Goal: Task Accomplishment & Management: Manage account settings

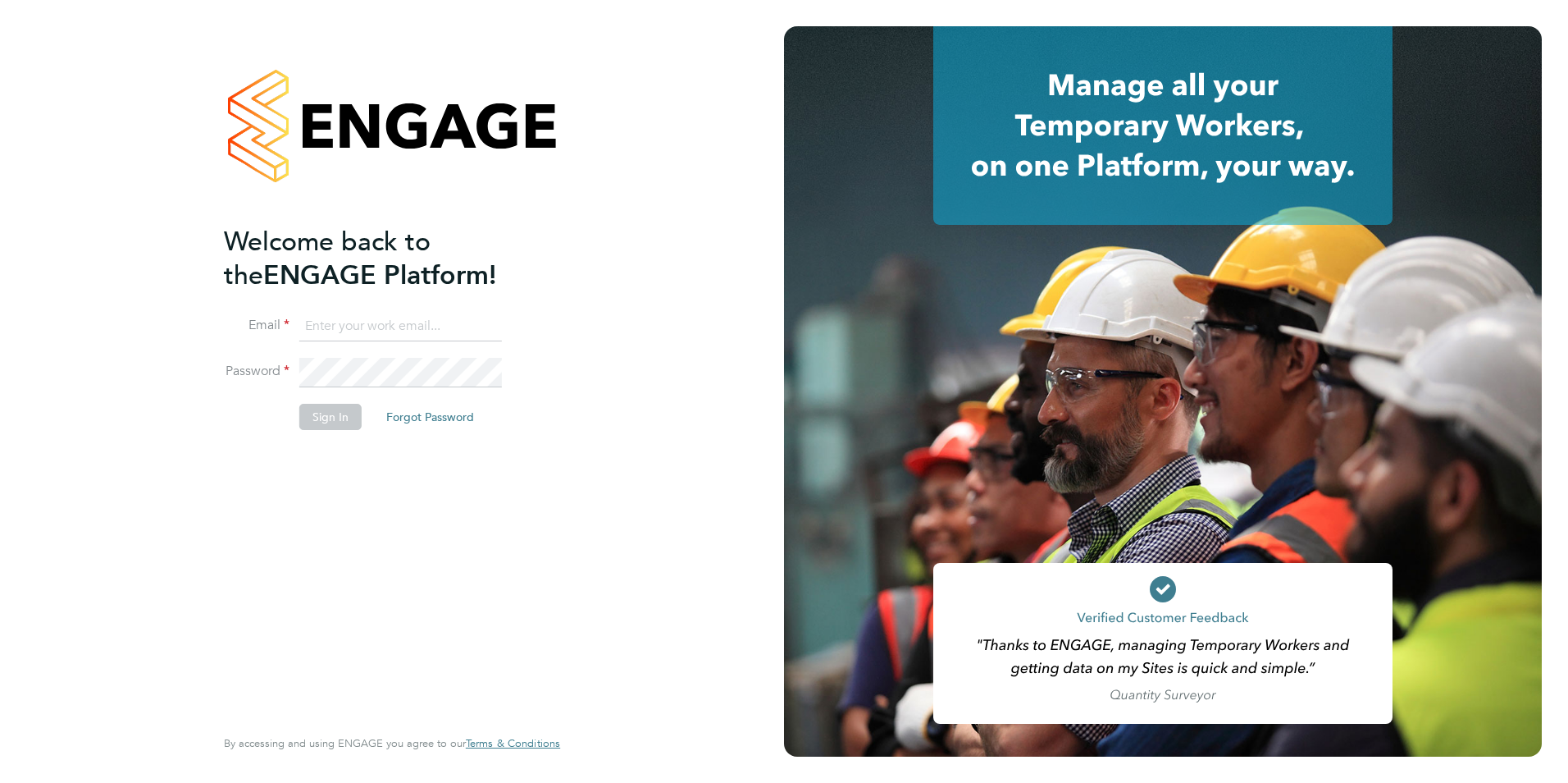
type input "sam.skinner@tfrecruitment.co.uk"
click at [333, 405] on button "Sign In" at bounding box center [331, 416] width 63 height 26
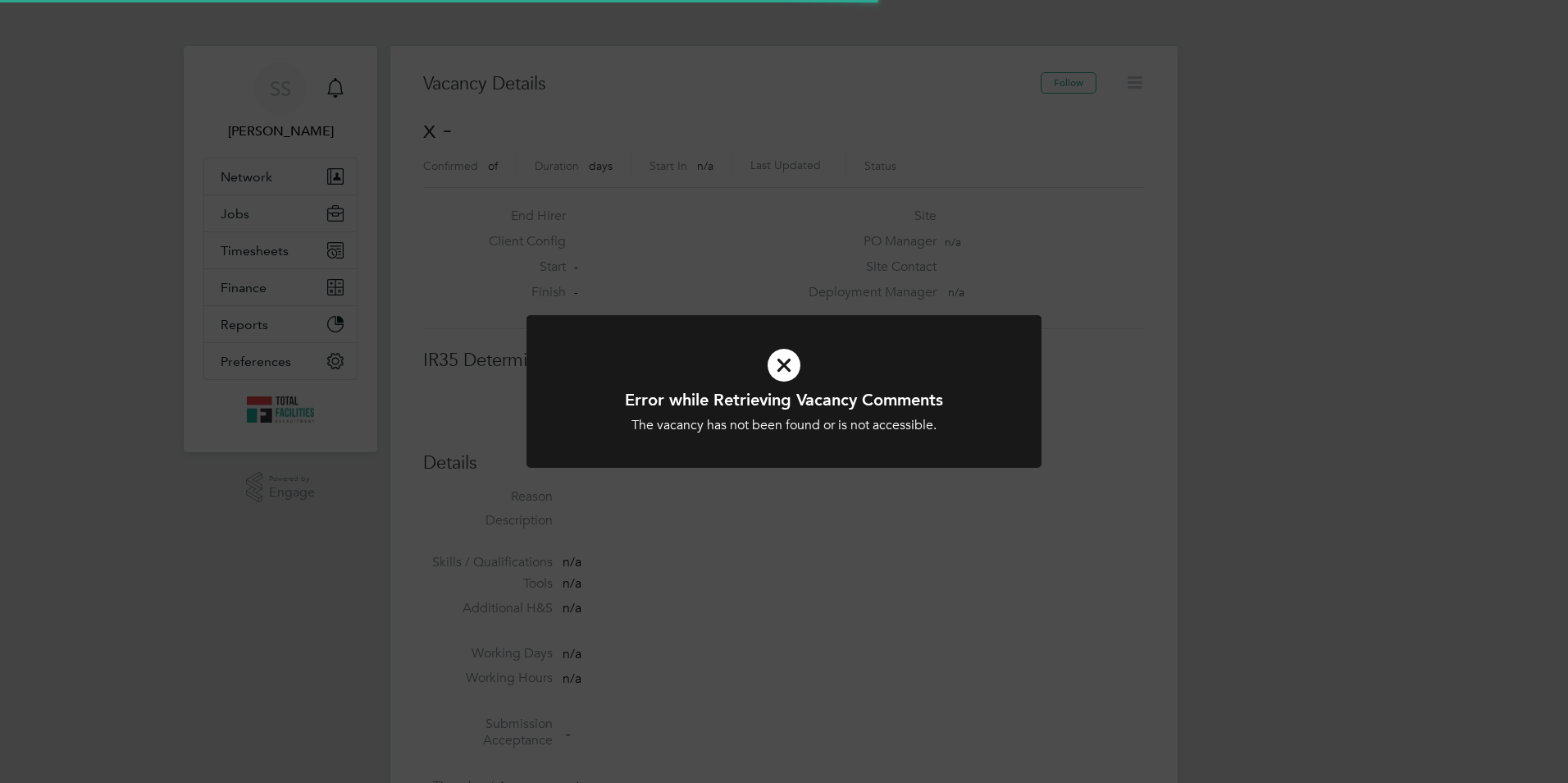
scroll to position [26, 353]
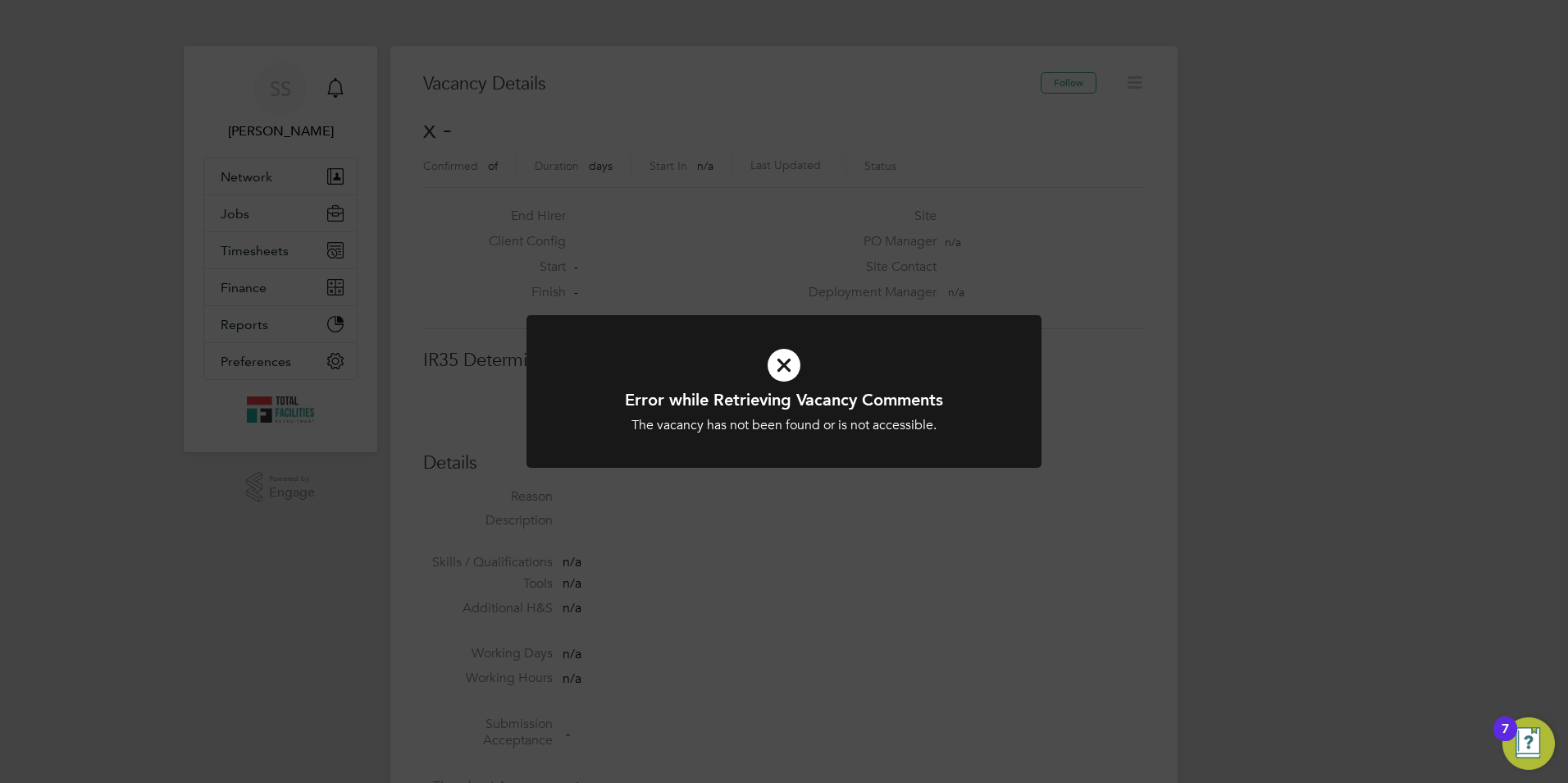
click at [759, 428] on div "The vacancy has not been found or is not accessible." at bounding box center [784, 425] width 427 height 17
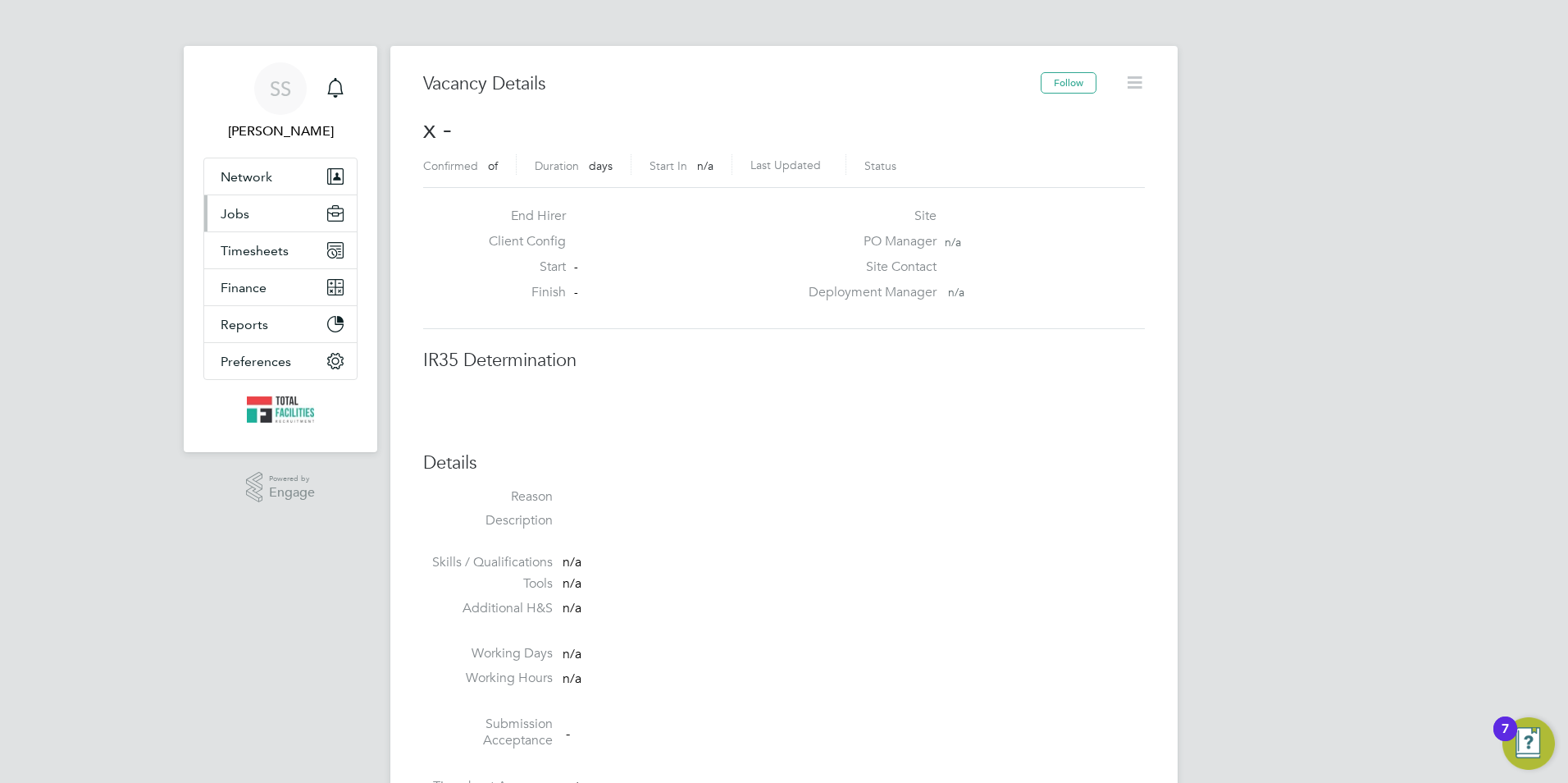
click at [245, 213] on span "Jobs" at bounding box center [235, 213] width 29 height 15
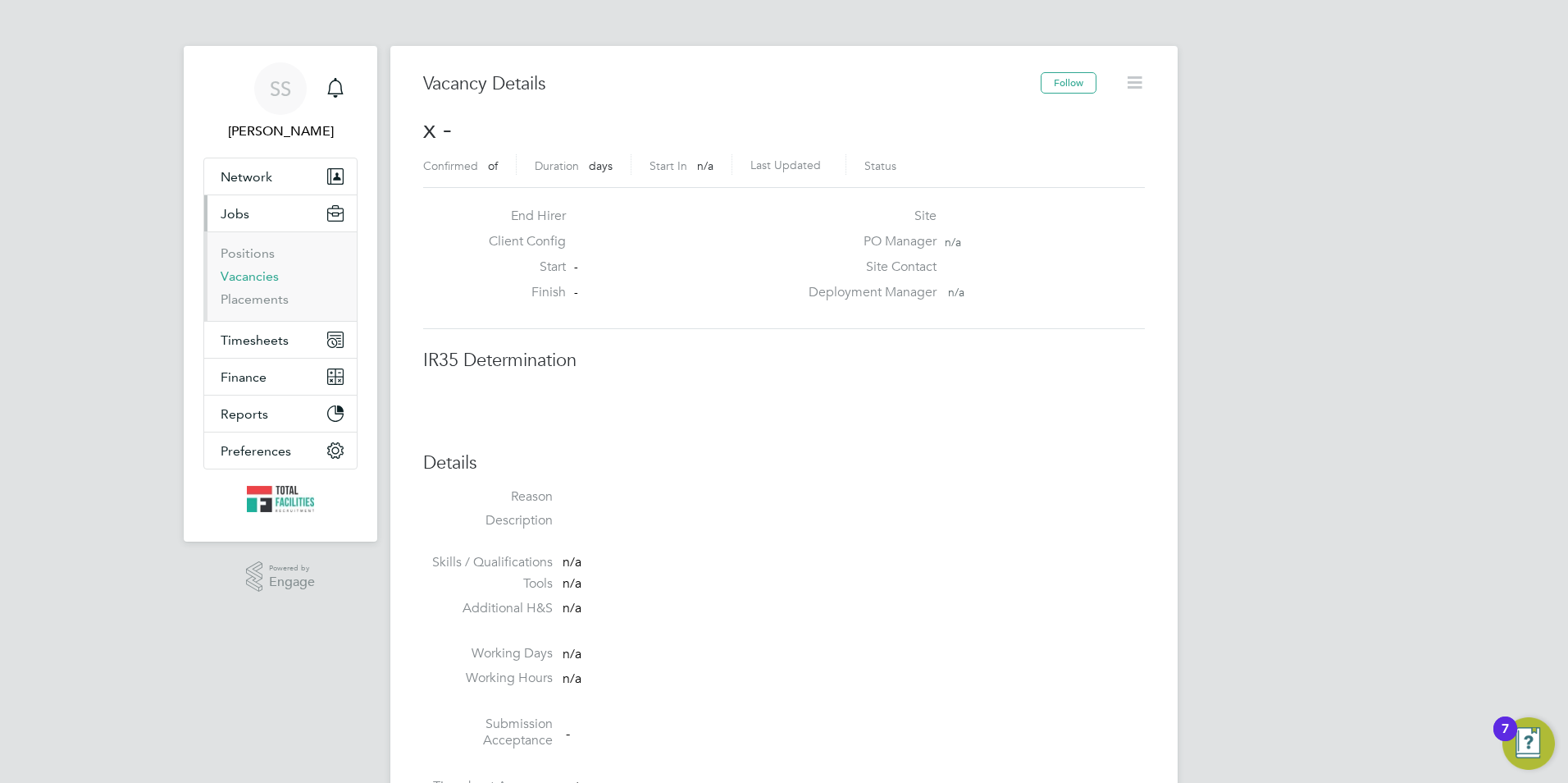
click at [274, 272] on link "Vacancies" at bounding box center [249, 275] width 58 height 15
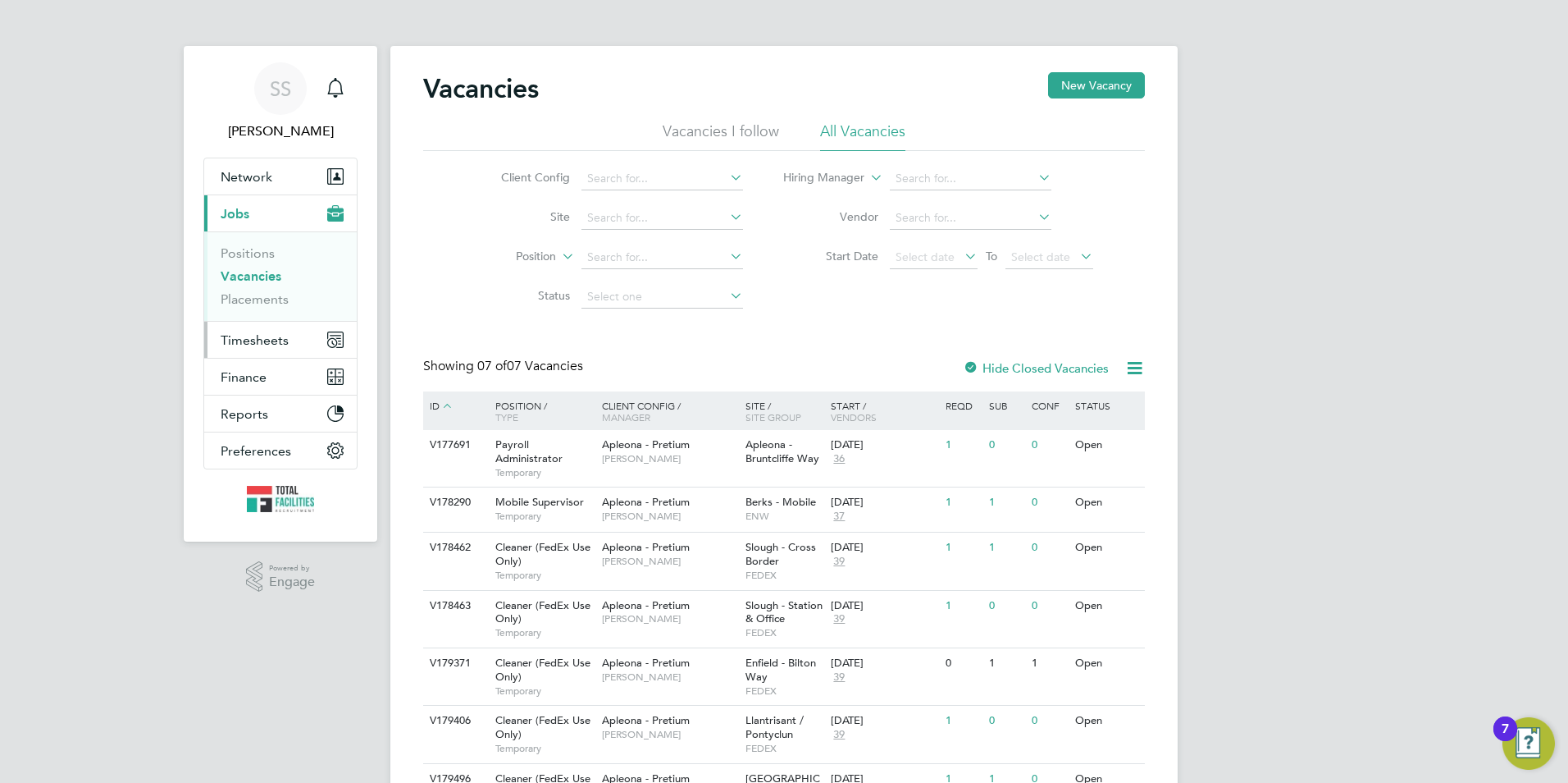
click at [240, 336] on span "Timesheets" at bounding box center [255, 339] width 68 height 15
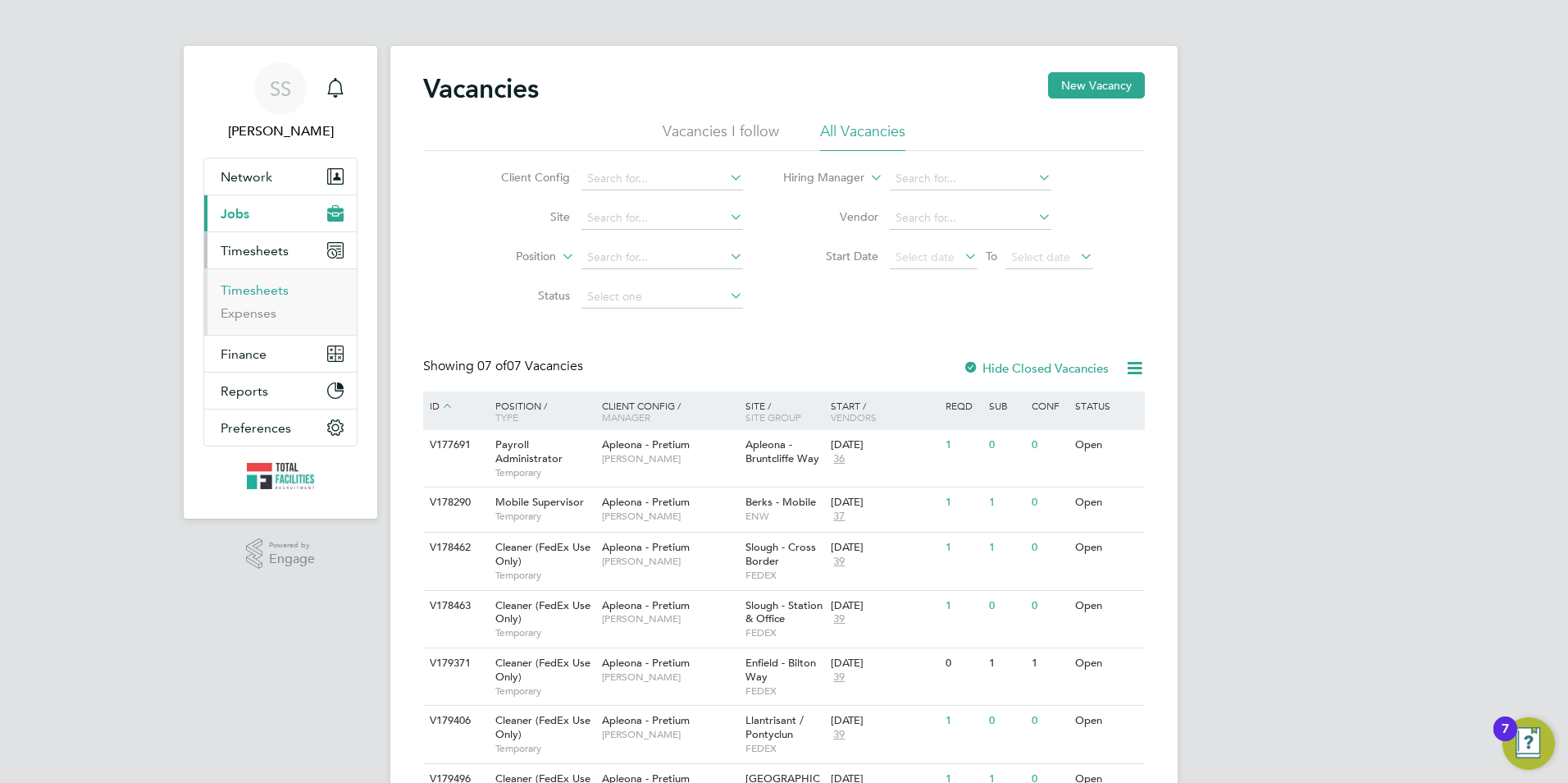
click at [253, 285] on link "Timesheets" at bounding box center [255, 290] width 68 height 15
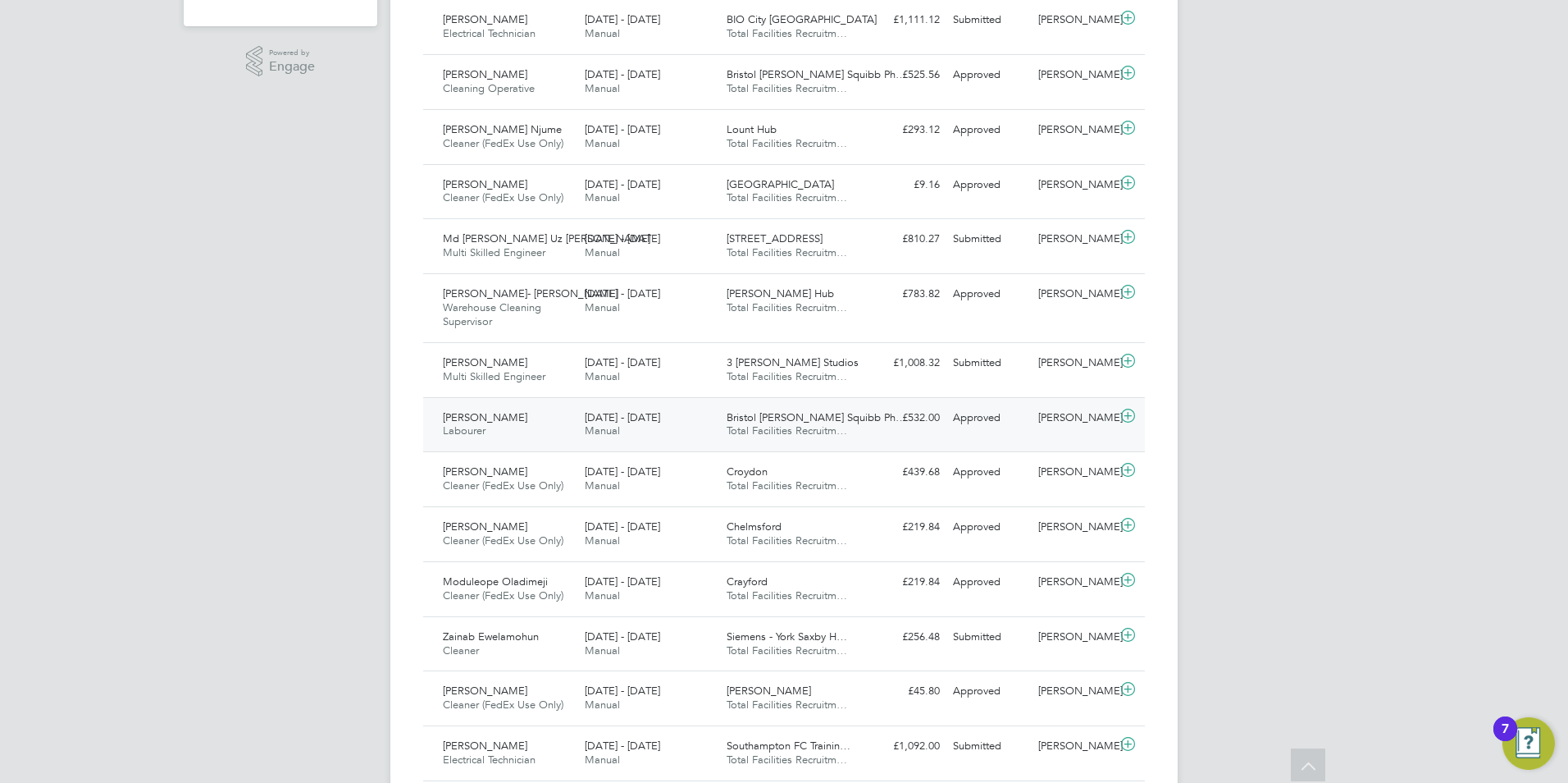
click at [595, 422] on span "[DATE] - [DATE]" at bounding box center [622, 417] width 75 height 14
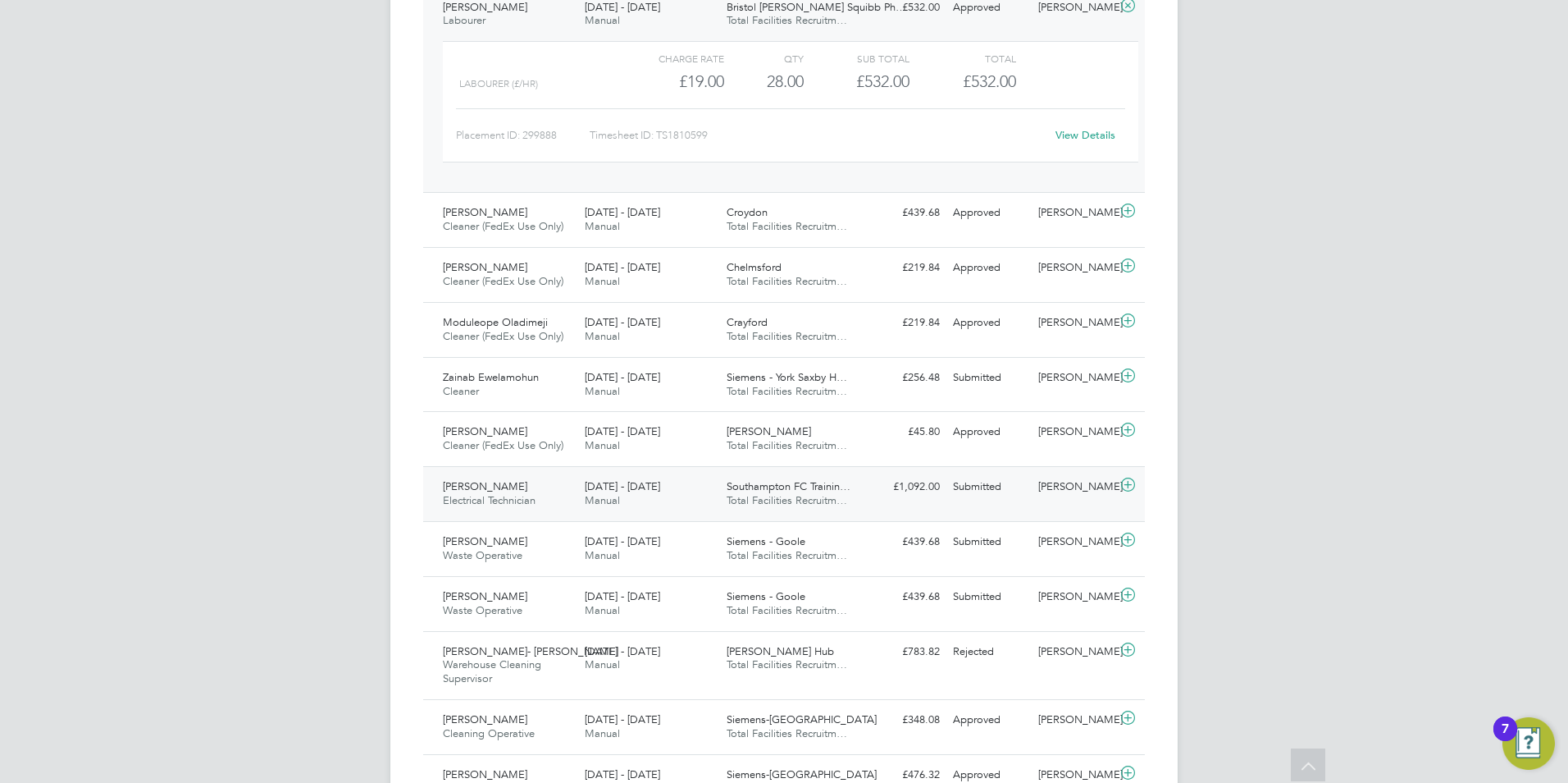
click at [554, 505] on div "Alwyn Kosted Electrical Technician 23 - 29 Aug 2025" at bounding box center [507, 494] width 142 height 41
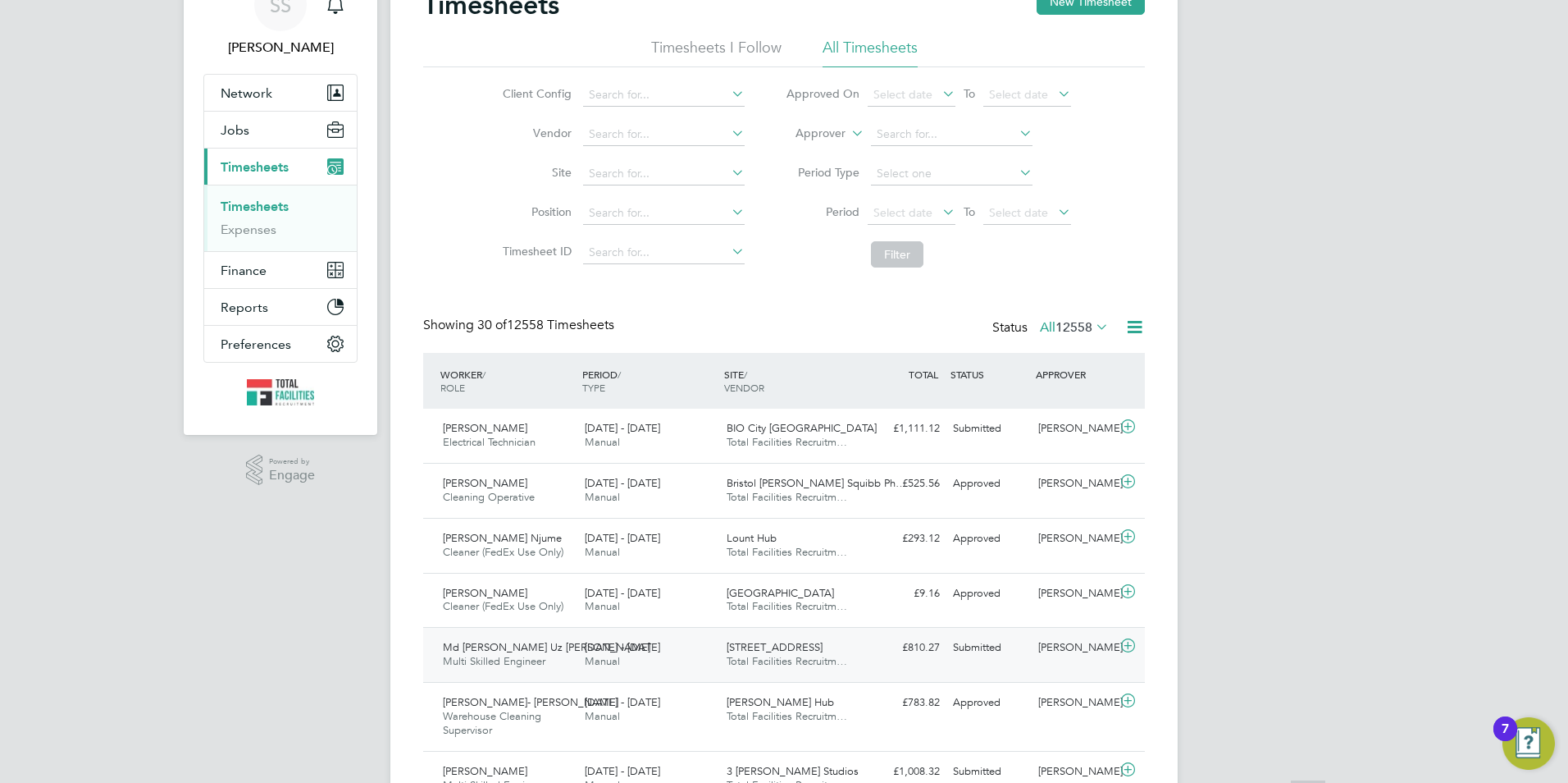
scroll to position [164, 0]
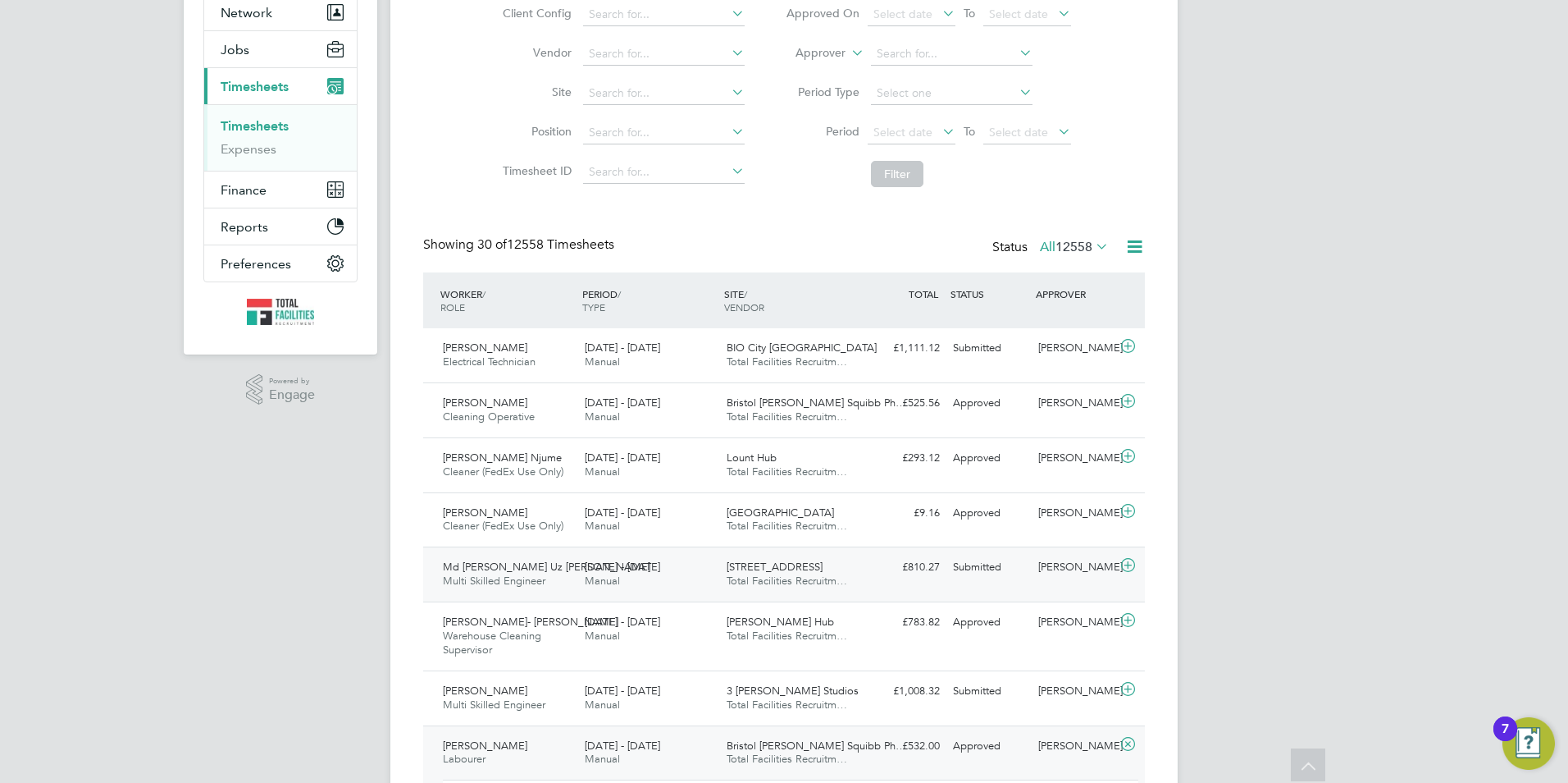
click at [622, 576] on div "23 - 29 Aug 2025 Manual" at bounding box center [649, 574] width 142 height 41
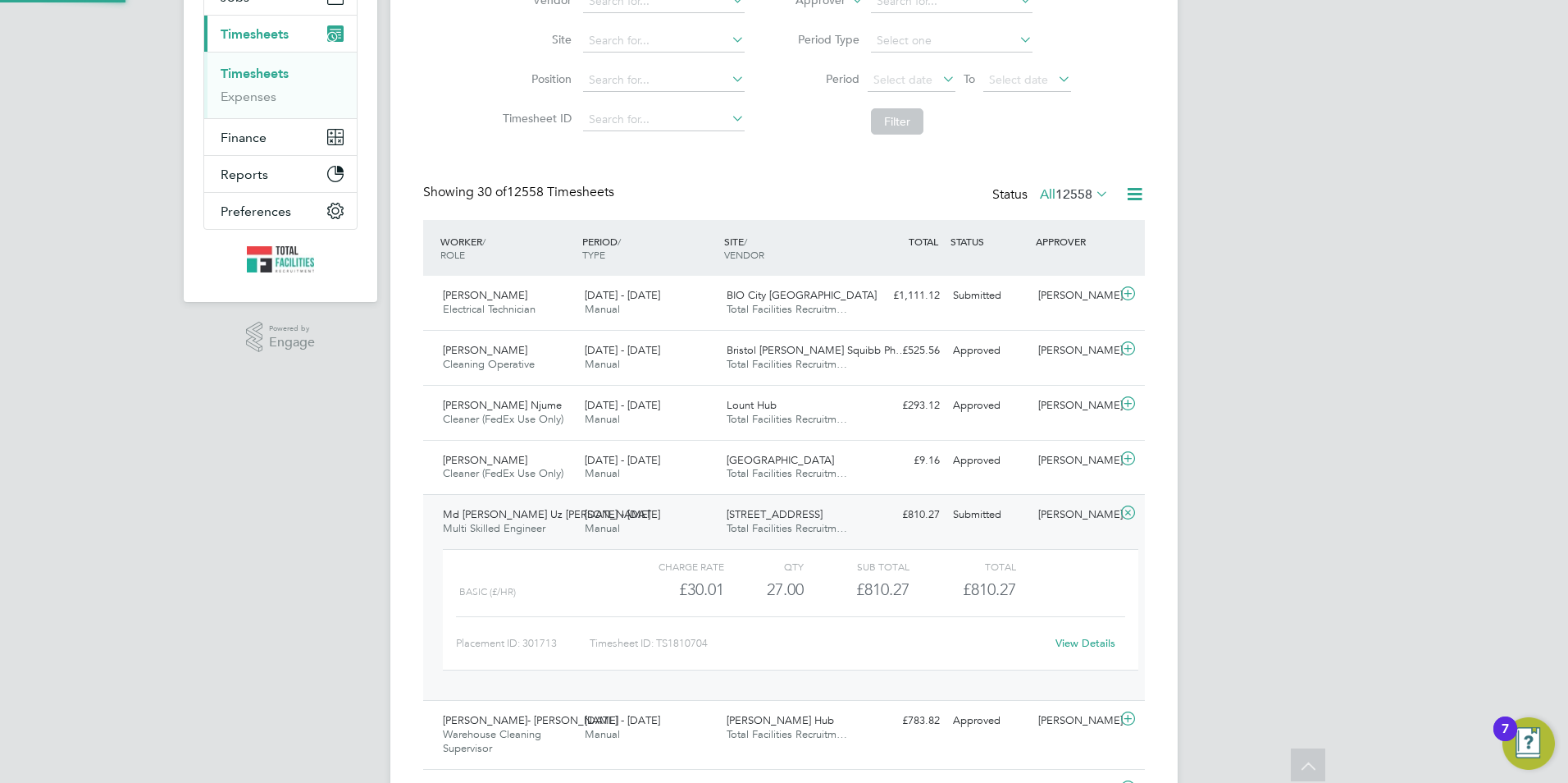
scroll to position [246, 0]
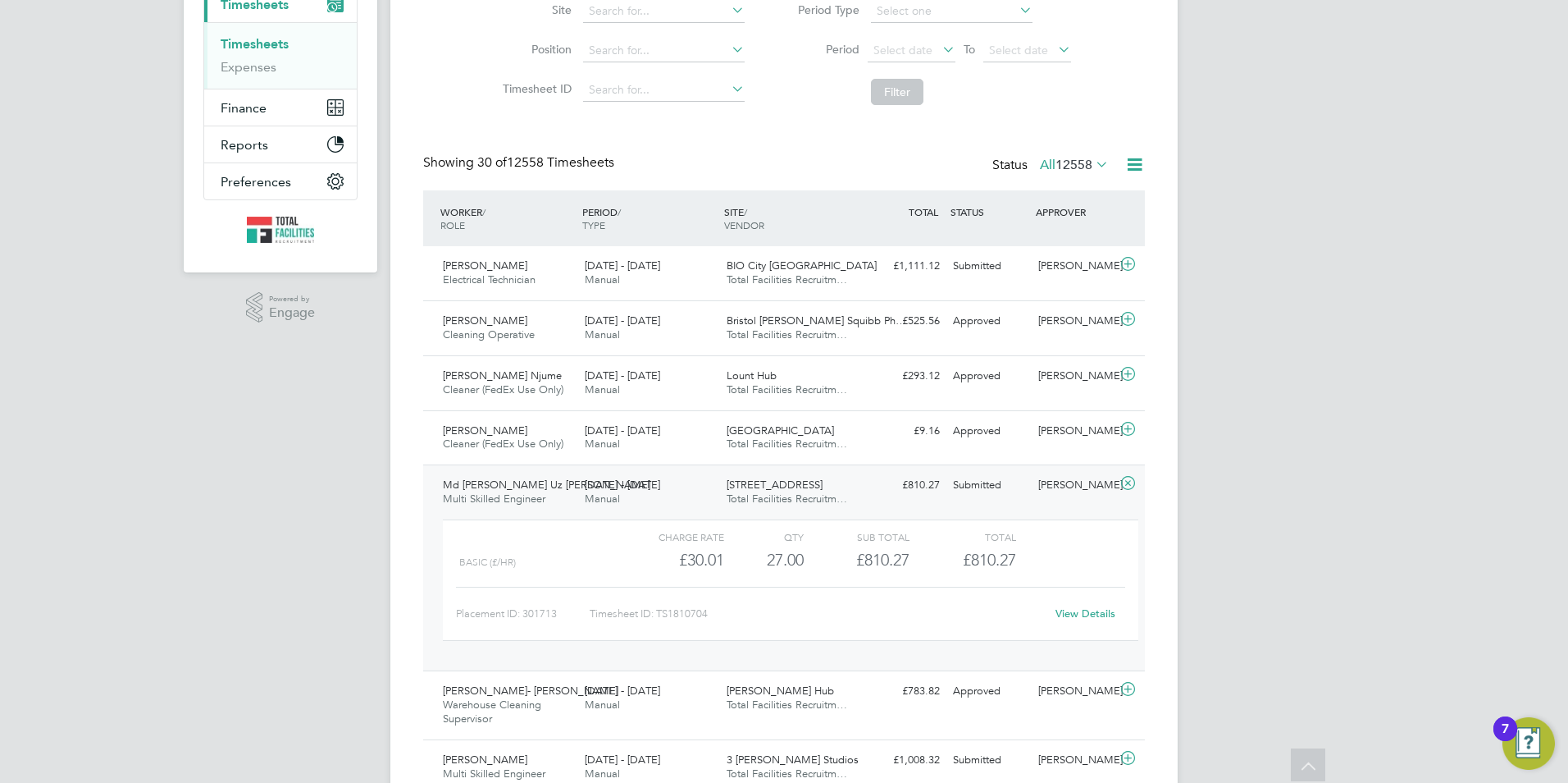
click at [1088, 604] on div "View Details" at bounding box center [1085, 613] width 81 height 26
click at [1089, 608] on link "View Details" at bounding box center [1085, 613] width 60 height 14
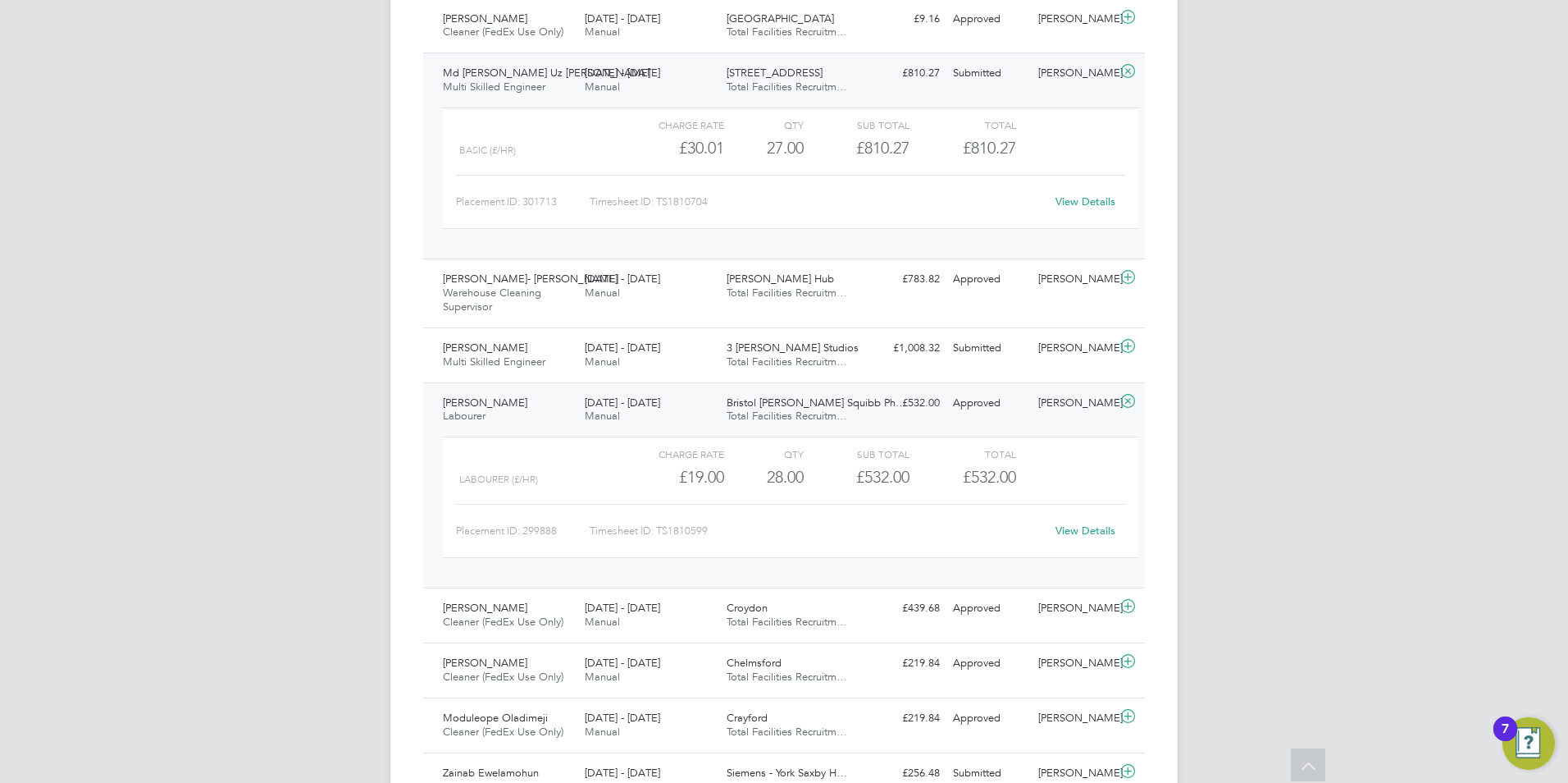
scroll to position [738, 0]
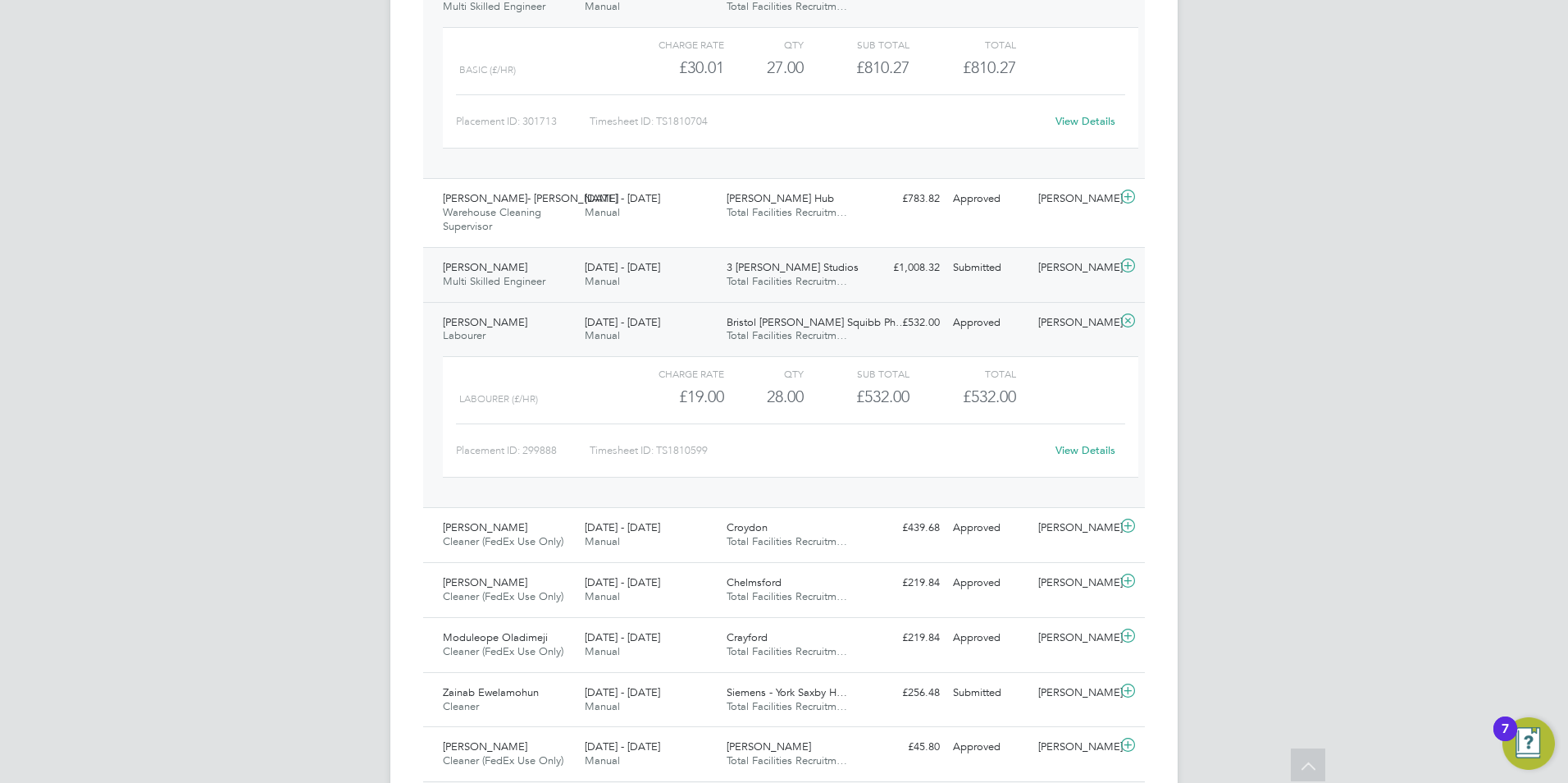
click at [611, 275] on span "Manual" at bounding box center [602, 282] width 35 height 14
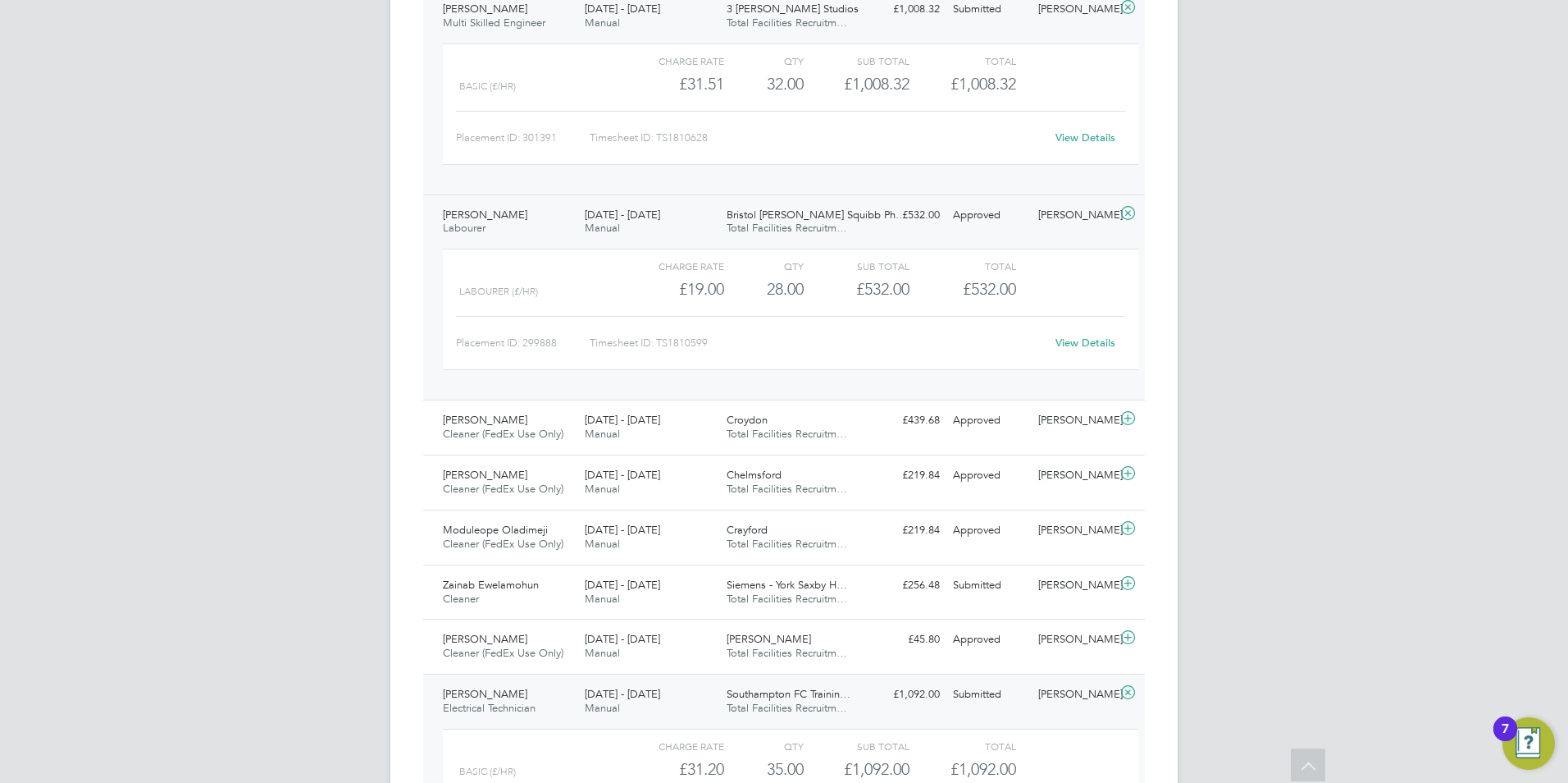
scroll to position [1149, 0]
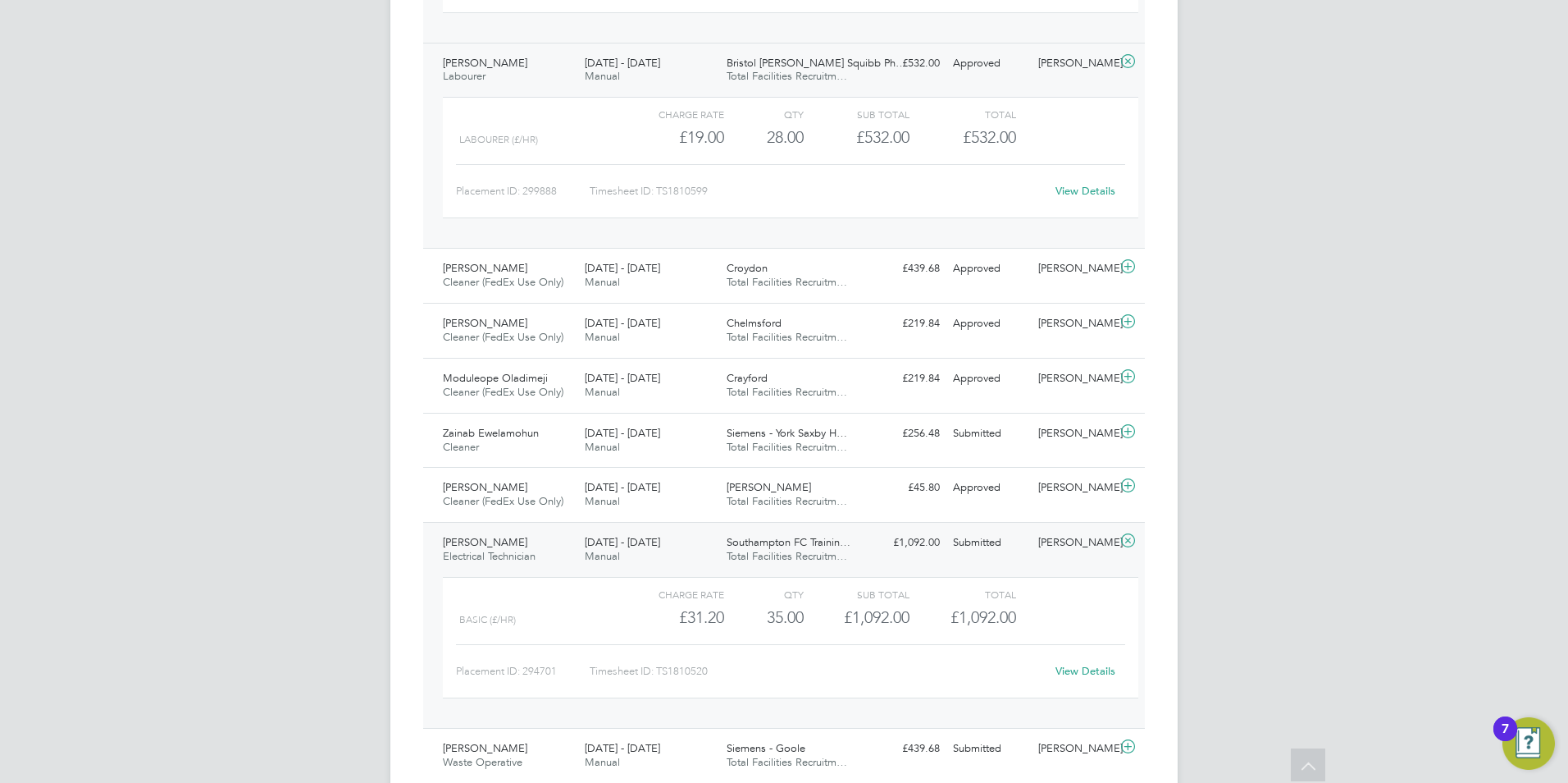
click at [1081, 674] on link "View Details" at bounding box center [1085, 671] width 60 height 14
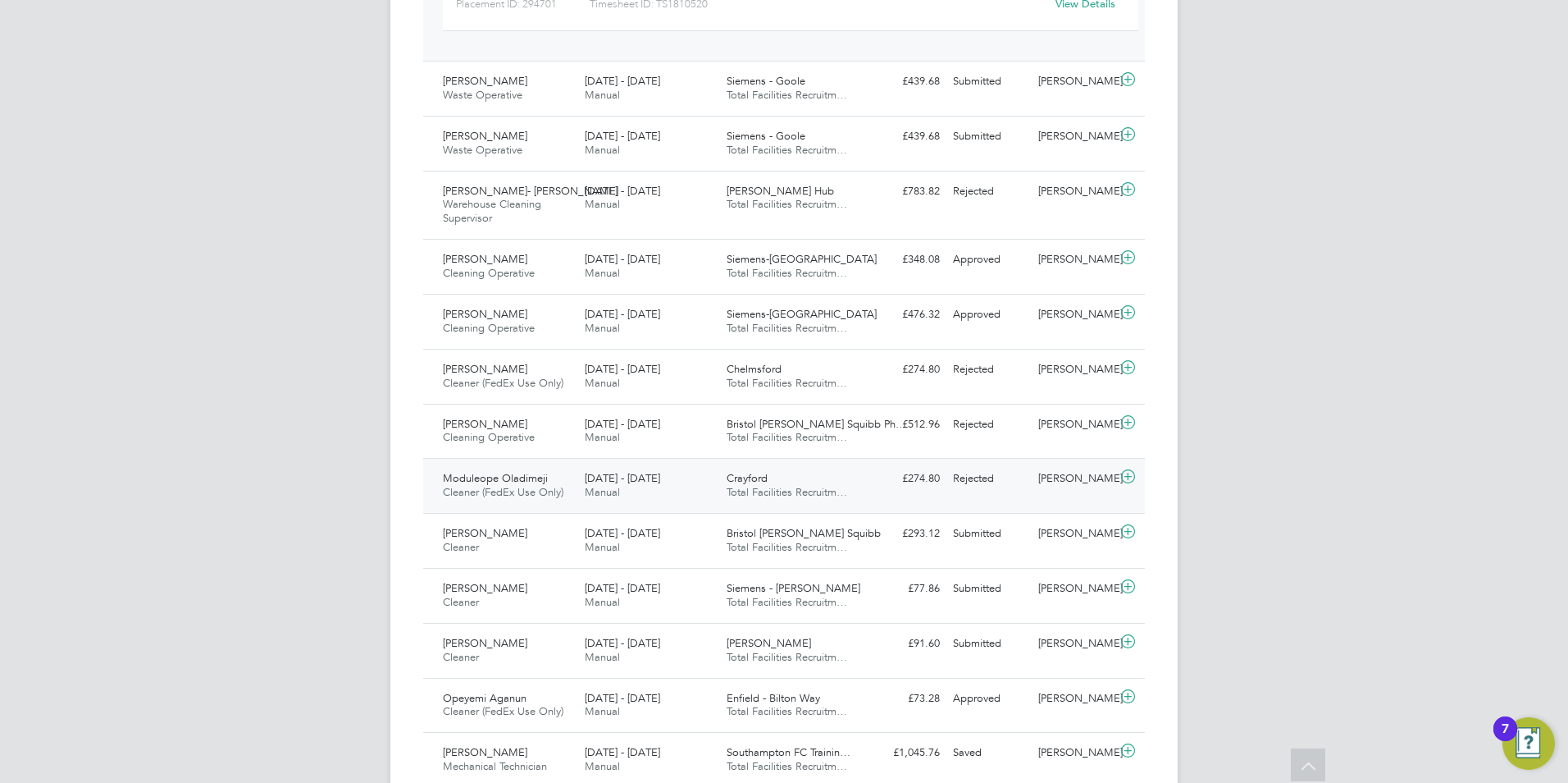
scroll to position [1723, 0]
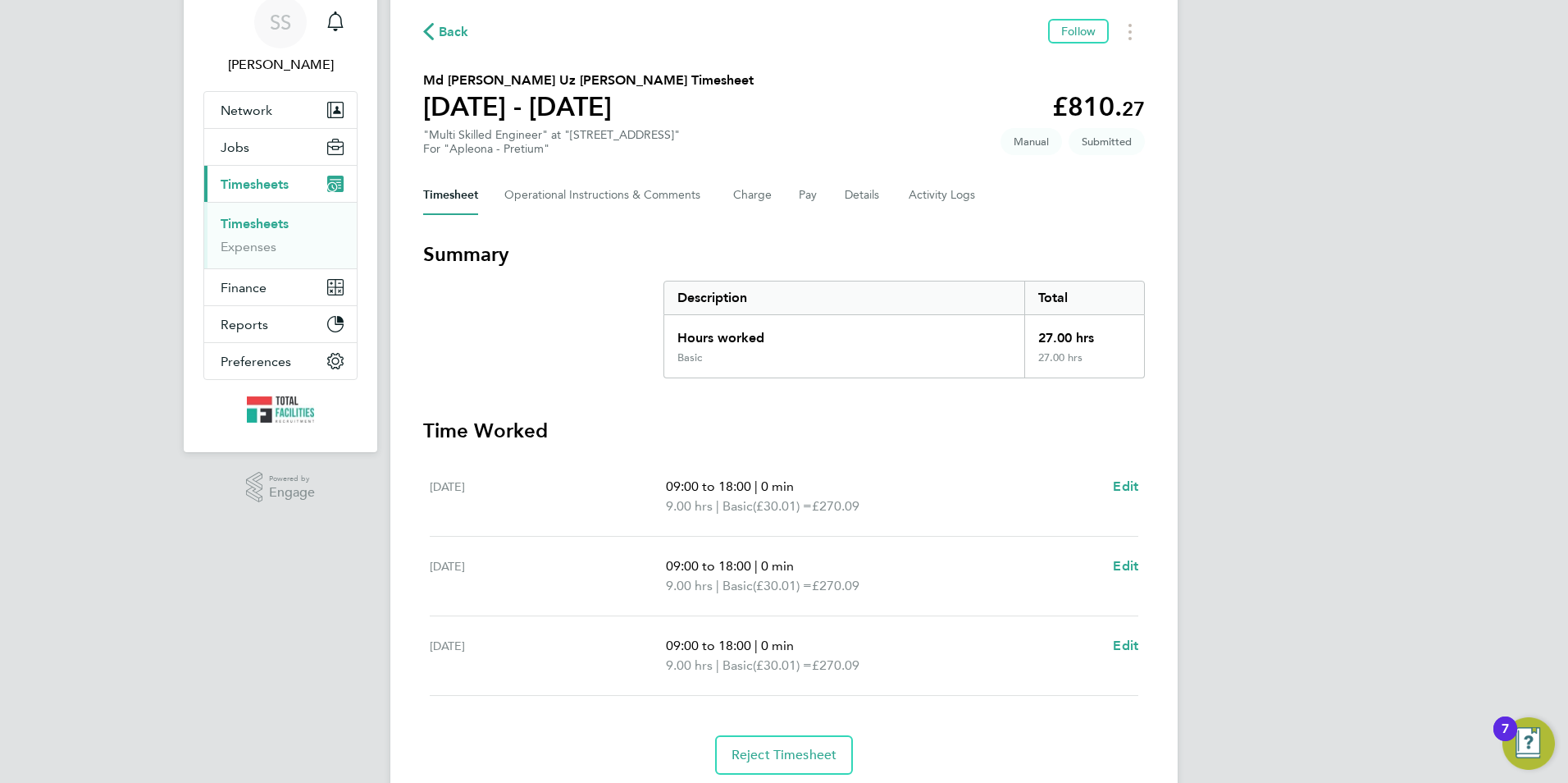
scroll to position [124, 0]
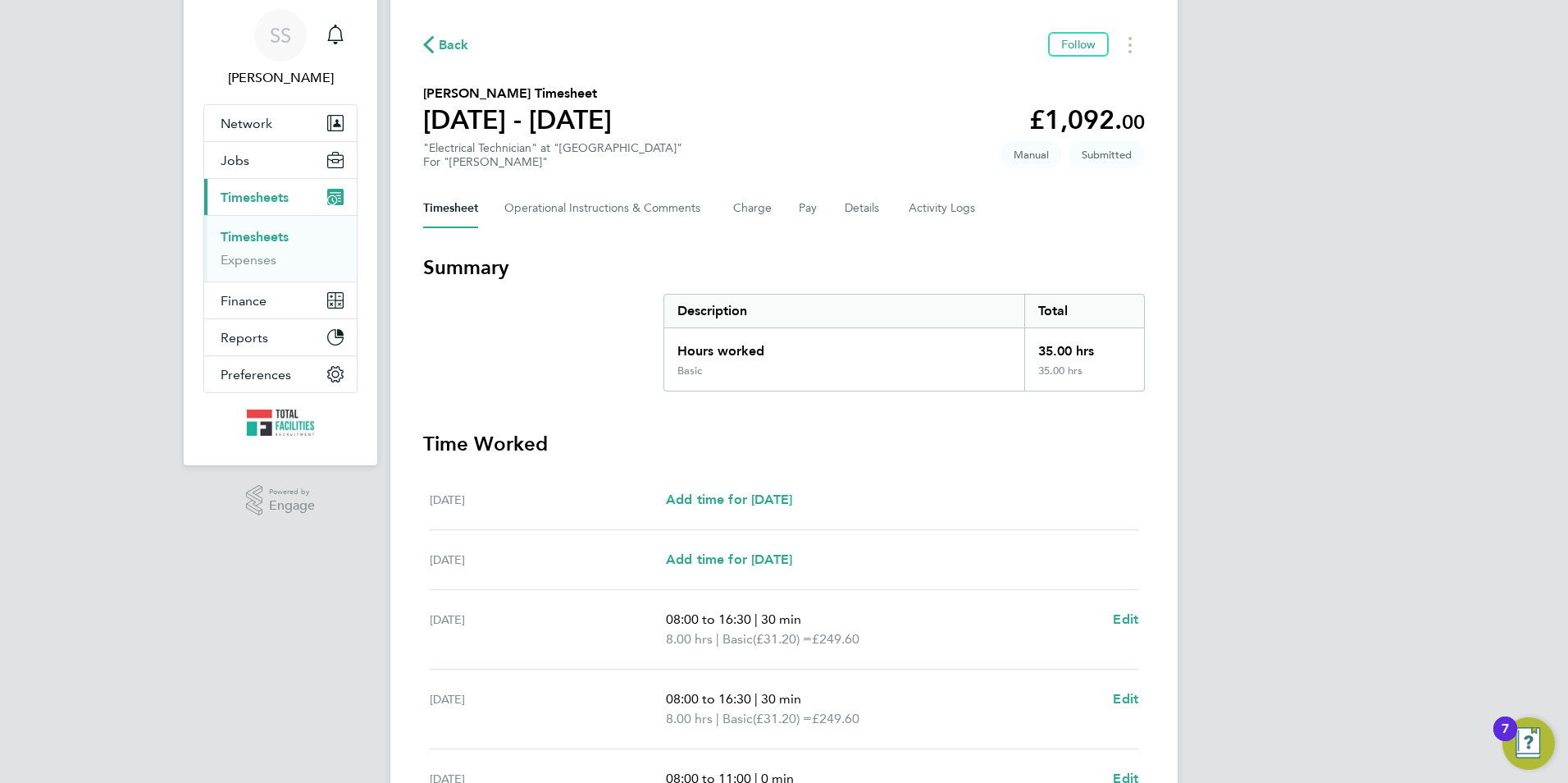
scroll to position [82, 0]
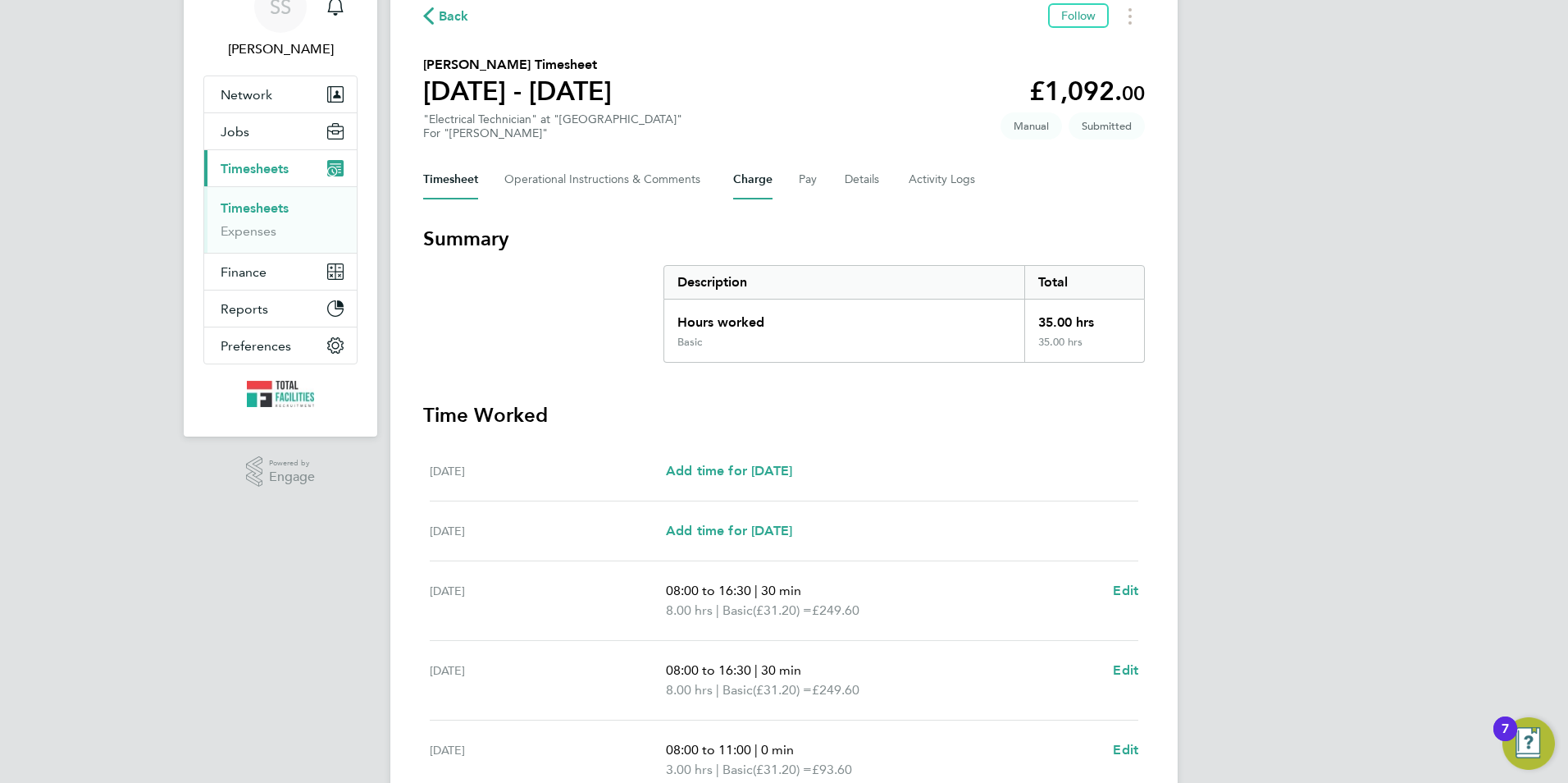
click at [748, 180] on button "Charge" at bounding box center [753, 179] width 39 height 39
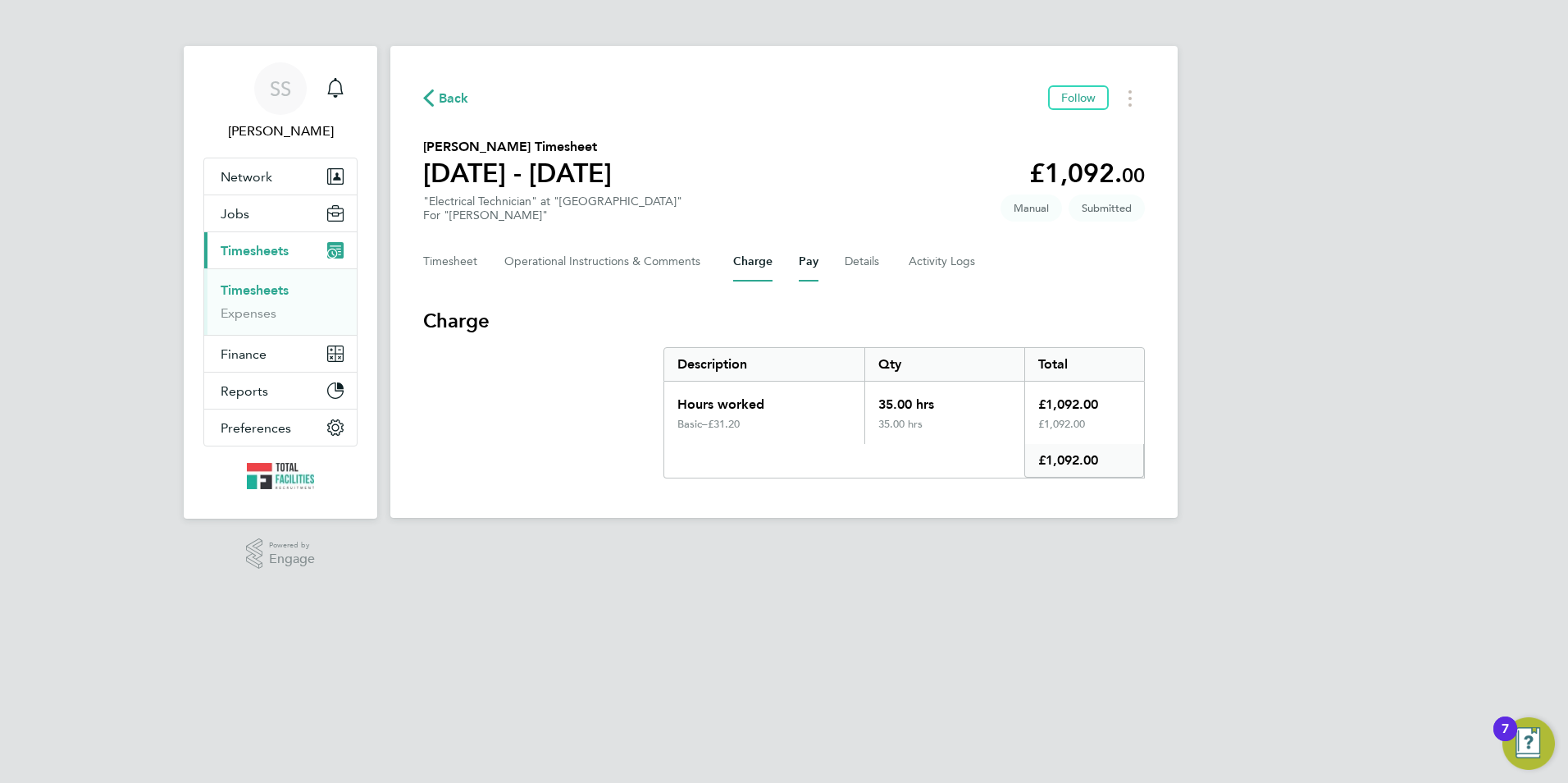
click at [806, 262] on button "Pay" at bounding box center [809, 262] width 20 height 39
click at [416, 260] on div "Back Follow Alwyn Kosted's Timesheet 23 - 29 Aug 2025 £1,092. 00 "Electrical Te…" at bounding box center [784, 282] width 787 height 472
click at [456, 264] on button "Timesheet" at bounding box center [450, 262] width 55 height 39
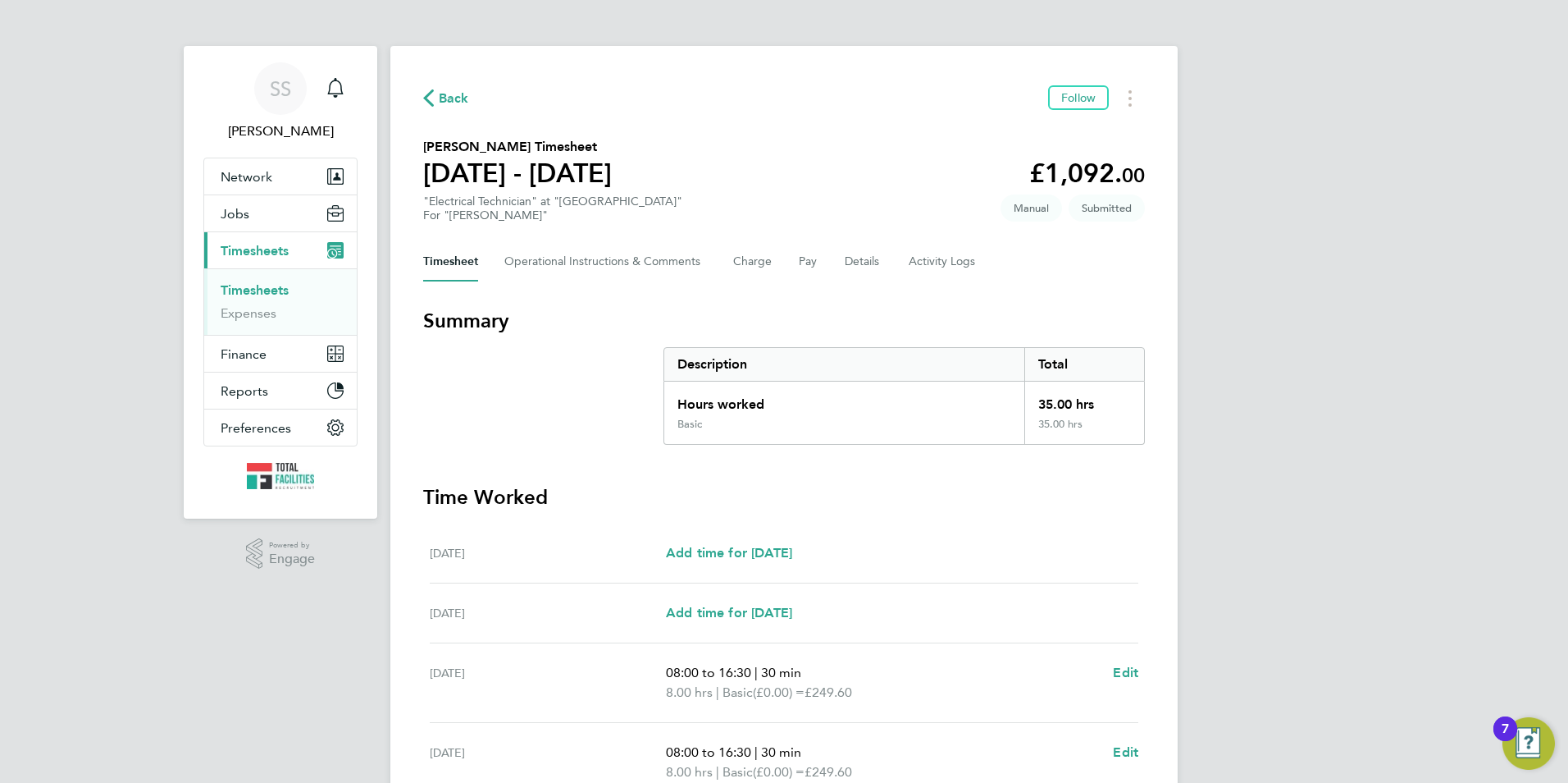
click at [428, 109] on svg-icon "button" at bounding box center [429, 101] width 11 height 15
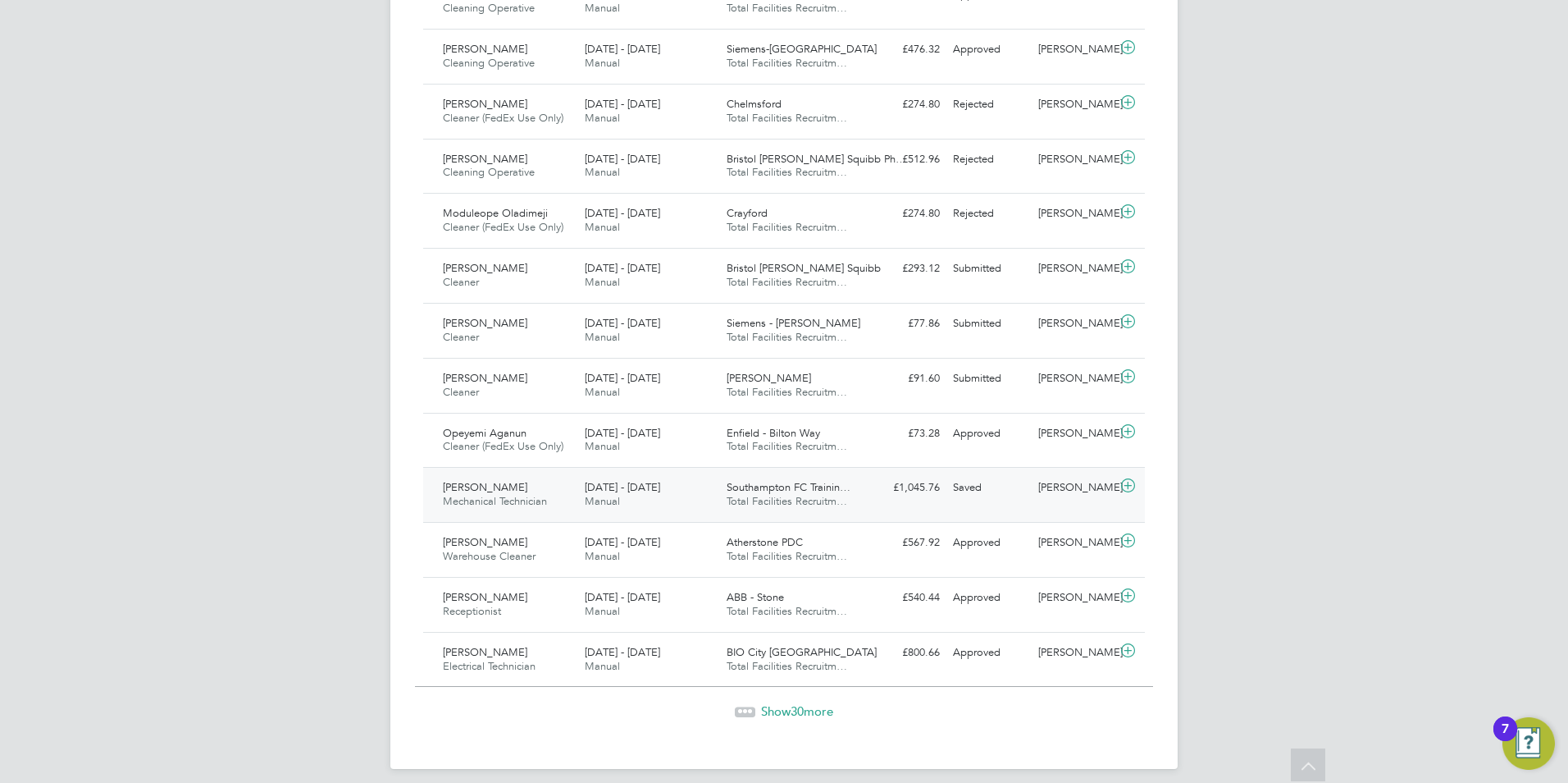
click at [562, 504] on div "Gordon Fox Mechanical Technician 23 - 29 Aug 2025" at bounding box center [507, 495] width 142 height 41
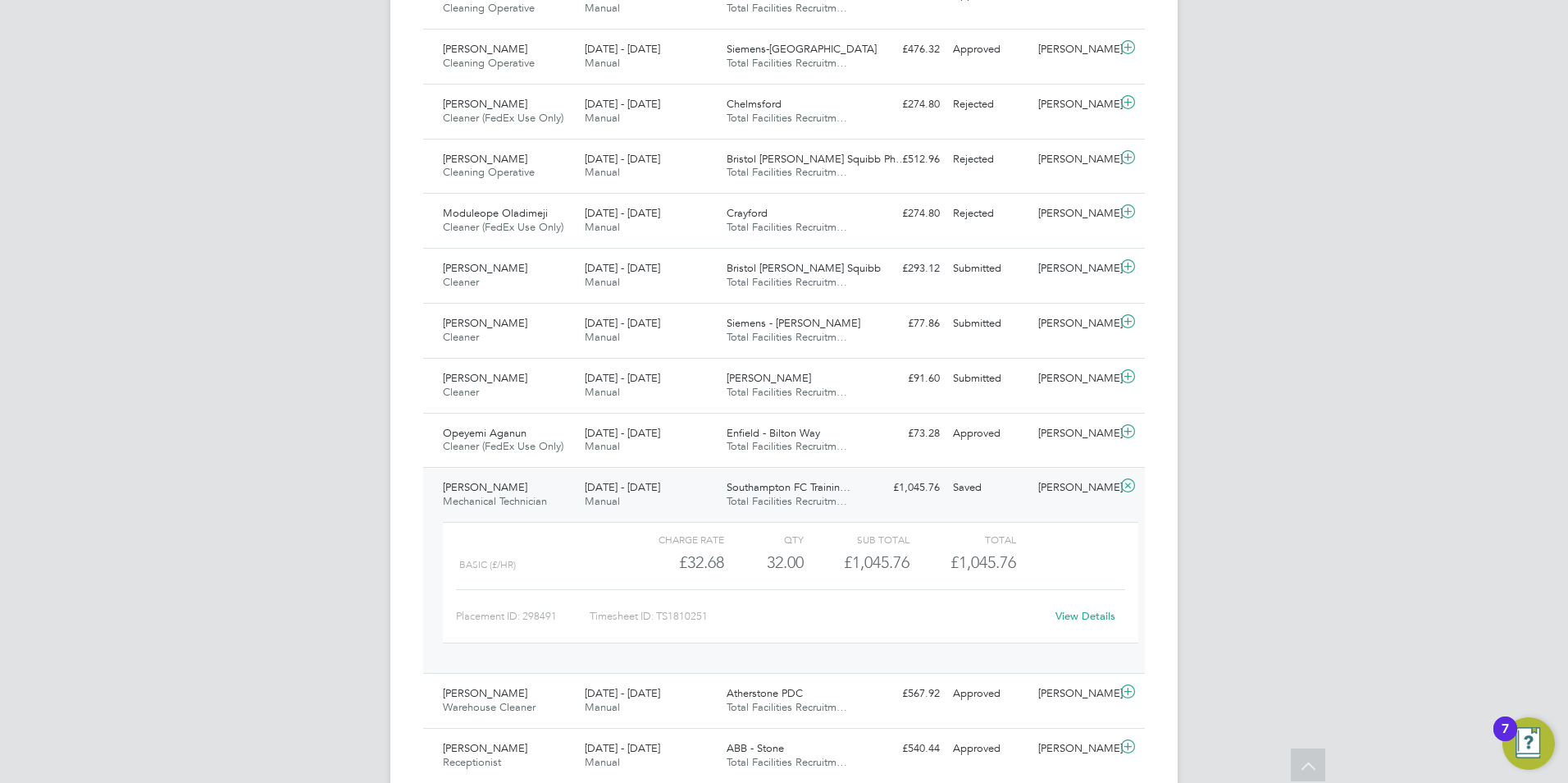
click at [1087, 622] on link "View Details" at bounding box center [1085, 616] width 60 height 14
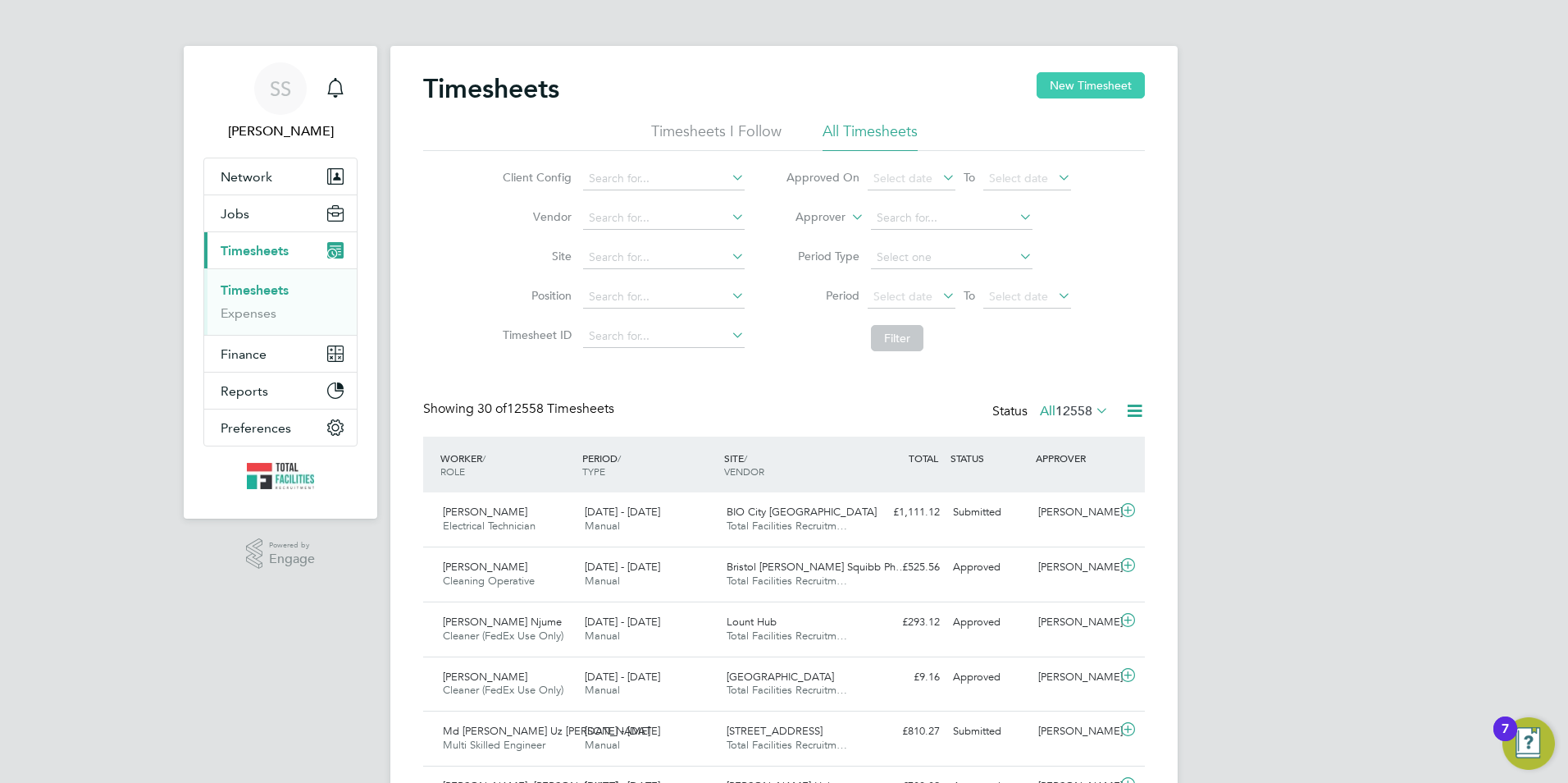
click at [1089, 90] on button "New Timesheet" at bounding box center [1090, 84] width 108 height 26
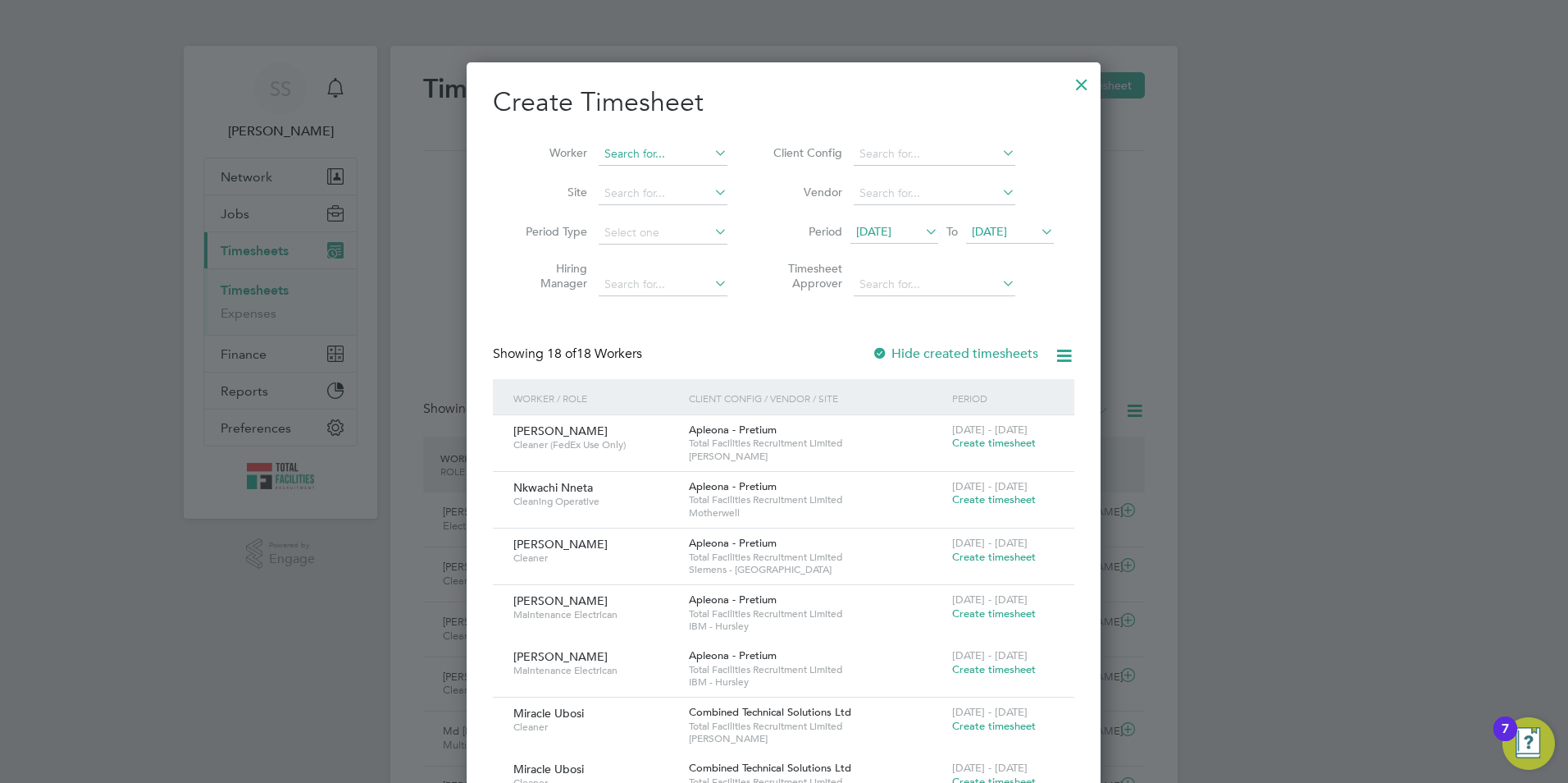
click at [635, 154] on input at bounding box center [663, 154] width 129 height 23
click at [1083, 80] on div at bounding box center [1081, 80] width 30 height 30
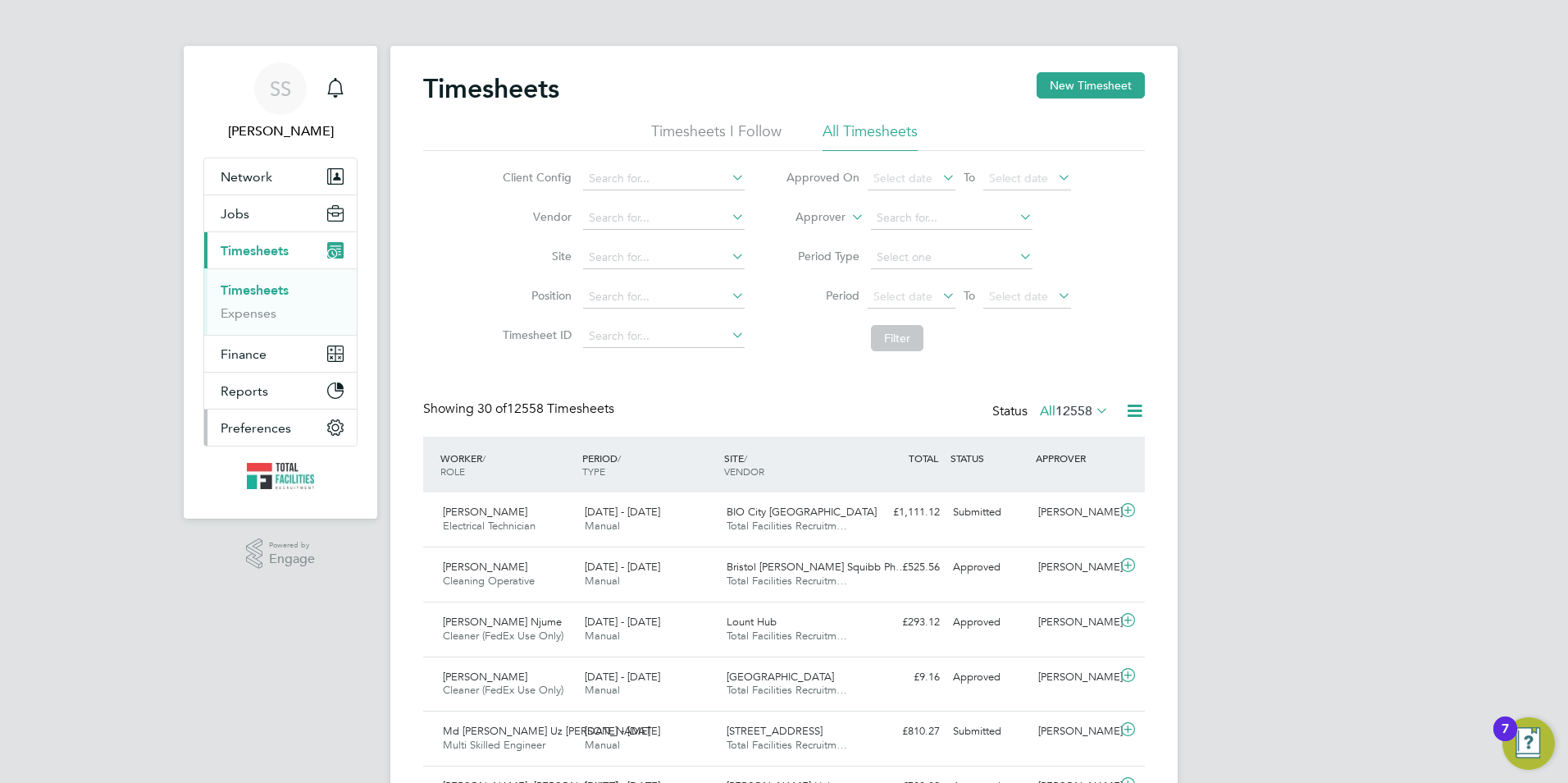
scroll to position [42, 143]
click at [254, 220] on button "Jobs" at bounding box center [281, 213] width 152 height 36
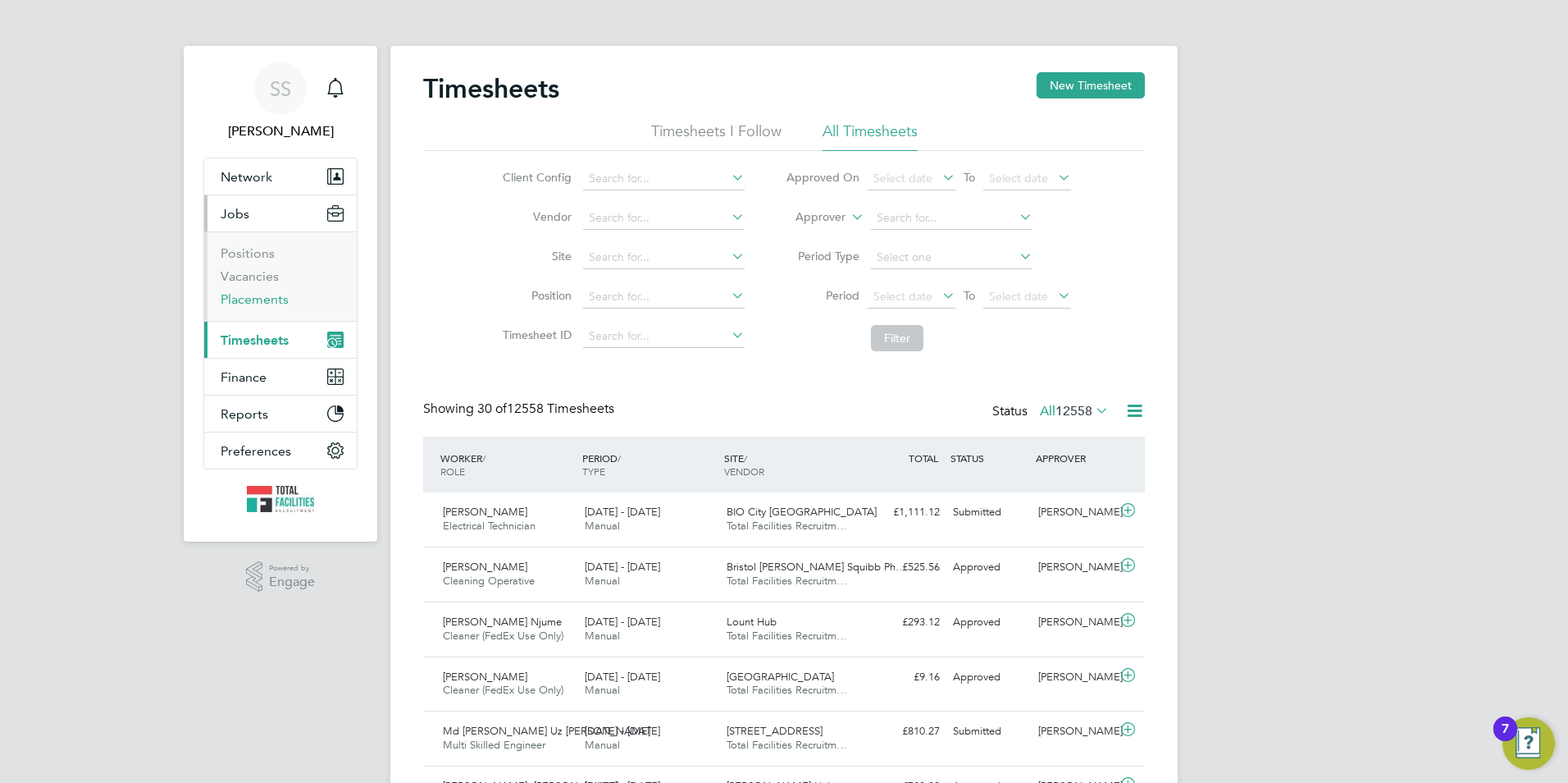
click at [249, 296] on link "Placements" at bounding box center [255, 299] width 68 height 15
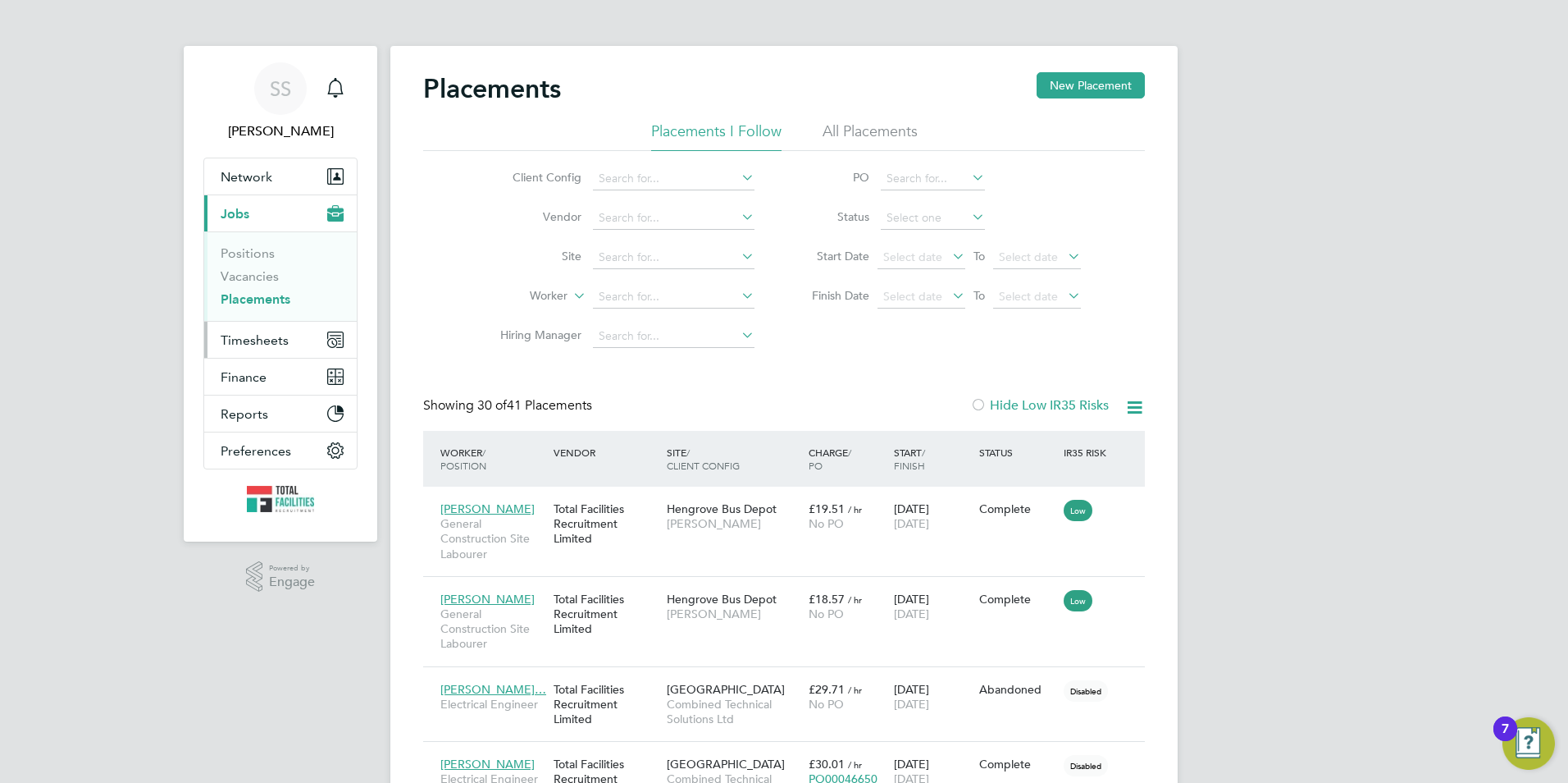
click at [246, 343] on span "Timesheets" at bounding box center [255, 339] width 68 height 15
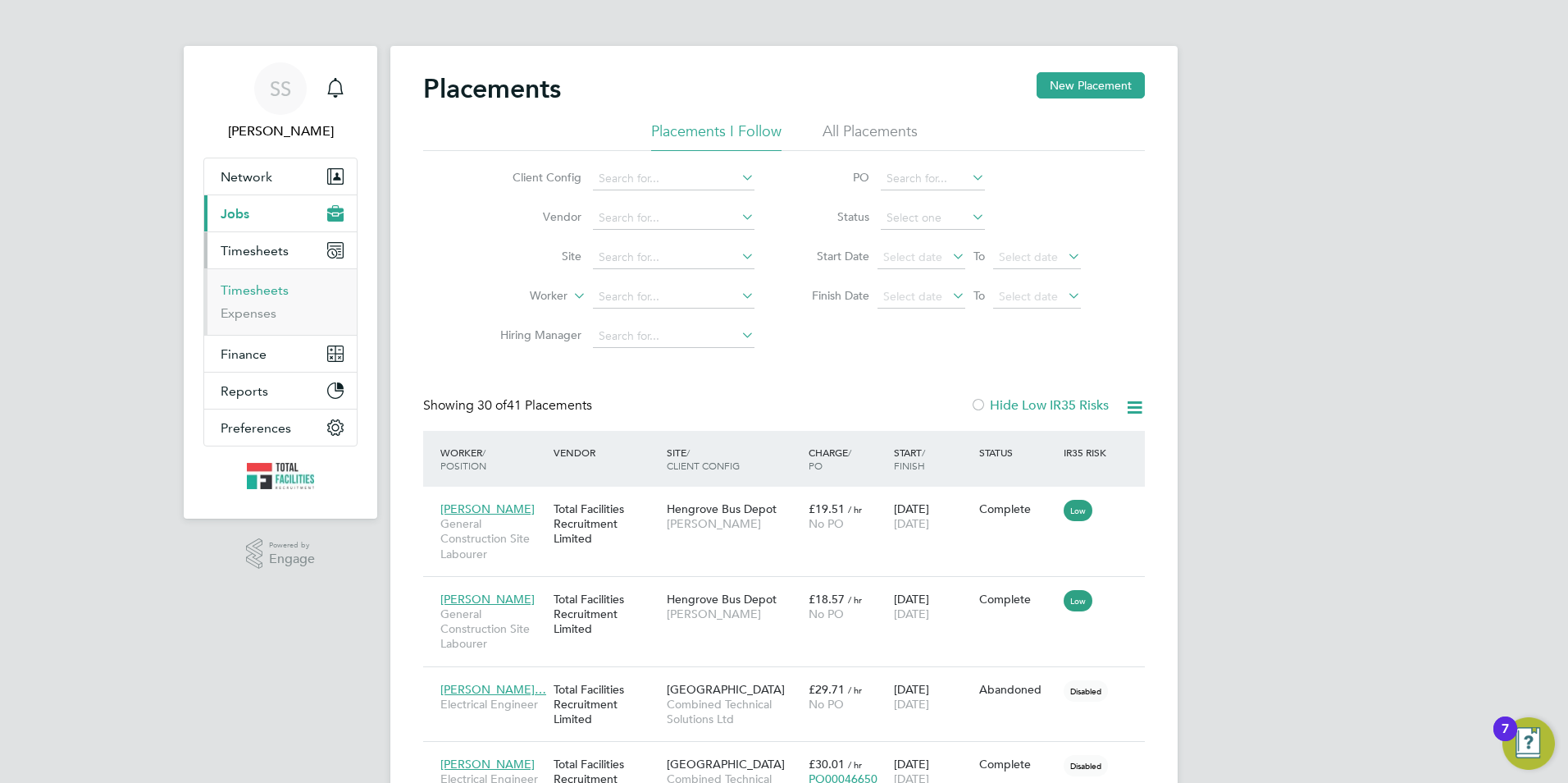
click at [267, 297] on link "Timesheets" at bounding box center [255, 290] width 68 height 15
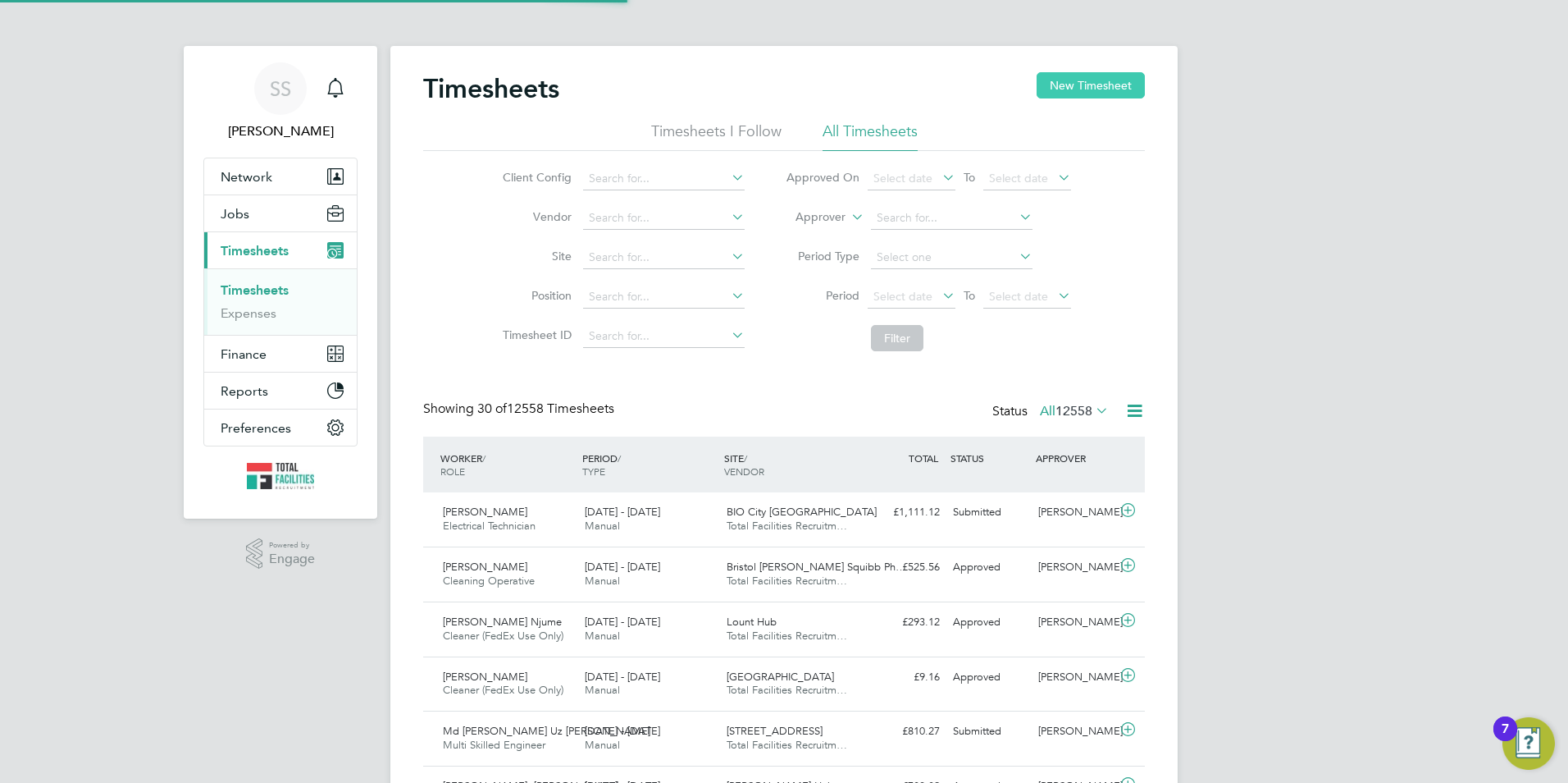
click at [1075, 76] on button "New Timesheet" at bounding box center [1090, 84] width 108 height 26
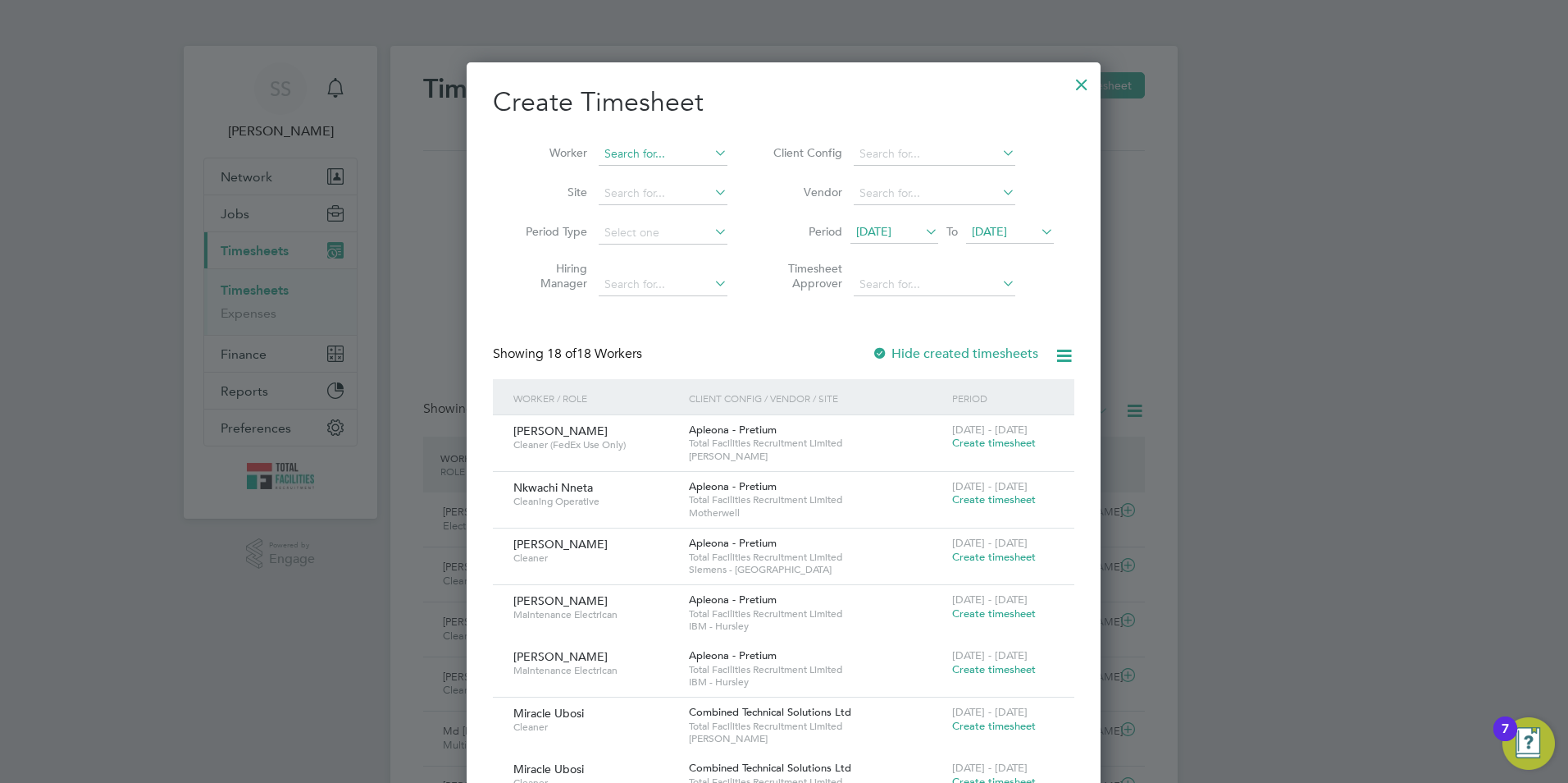
click at [628, 144] on input at bounding box center [663, 154] width 129 height 23
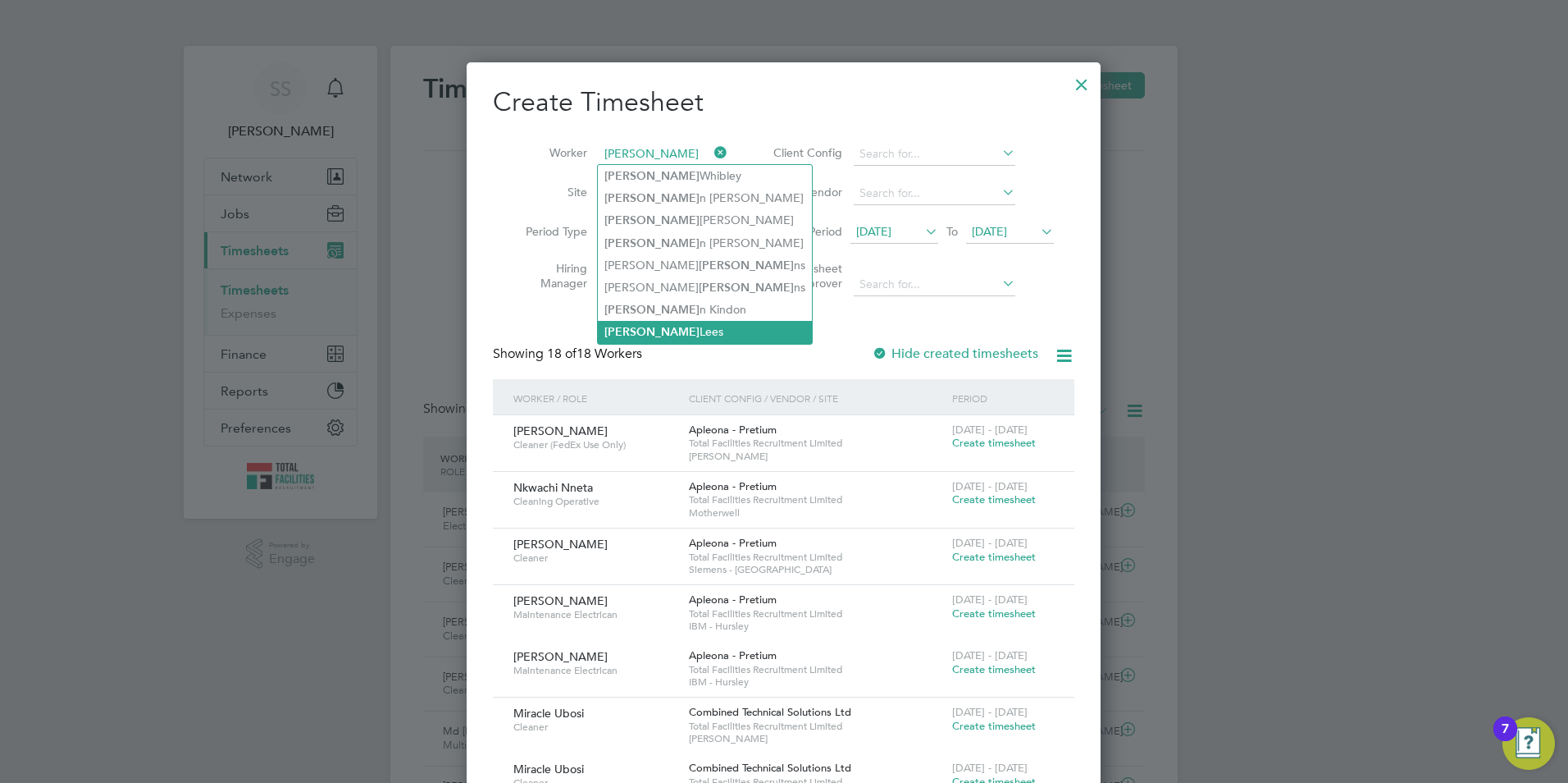
click at [628, 325] on b "Steve" at bounding box center [652, 332] width 95 height 14
type input "Steve Lees"
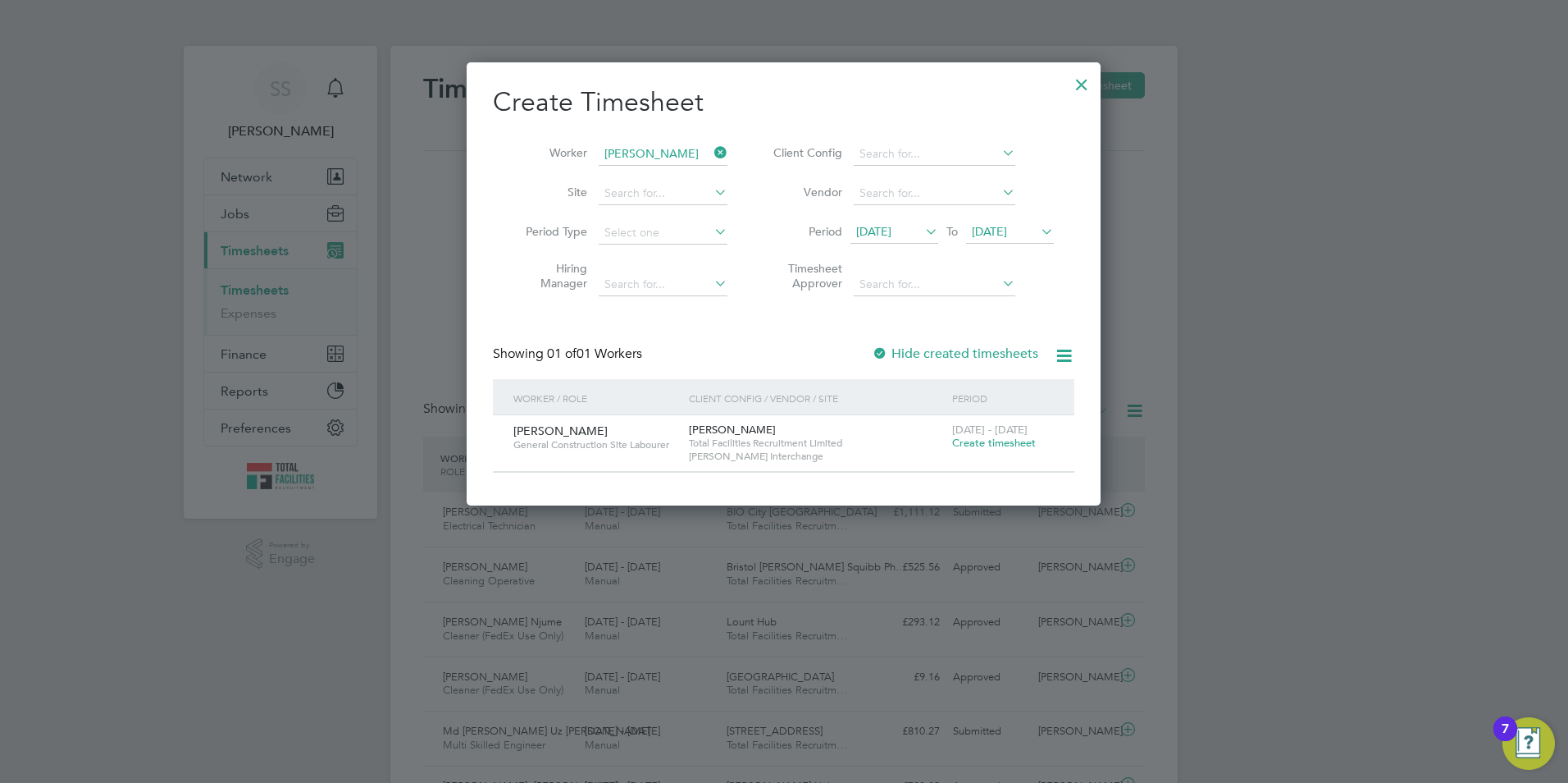
click at [978, 445] on span "Create timesheet" at bounding box center [993, 443] width 83 height 14
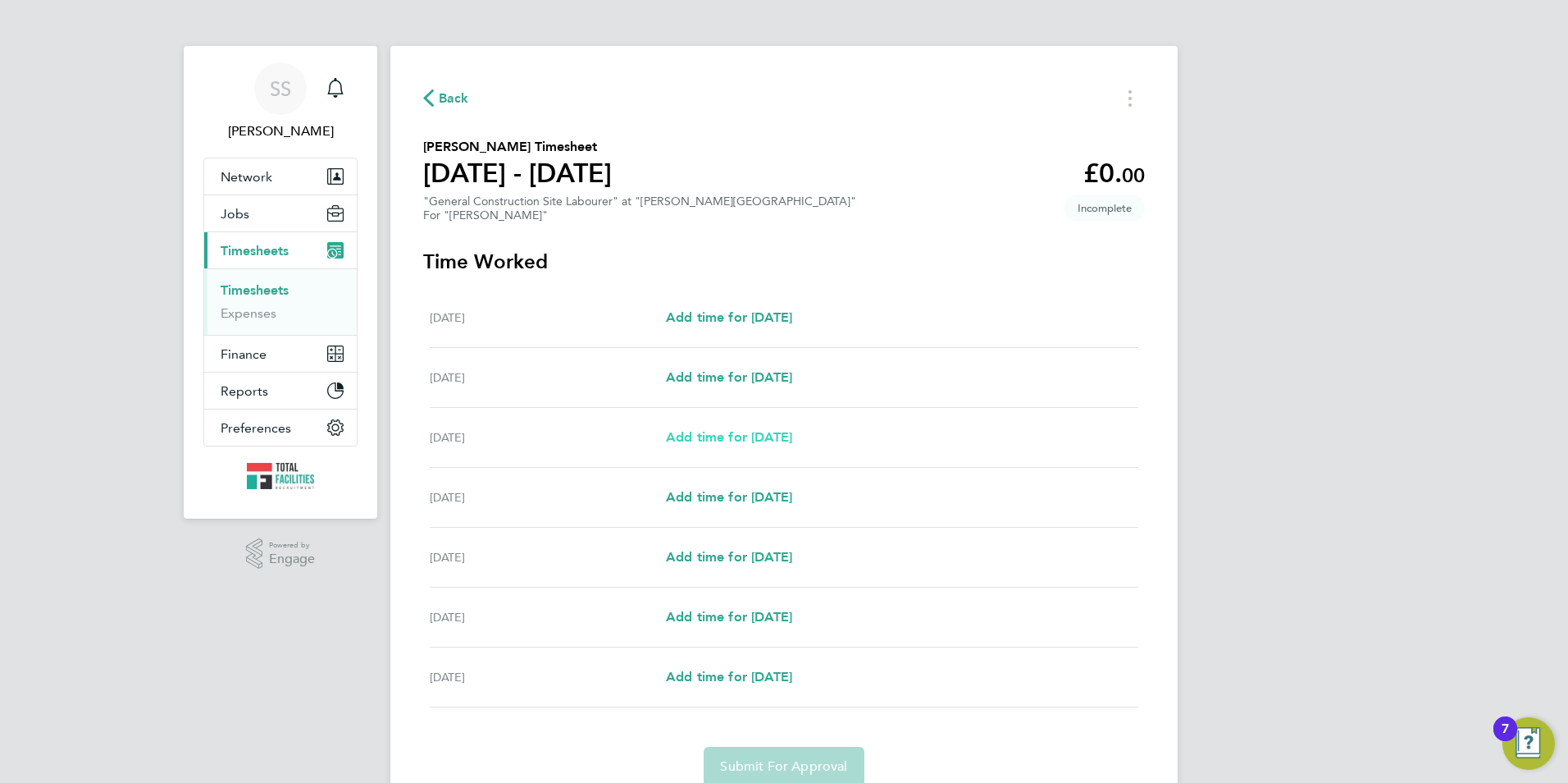
click at [717, 440] on span "Add time for Mon 25 Aug" at bounding box center [729, 436] width 126 height 15
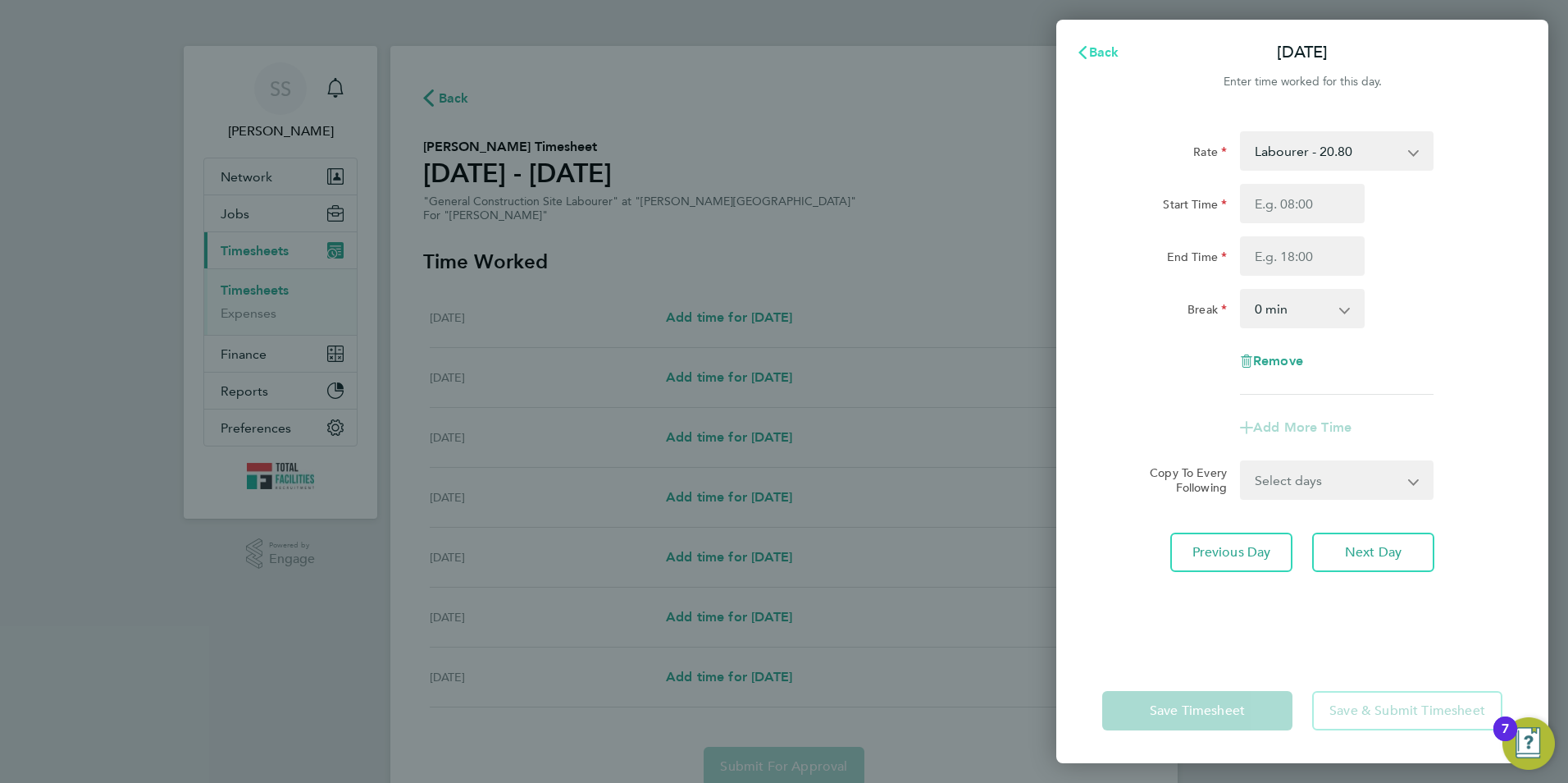
click at [1086, 56] on icon "button" at bounding box center [1082, 52] width 13 height 13
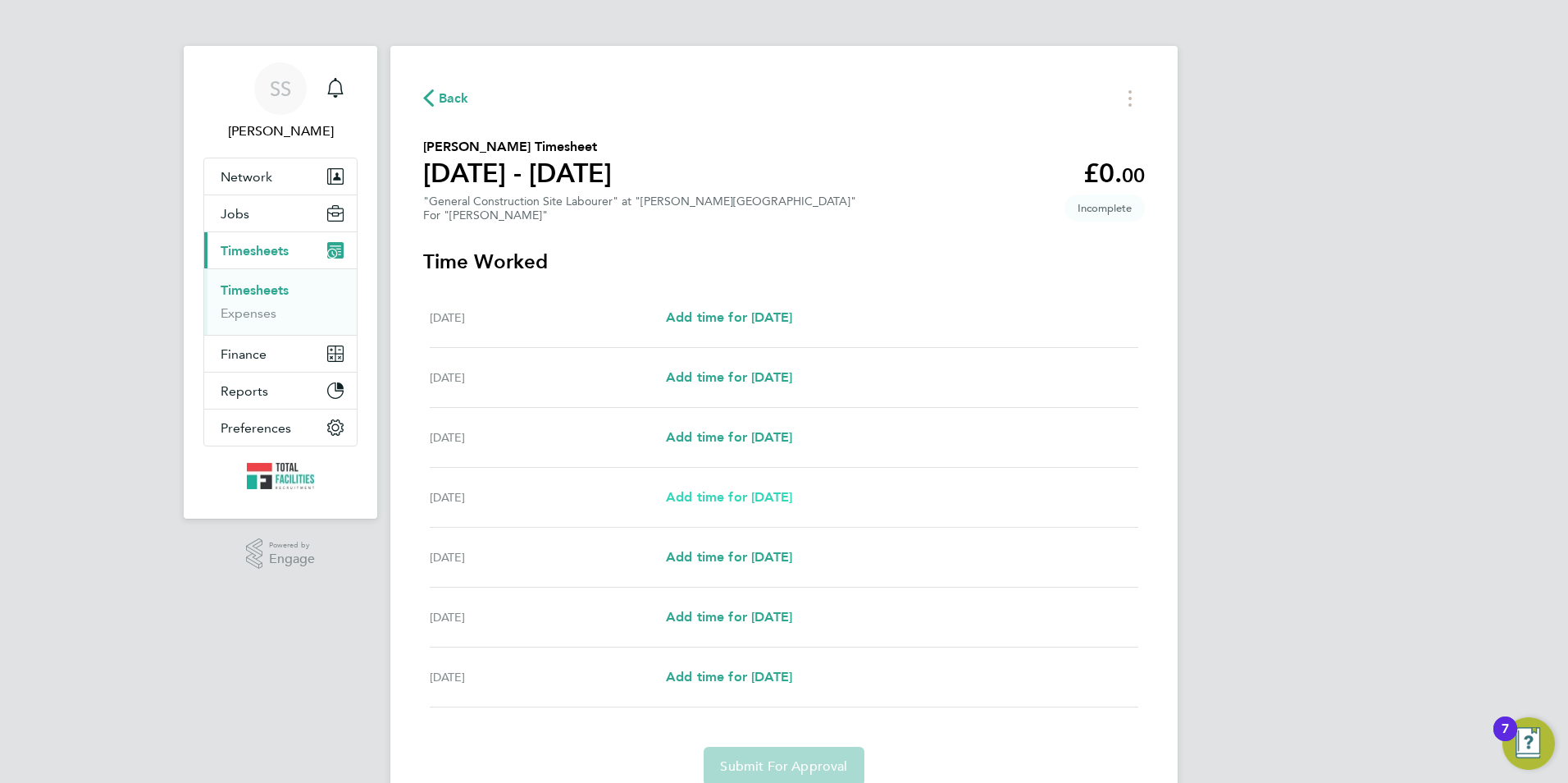
click at [717, 494] on span "Add time for Tue 26 Aug" at bounding box center [729, 496] width 126 height 15
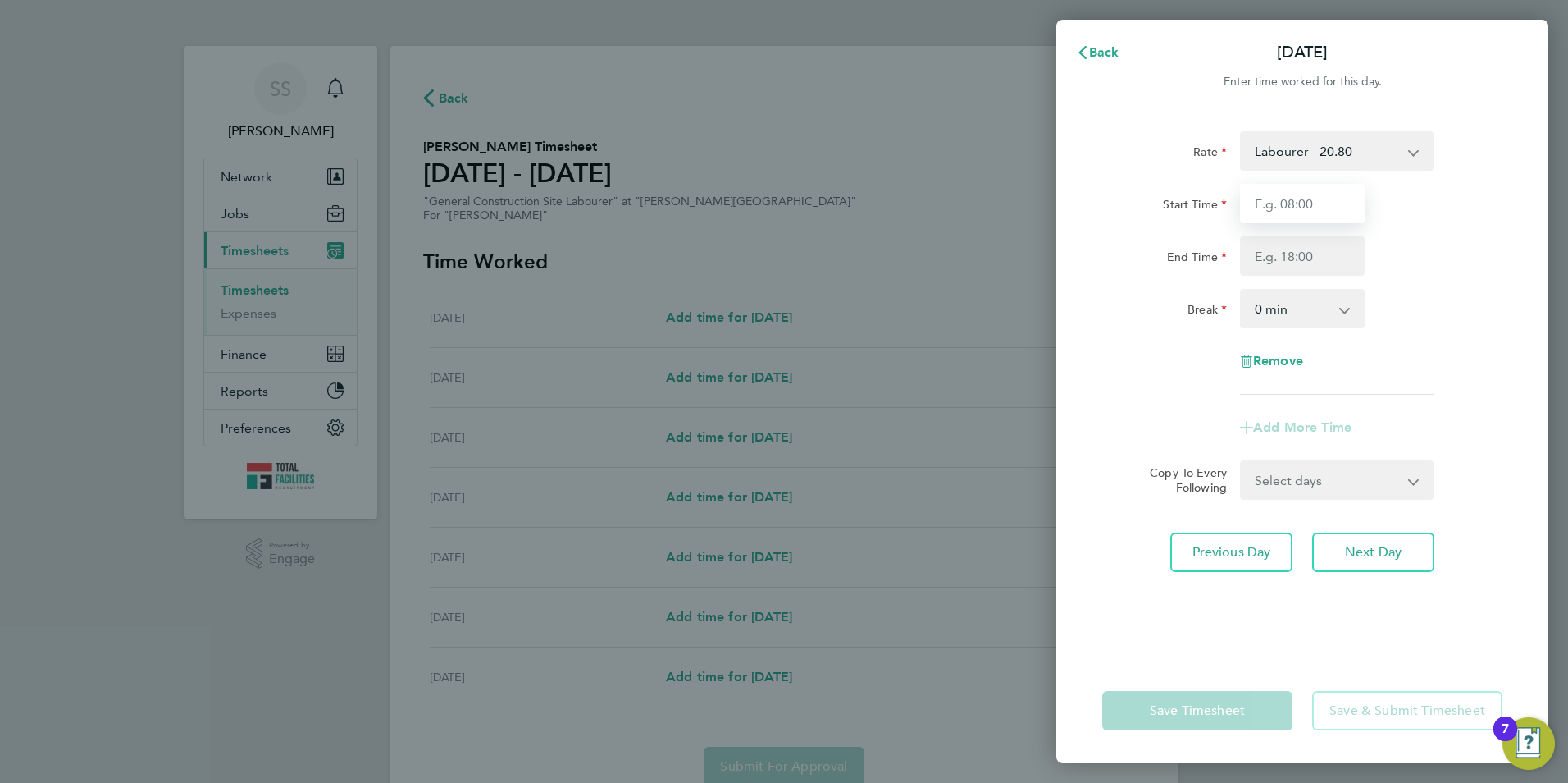
click at [1274, 195] on input "Start Time" at bounding box center [1302, 204] width 125 height 39
type input "07:00"
click at [1264, 245] on input "End Time" at bounding box center [1302, 256] width 125 height 39
type input "17:00"
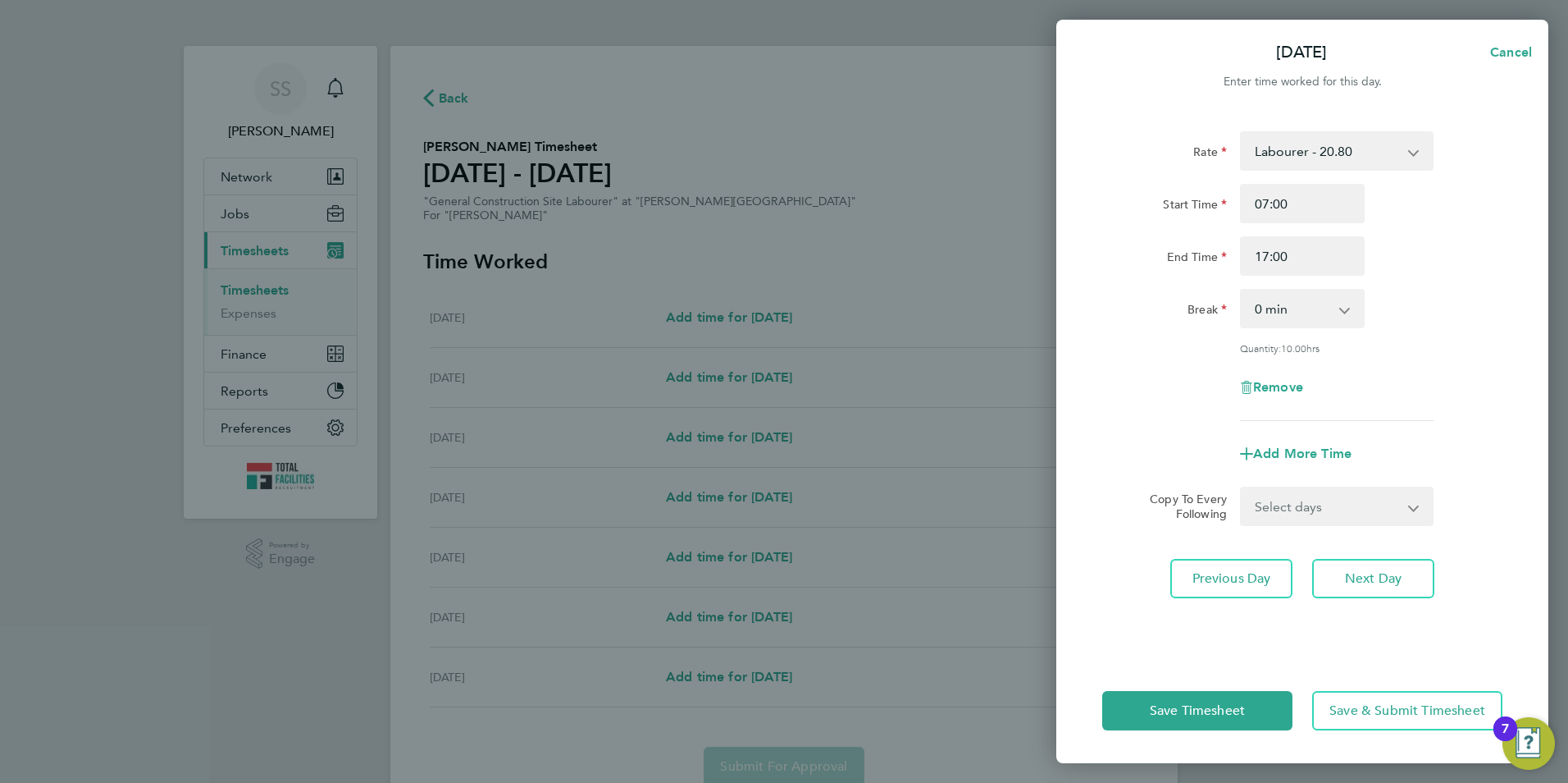
click at [1149, 226] on div "Start Time 07:00 End Time 17:00" at bounding box center [1302, 230] width 413 height 91
click at [1299, 496] on select "Select days Day Wednesday Thursday Friday" at bounding box center [1328, 506] width 172 height 36
select select "DAY"
click at [1242, 488] on select "Select days Day Wednesday Thursday Friday" at bounding box center [1328, 506] width 172 height 36
select select "2025-08-29"
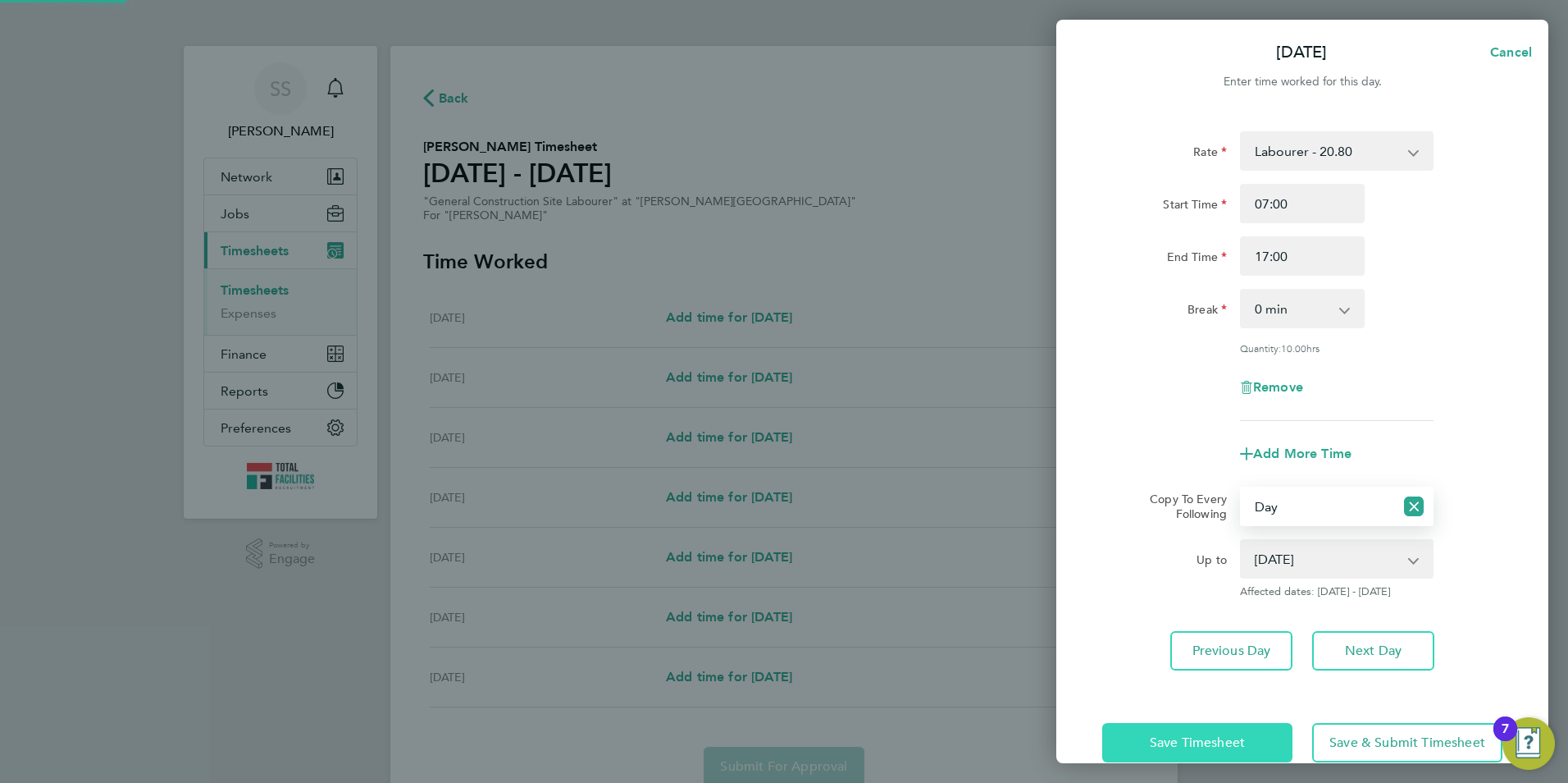
click at [1188, 735] on span "Save Timesheet" at bounding box center [1197, 743] width 95 height 16
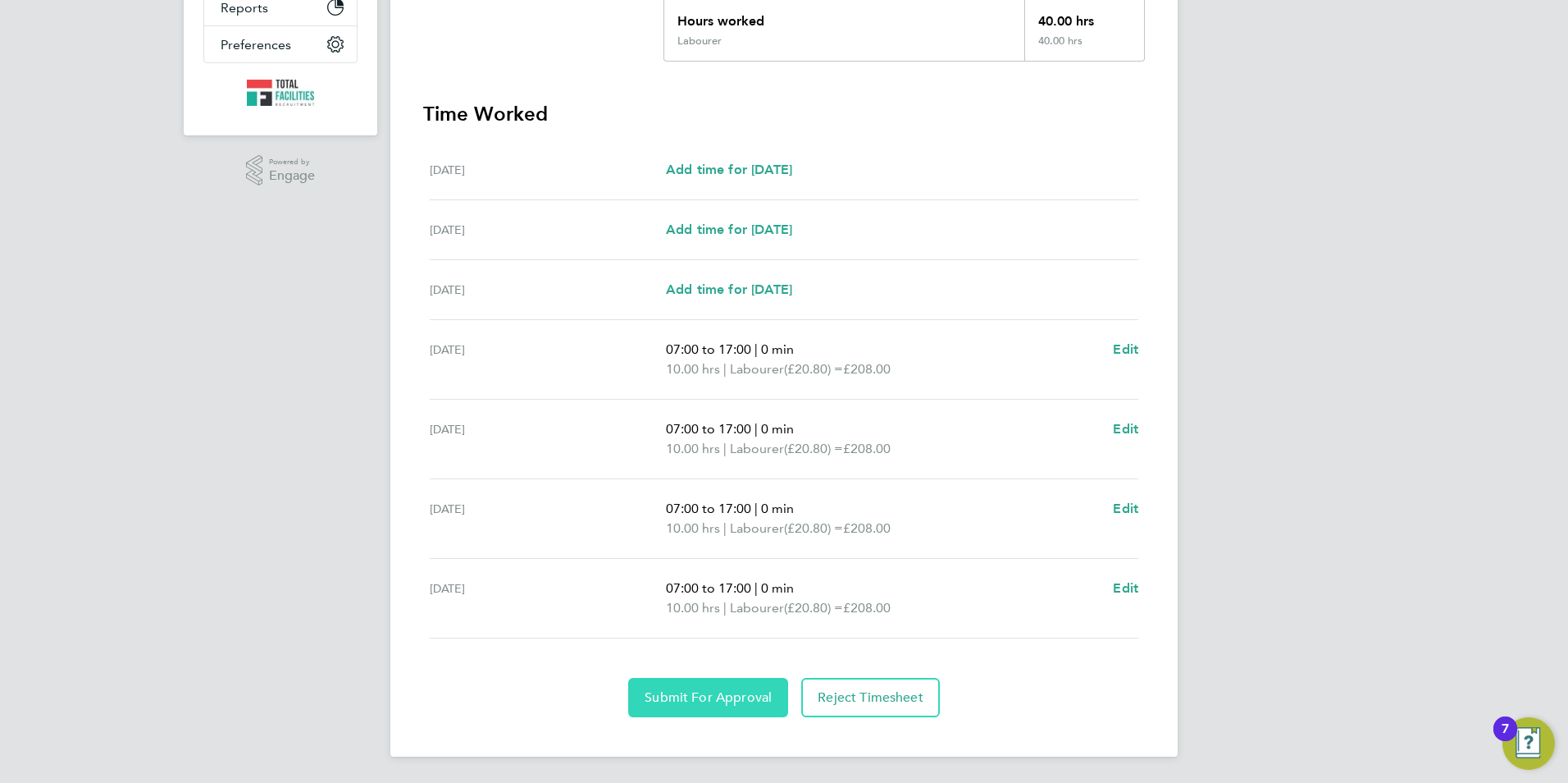
click at [689, 701] on span "Submit For Approval" at bounding box center [708, 697] width 127 height 16
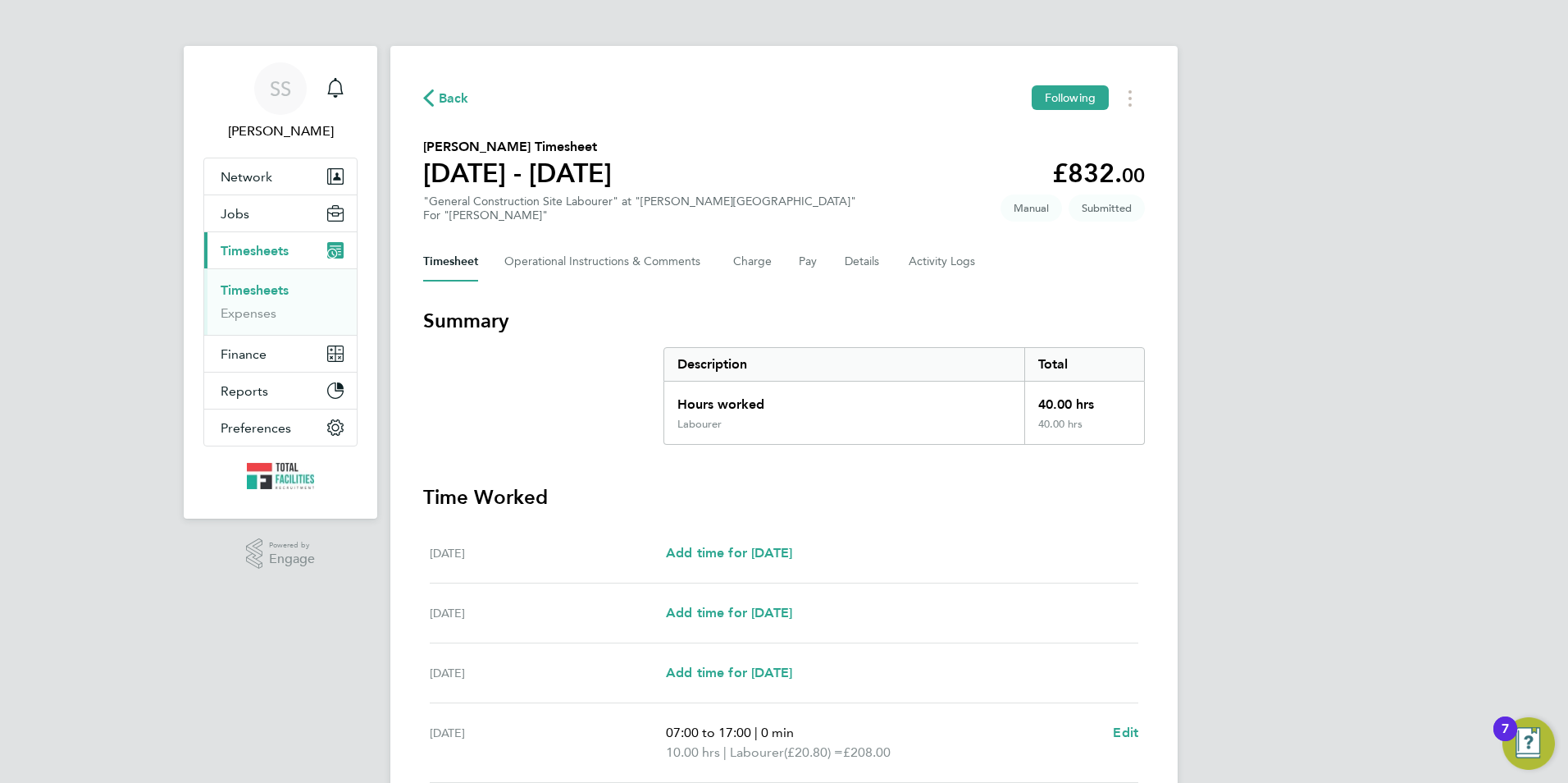
click at [455, 97] on span "Back" at bounding box center [454, 99] width 30 height 20
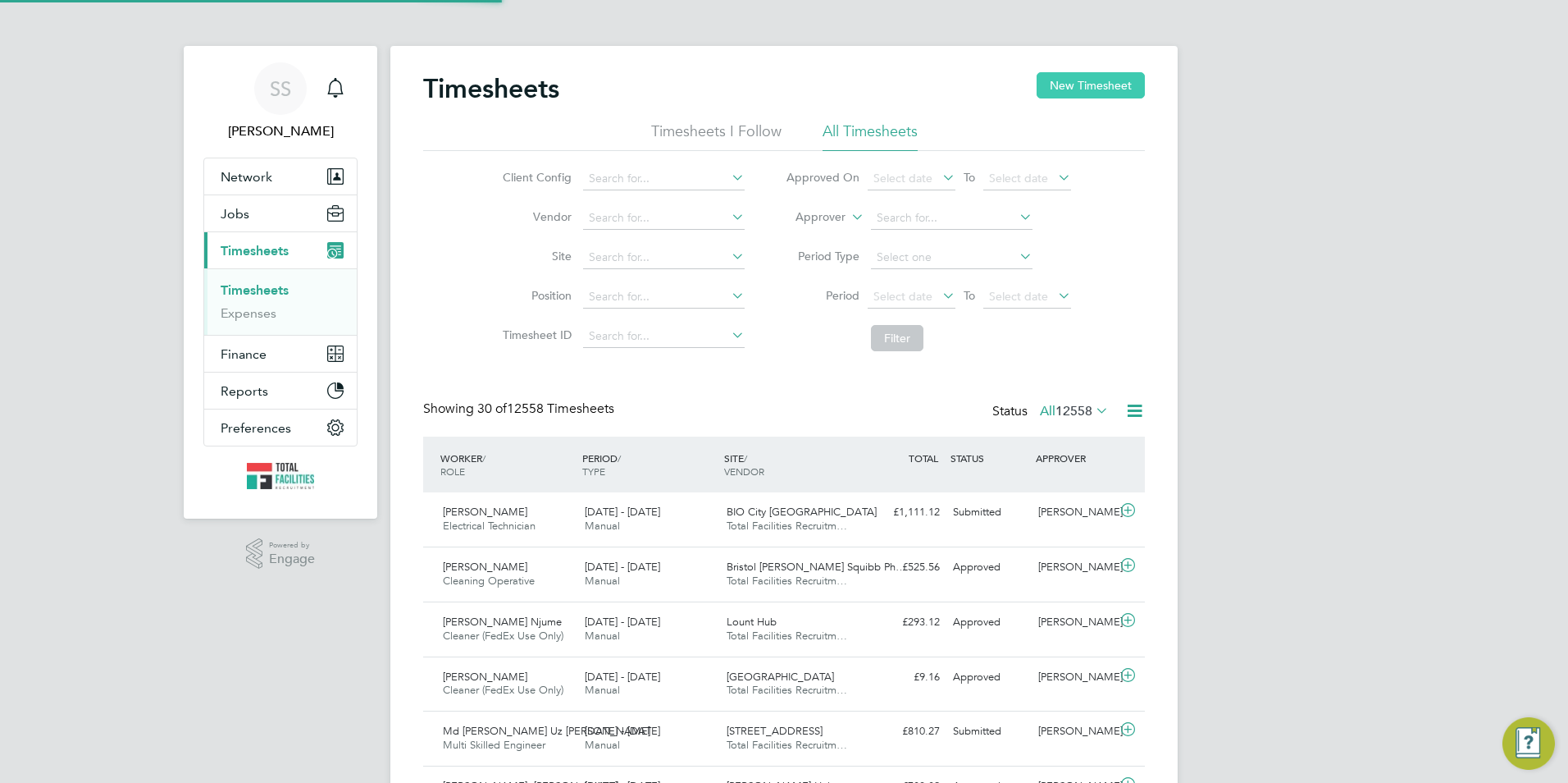
click at [1120, 94] on button "New Timesheet" at bounding box center [1090, 84] width 108 height 26
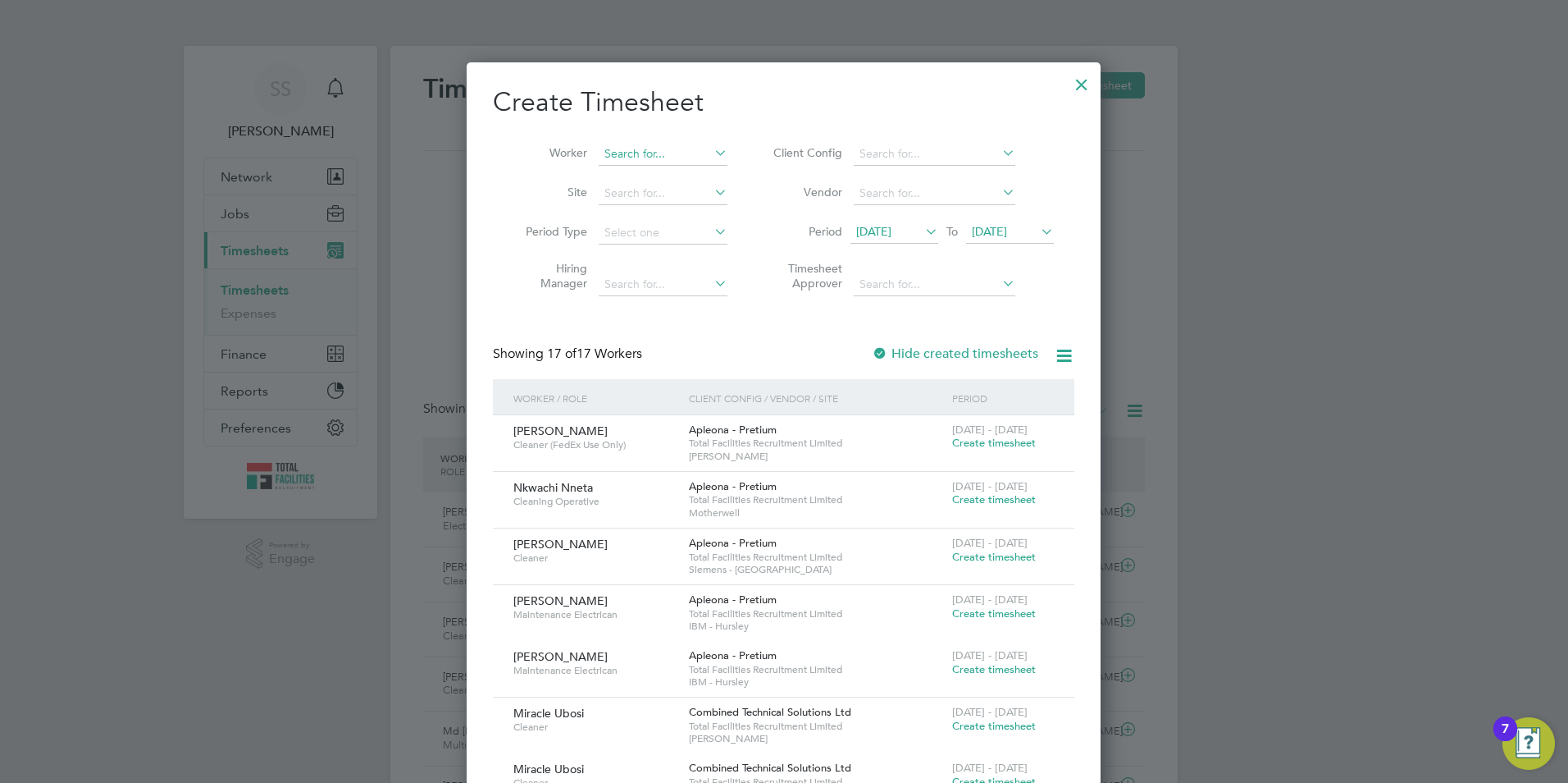
click at [671, 152] on input at bounding box center [663, 154] width 129 height 23
click at [290, 218] on div at bounding box center [784, 391] width 1568 height 783
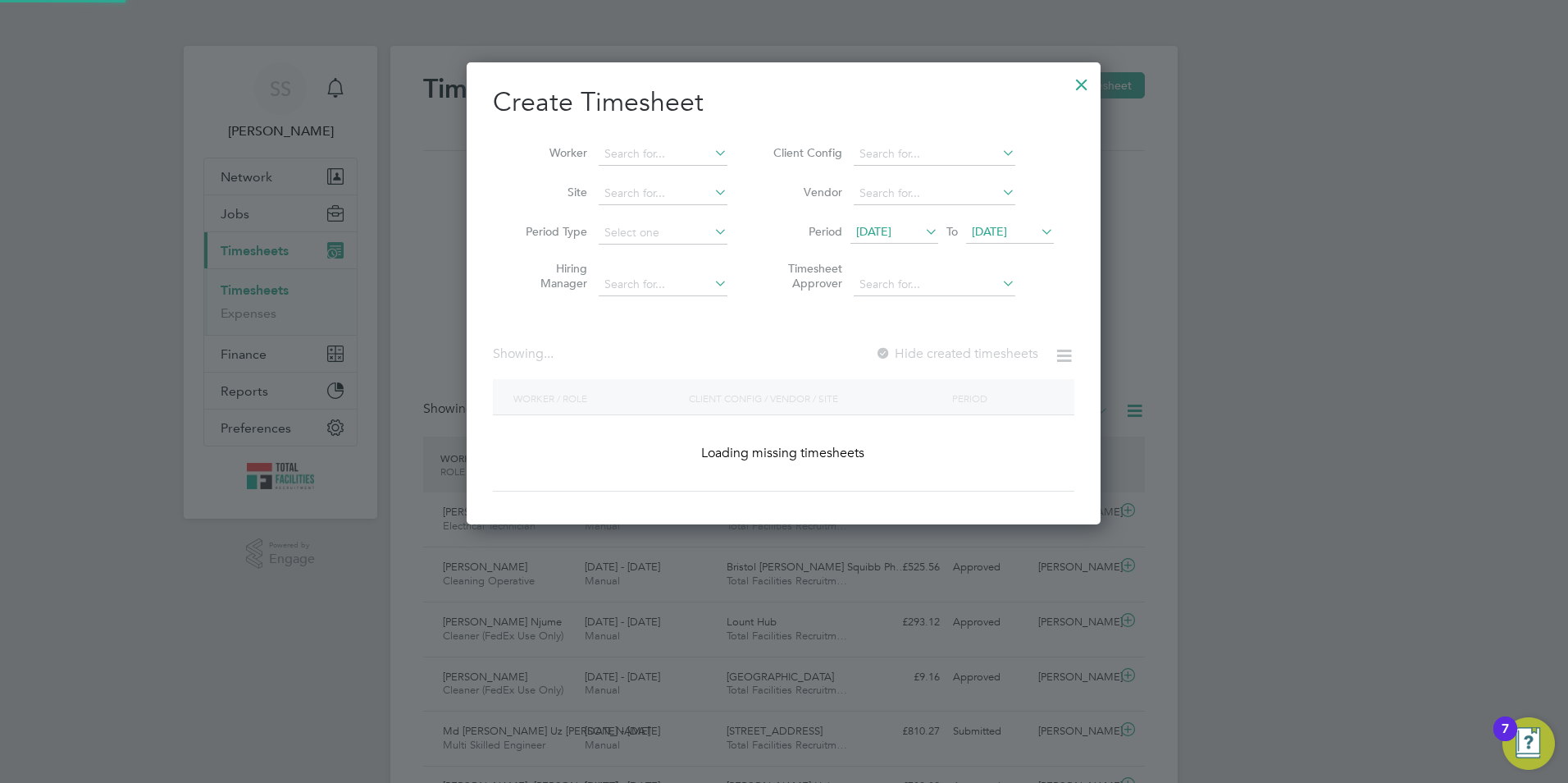
click at [238, 215] on div at bounding box center [784, 391] width 1568 height 783
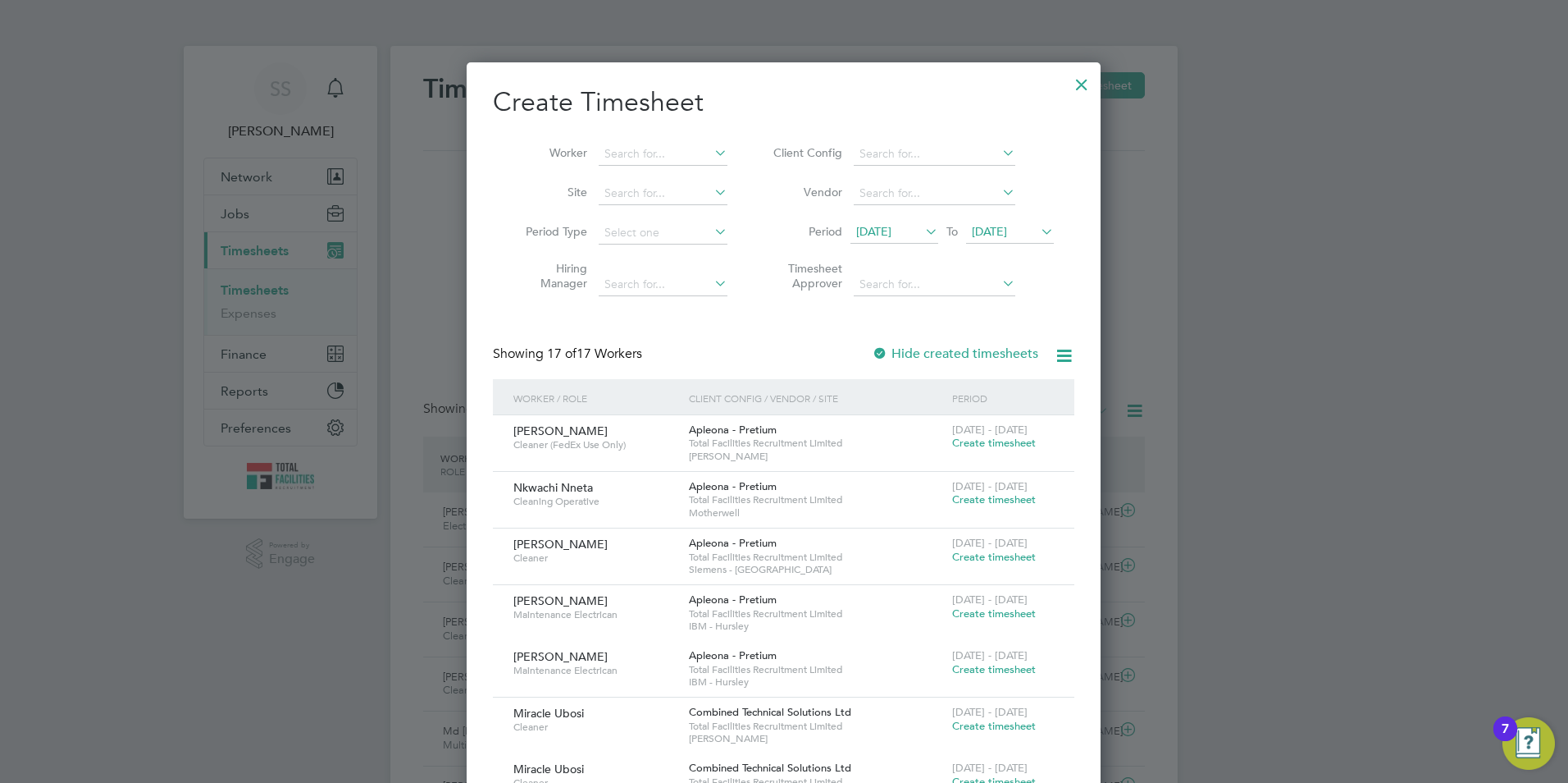
click at [1074, 81] on div at bounding box center [1081, 80] width 30 height 30
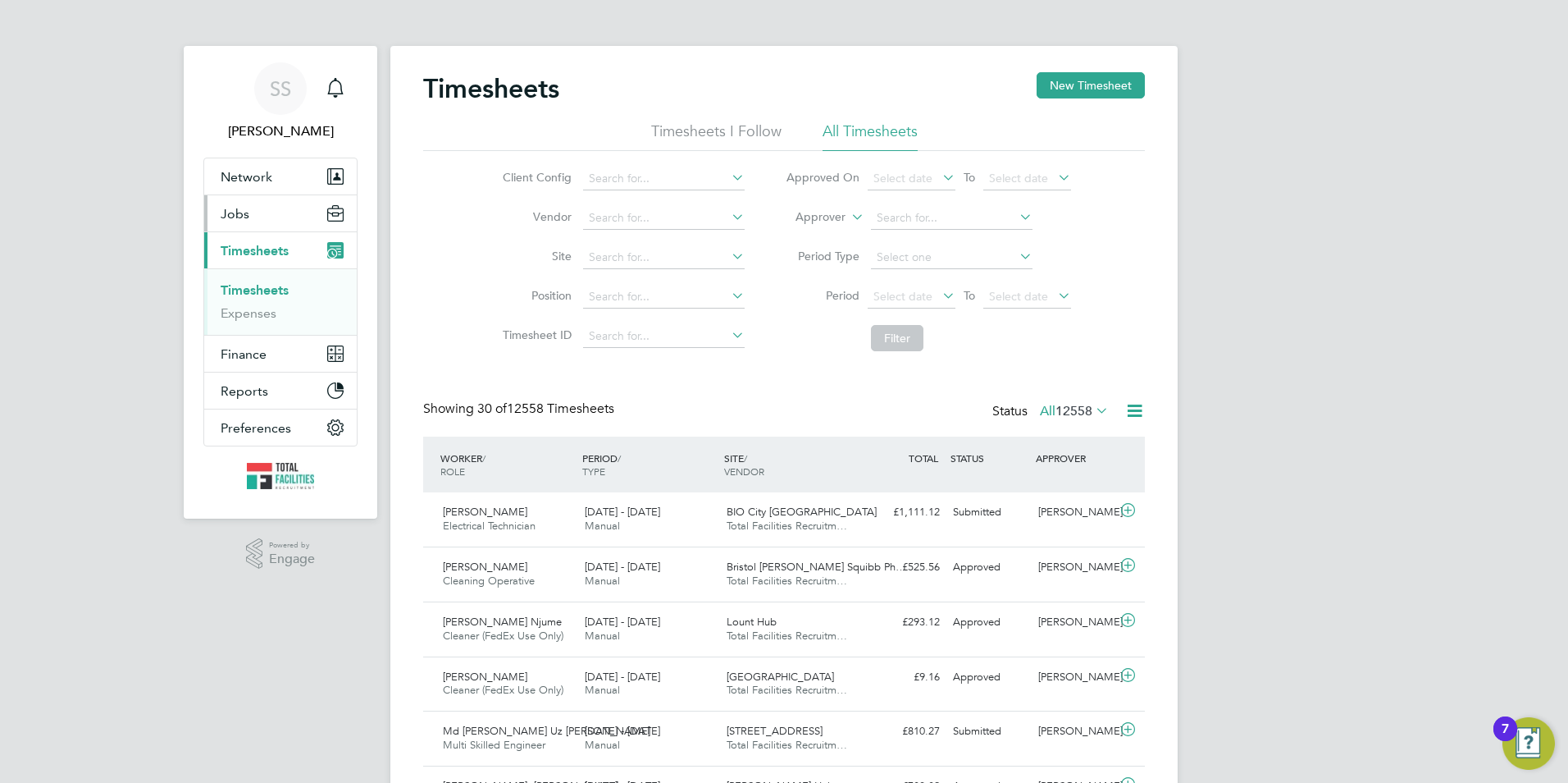
click at [246, 197] on button "Jobs" at bounding box center [281, 213] width 152 height 36
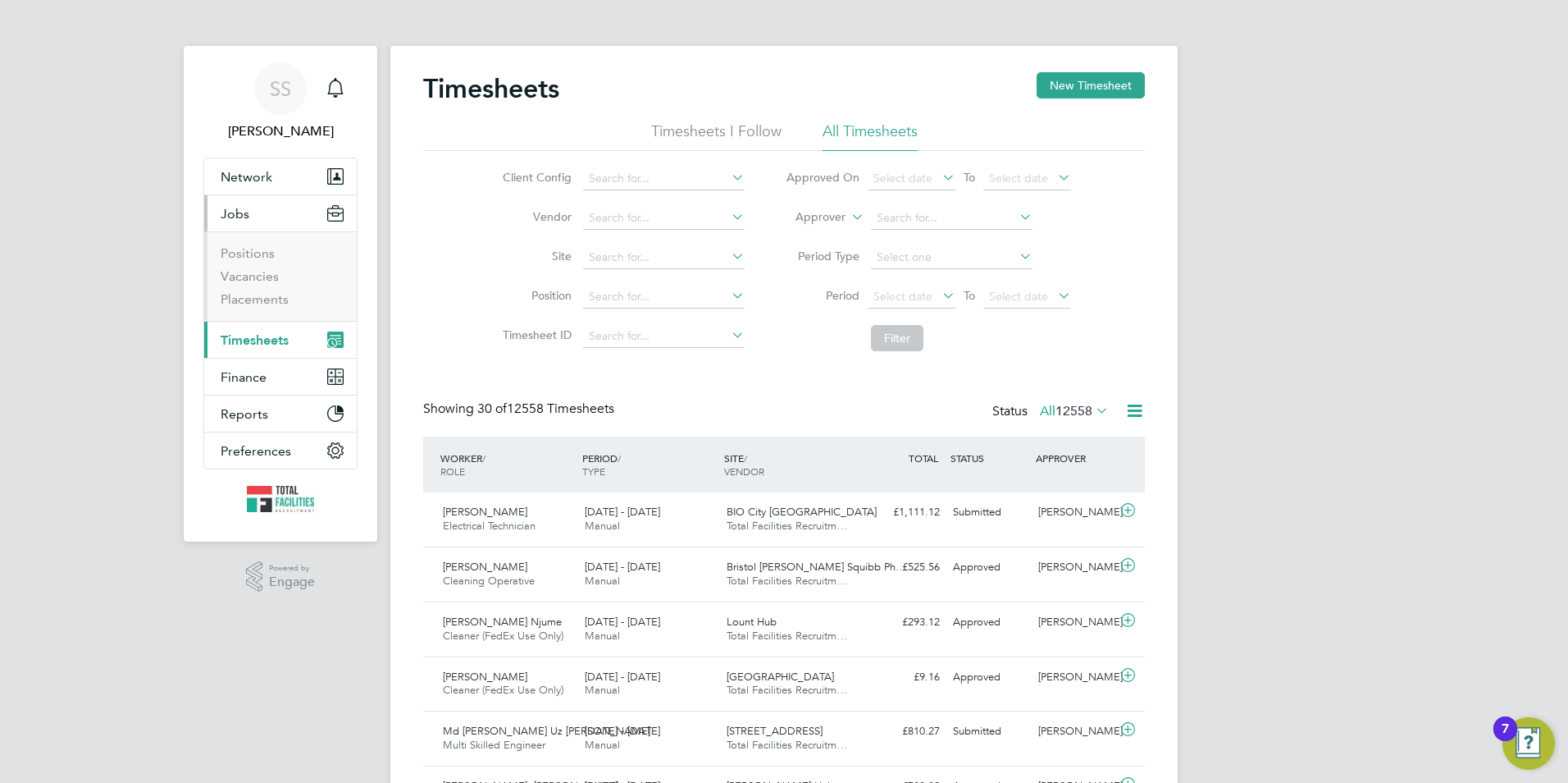
click at [246, 291] on li "Vacancies" at bounding box center [282, 280] width 123 height 23
click at [246, 295] on link "Placements" at bounding box center [255, 299] width 68 height 15
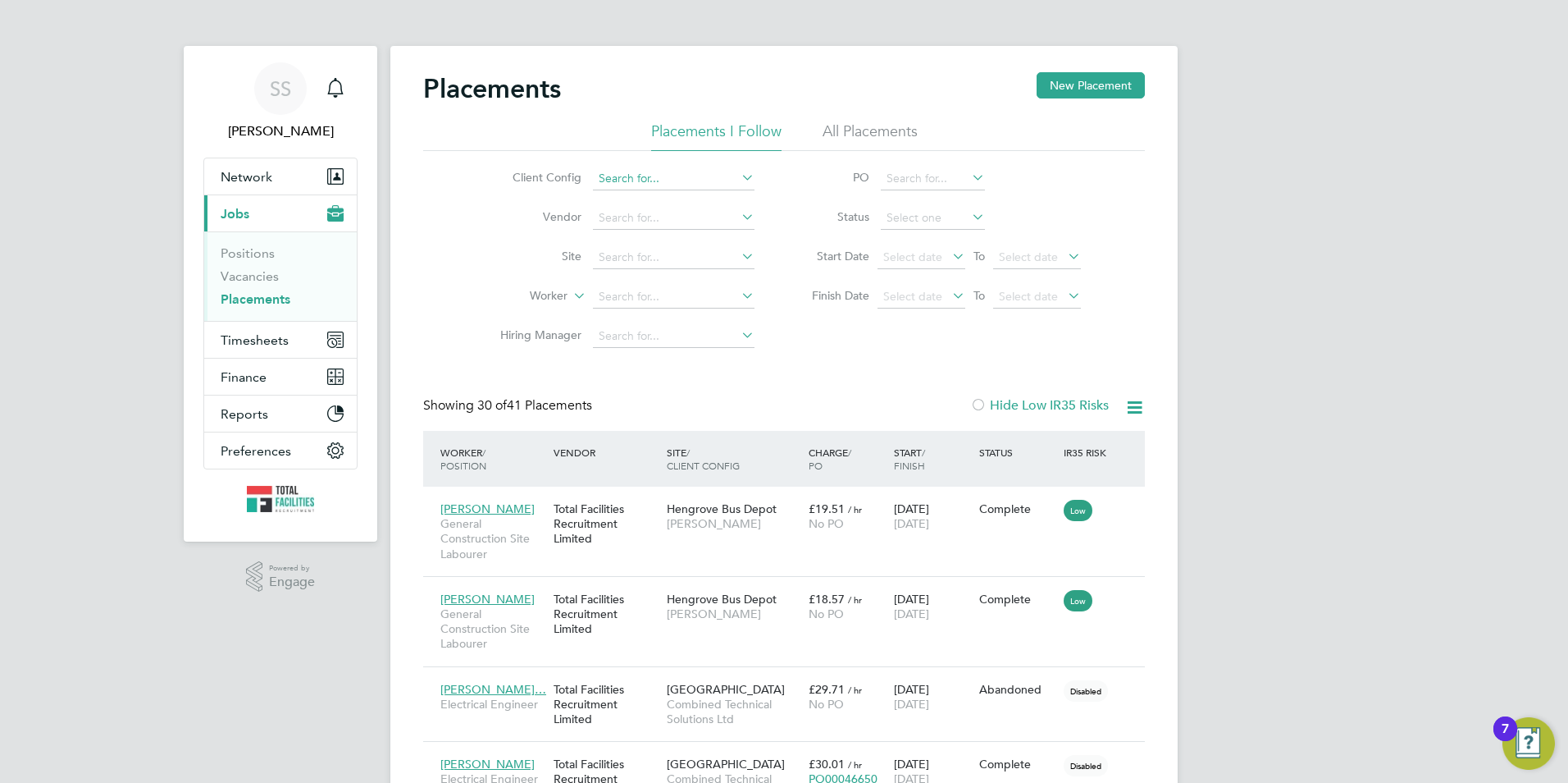
click at [609, 178] on input at bounding box center [673, 179] width 161 height 23
type input "a"
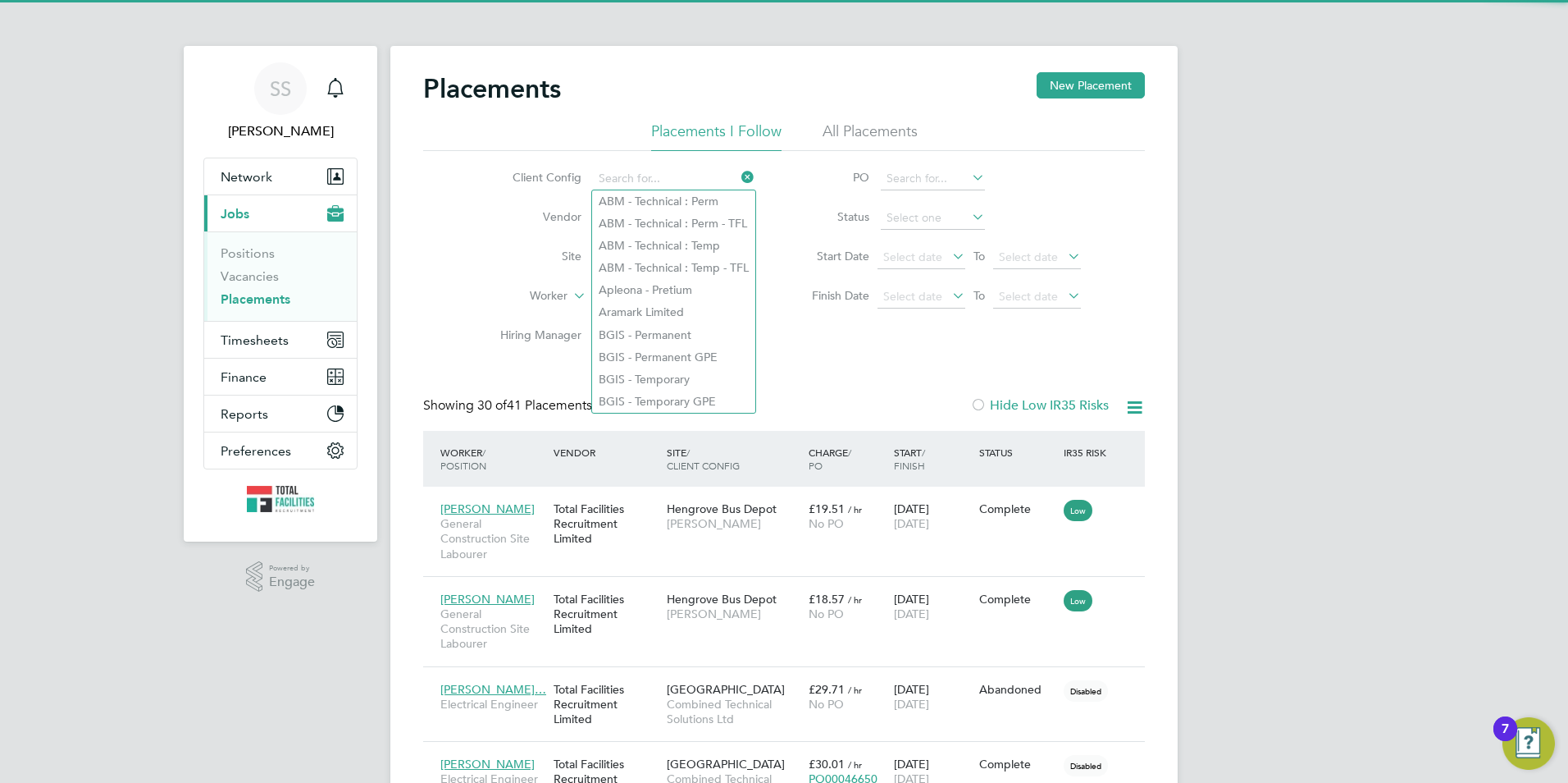
click at [464, 277] on div "Client Config Vendor Site Worker Hiring Manager PO Status Start Date Select dat…" at bounding box center [784, 253] width 722 height 205
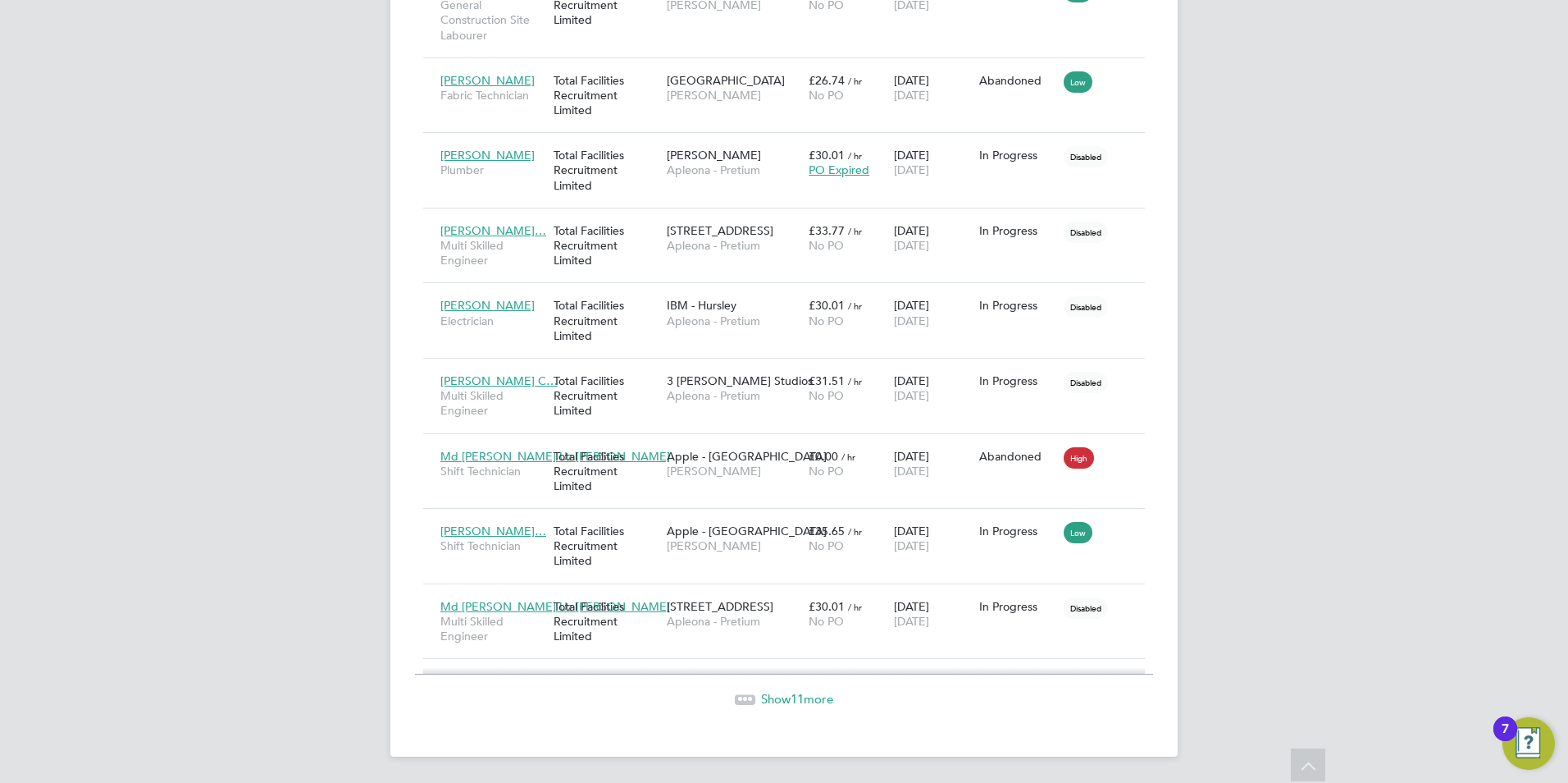
click at [781, 699] on span "Show 11 more" at bounding box center [797, 698] width 72 height 15
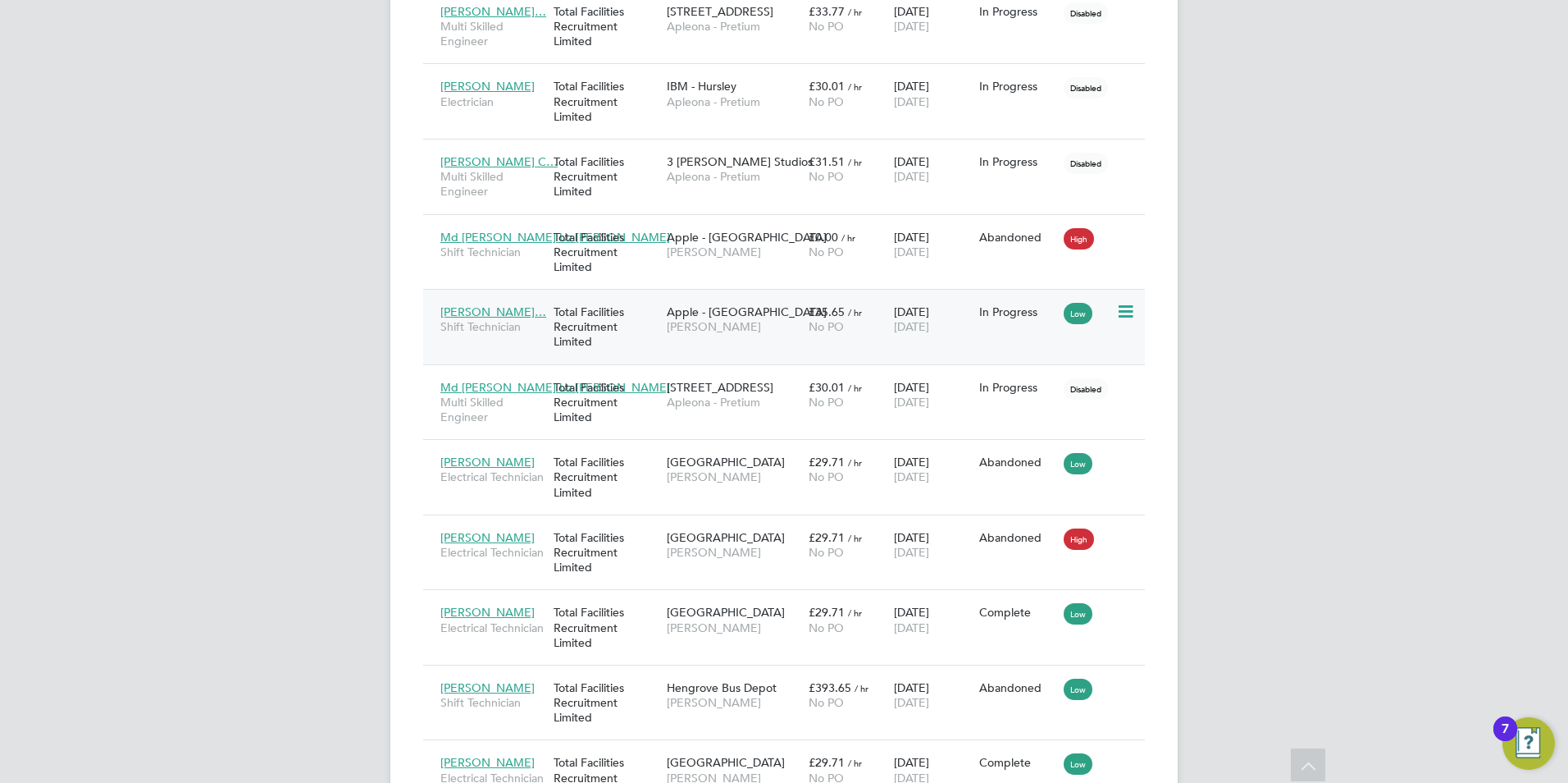
click at [567, 339] on div "Total Facilities Recruitment Limited" at bounding box center [606, 326] width 113 height 62
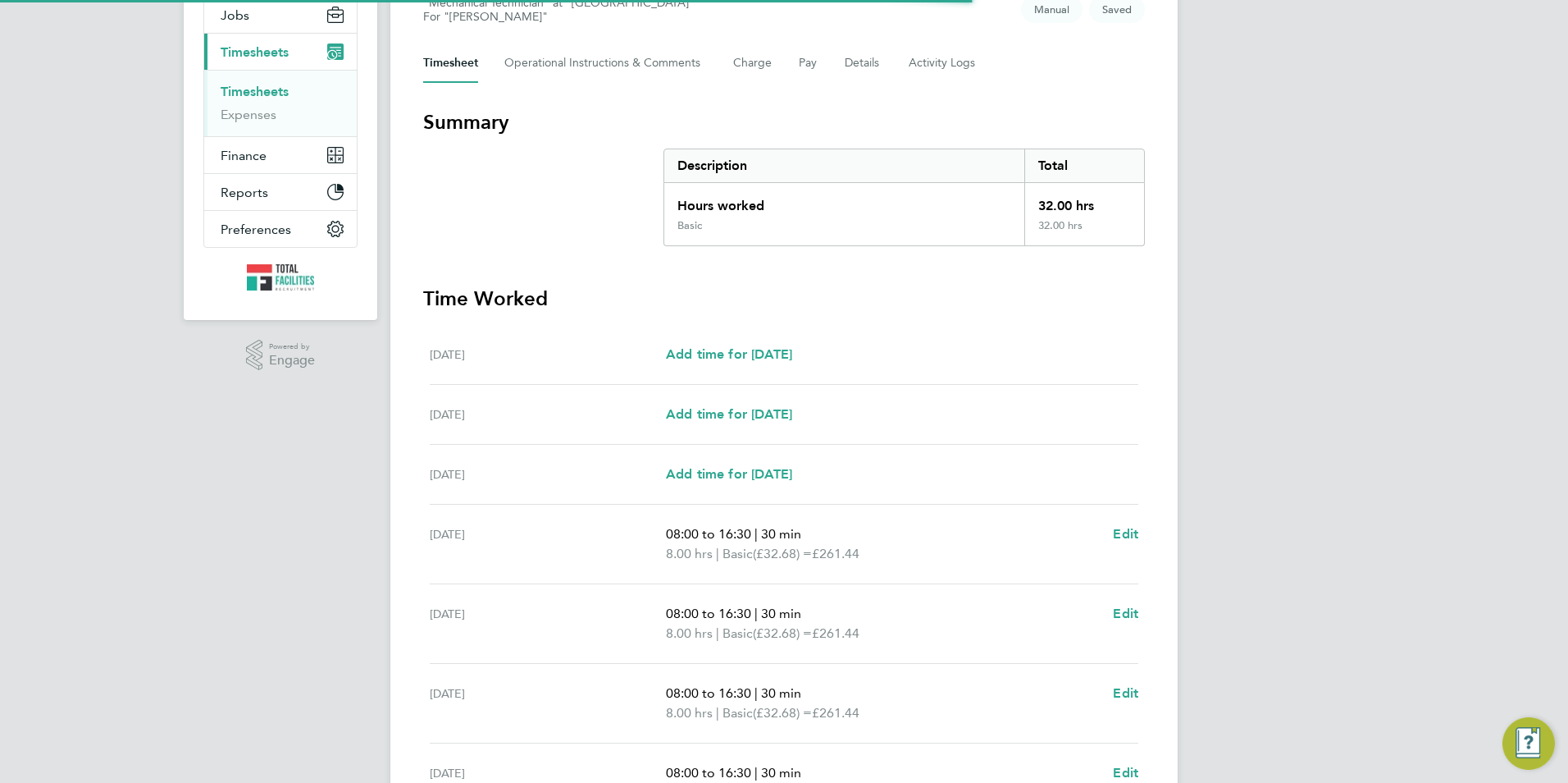
scroll to position [383, 0]
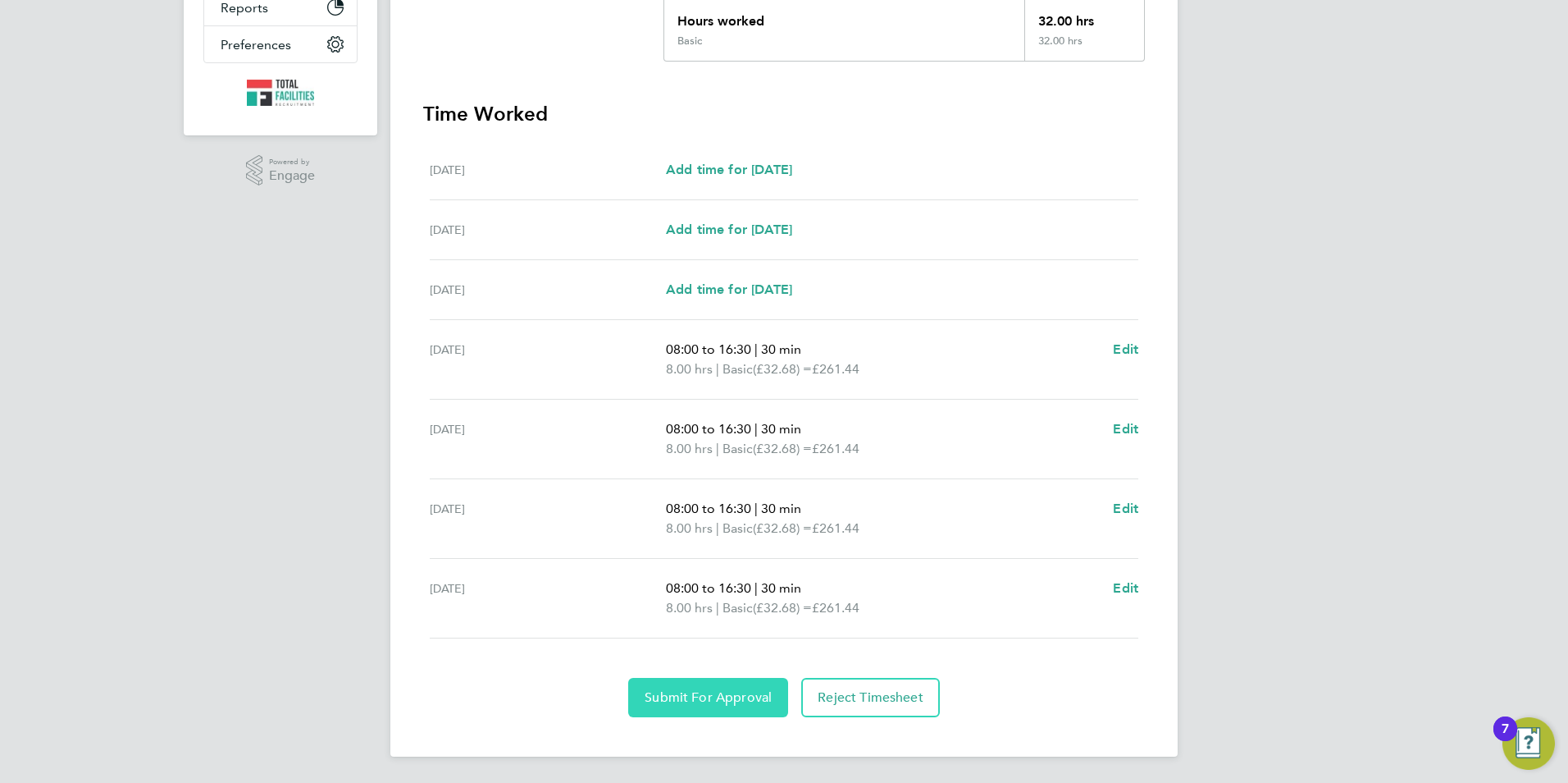
click at [708, 701] on span "Submit For Approval" at bounding box center [708, 697] width 127 height 16
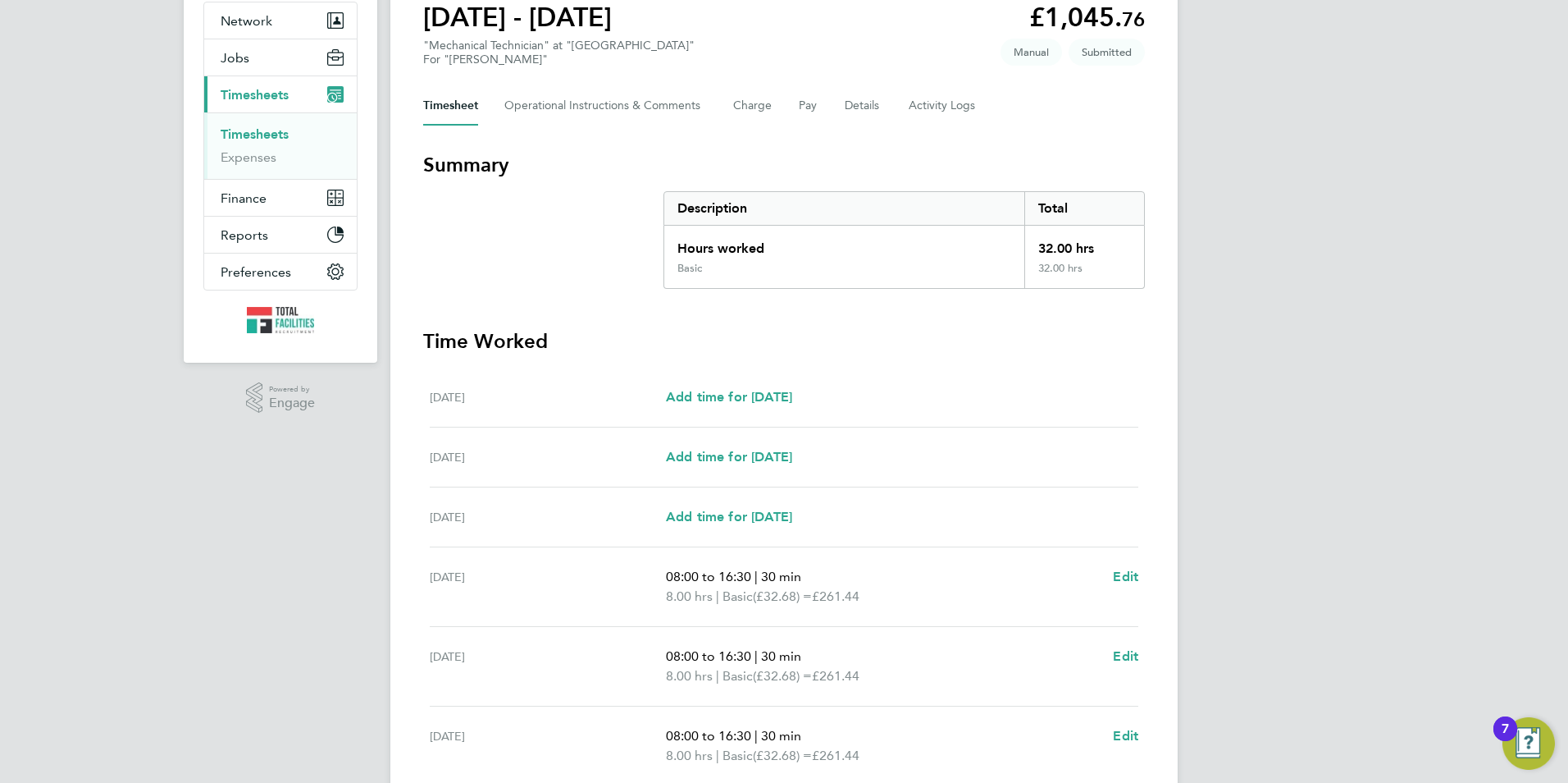
scroll to position [0, 0]
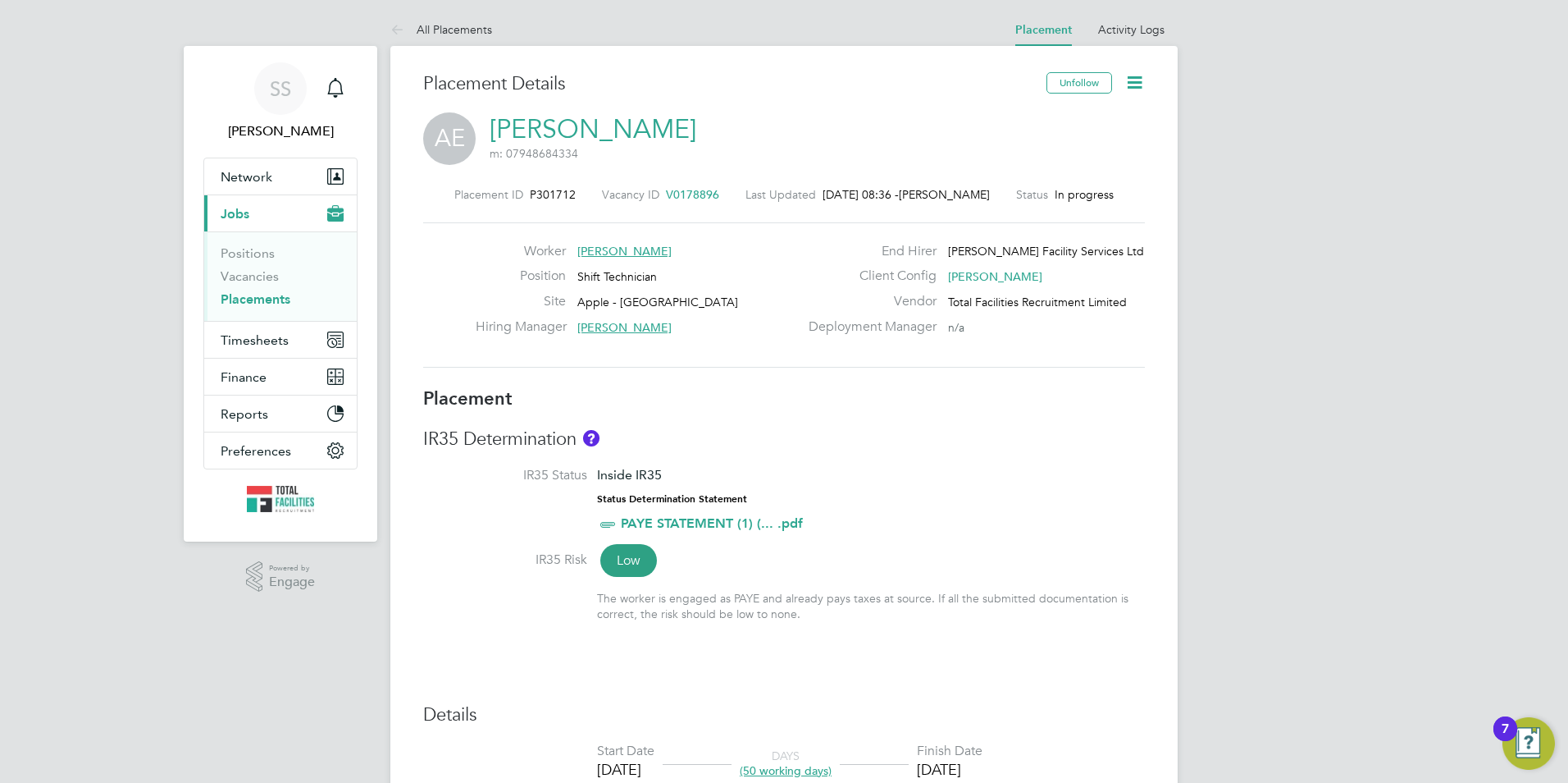
click at [1139, 79] on icon at bounding box center [1134, 82] width 21 height 21
click at [1061, 144] on li "Timesheet Settings" at bounding box center [1081, 144] width 120 height 23
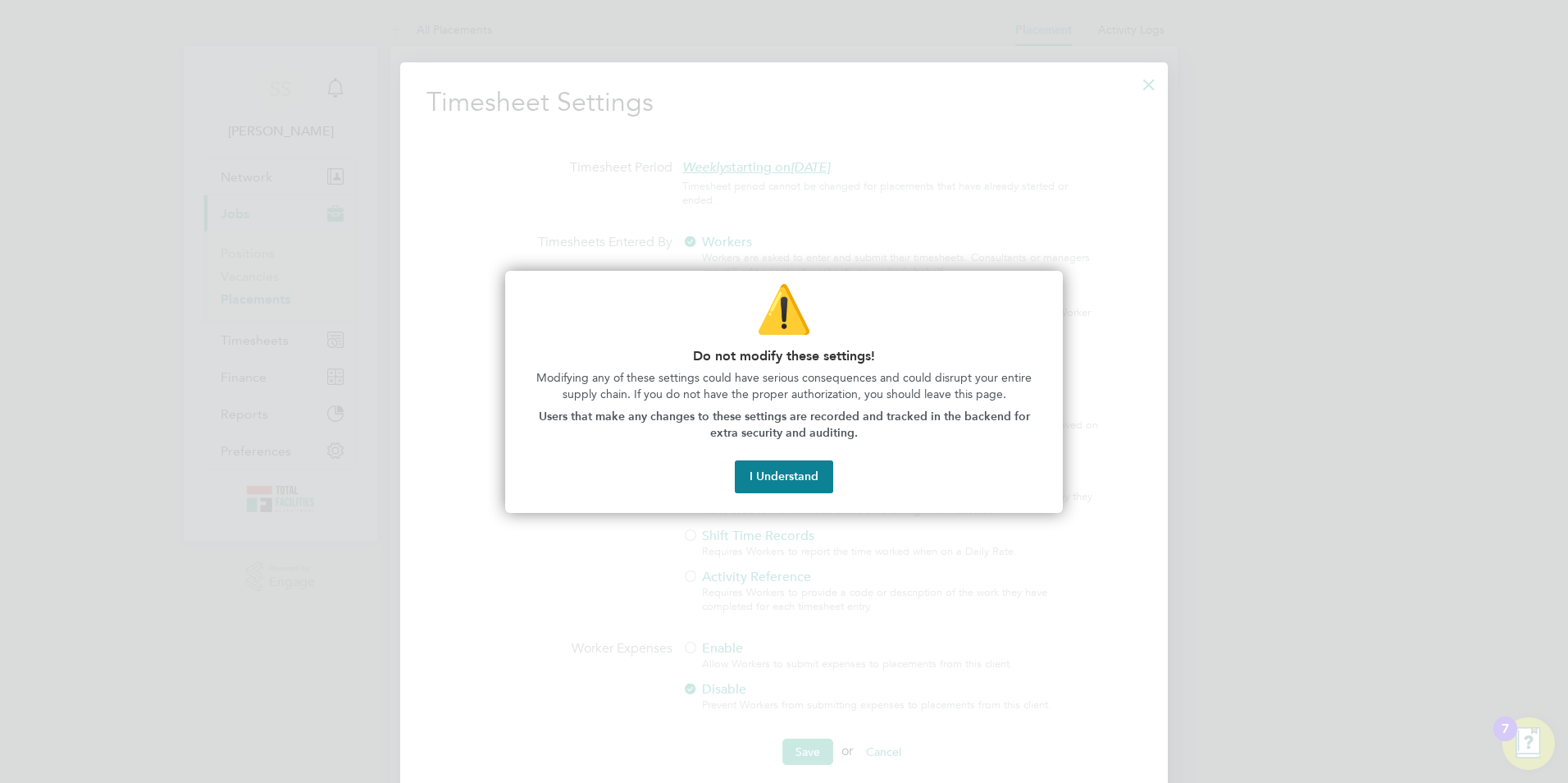
click at [898, 206] on div at bounding box center [784, 391] width 1568 height 783
drag, startPoint x: 1149, startPoint y: 84, endPoint x: 964, endPoint y: 310, distance: 292.1
click at [1149, 83] on div at bounding box center [784, 391] width 1568 height 783
click at [794, 468] on button "I Understand" at bounding box center [784, 476] width 99 height 33
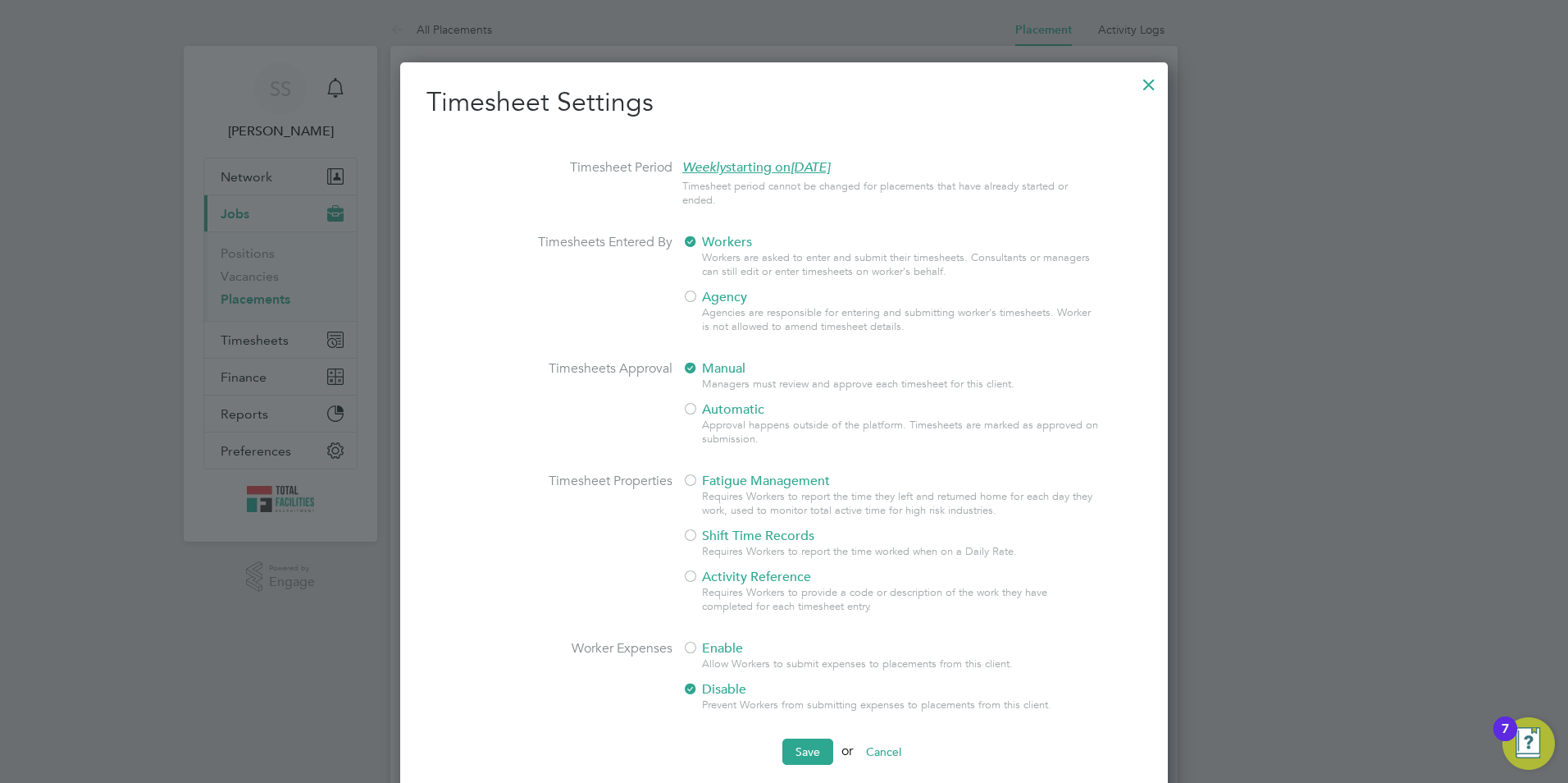
click at [1146, 83] on div at bounding box center [1148, 80] width 30 height 30
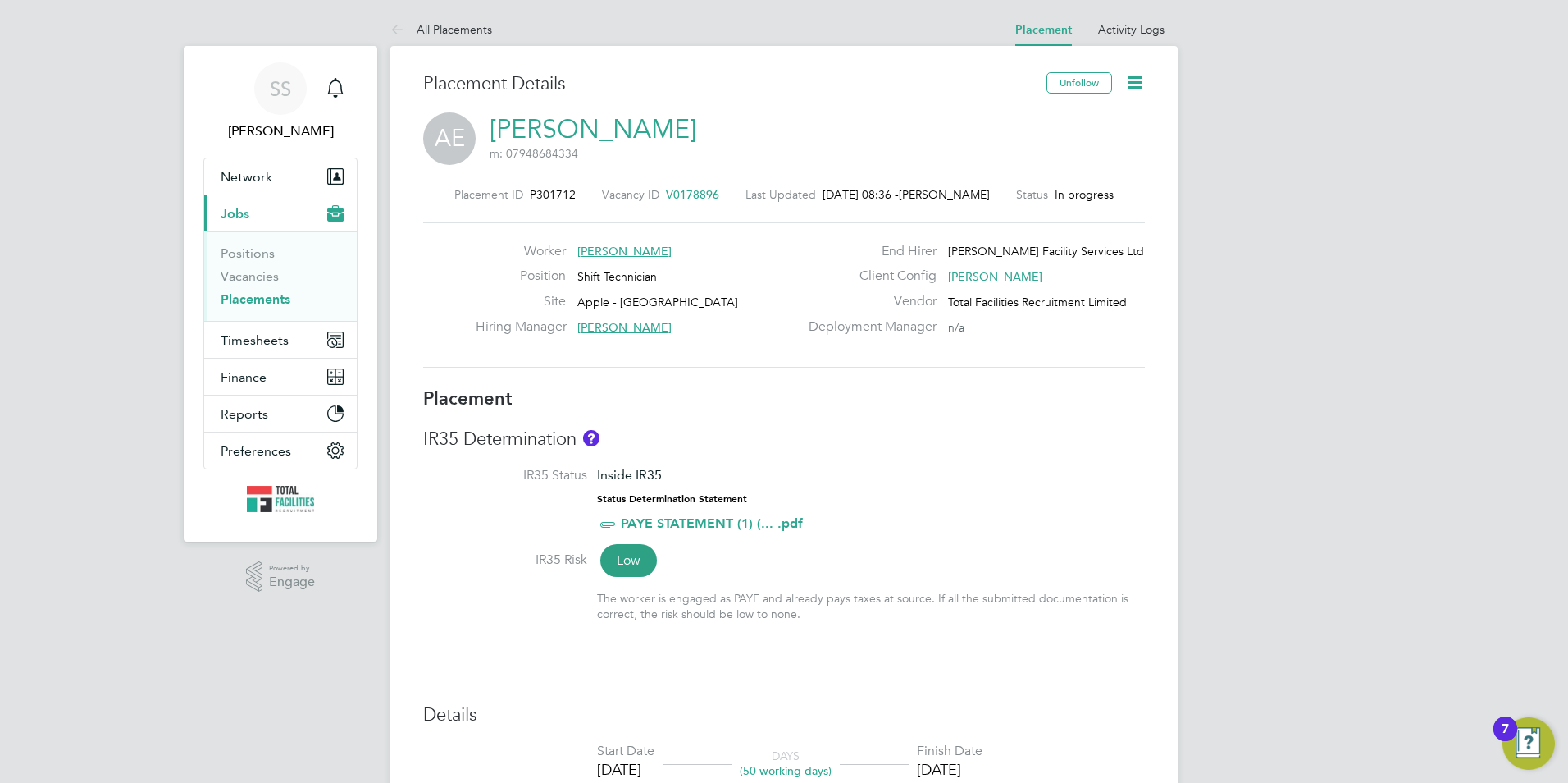
click at [1134, 78] on icon at bounding box center [1134, 82] width 21 height 21
click at [1054, 120] on li "Edit Placement e" at bounding box center [1081, 122] width 120 height 23
type input "Lucy North"
type input "25 Aug 2025"
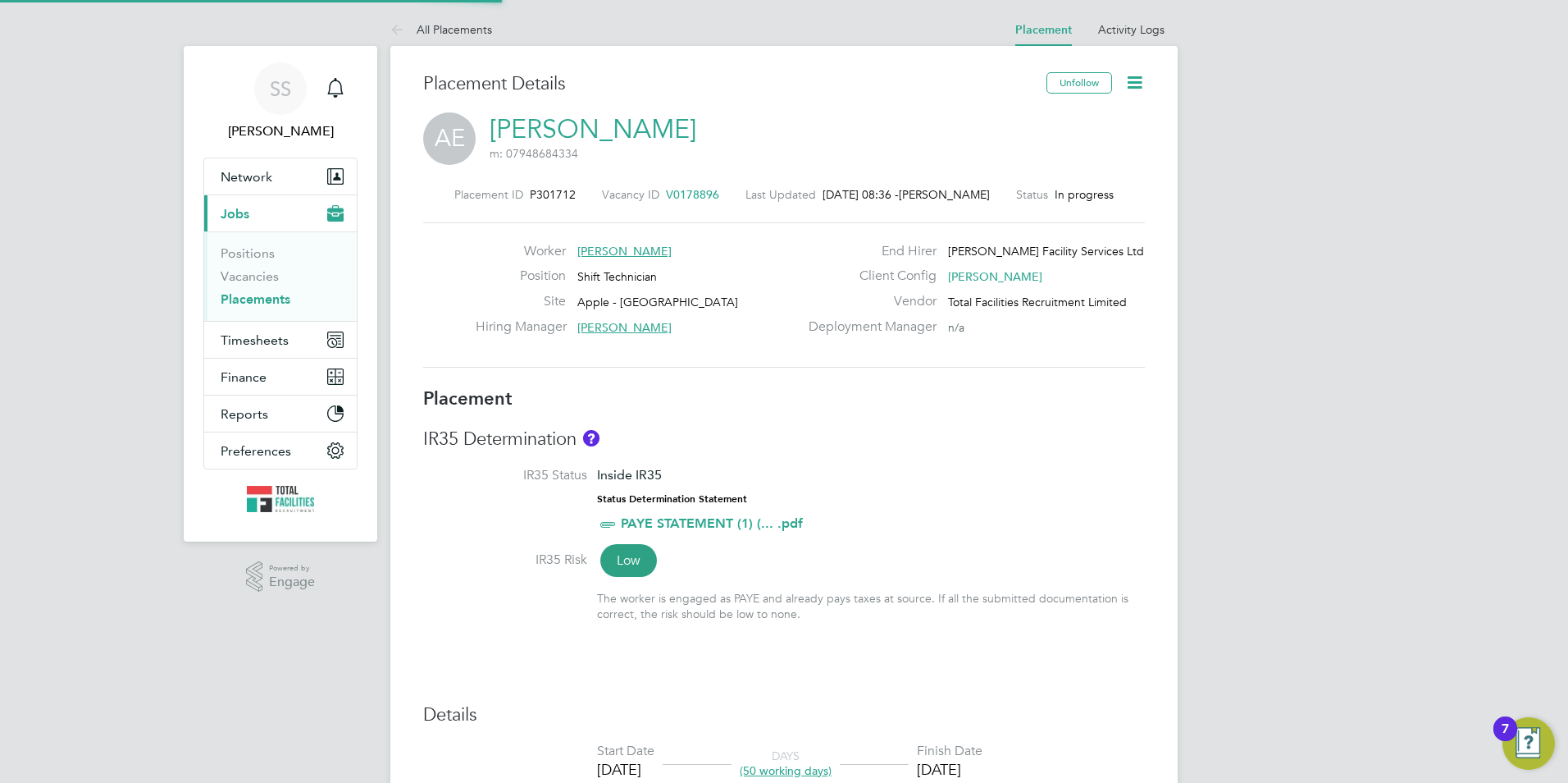
type input "31 Oct 2025"
type input "07:00"
type input "19:00"
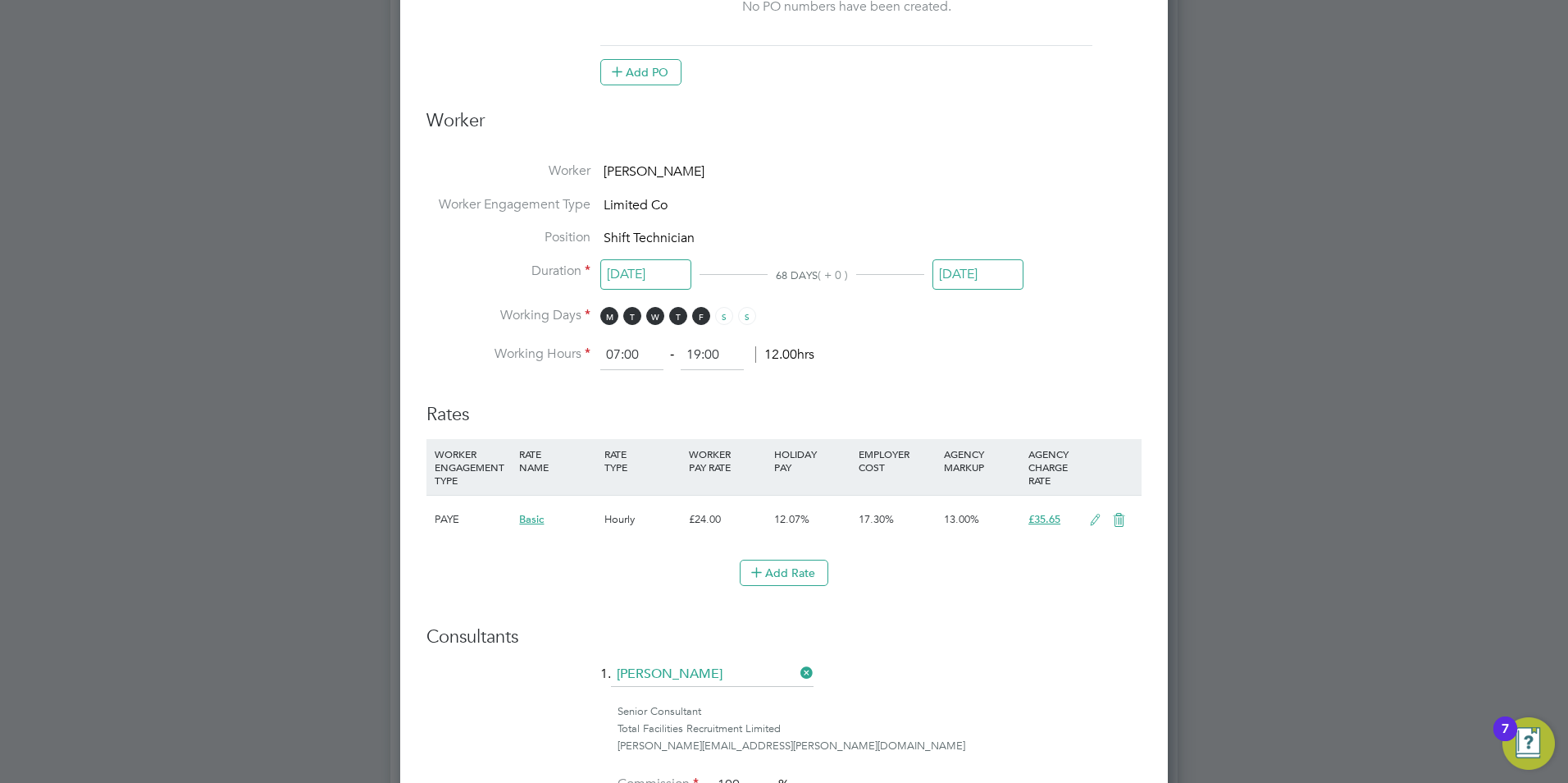
click at [767, 587] on li "Add Rate" at bounding box center [784, 581] width 715 height 43
click at [769, 571] on button "Add Rate" at bounding box center [784, 572] width 89 height 26
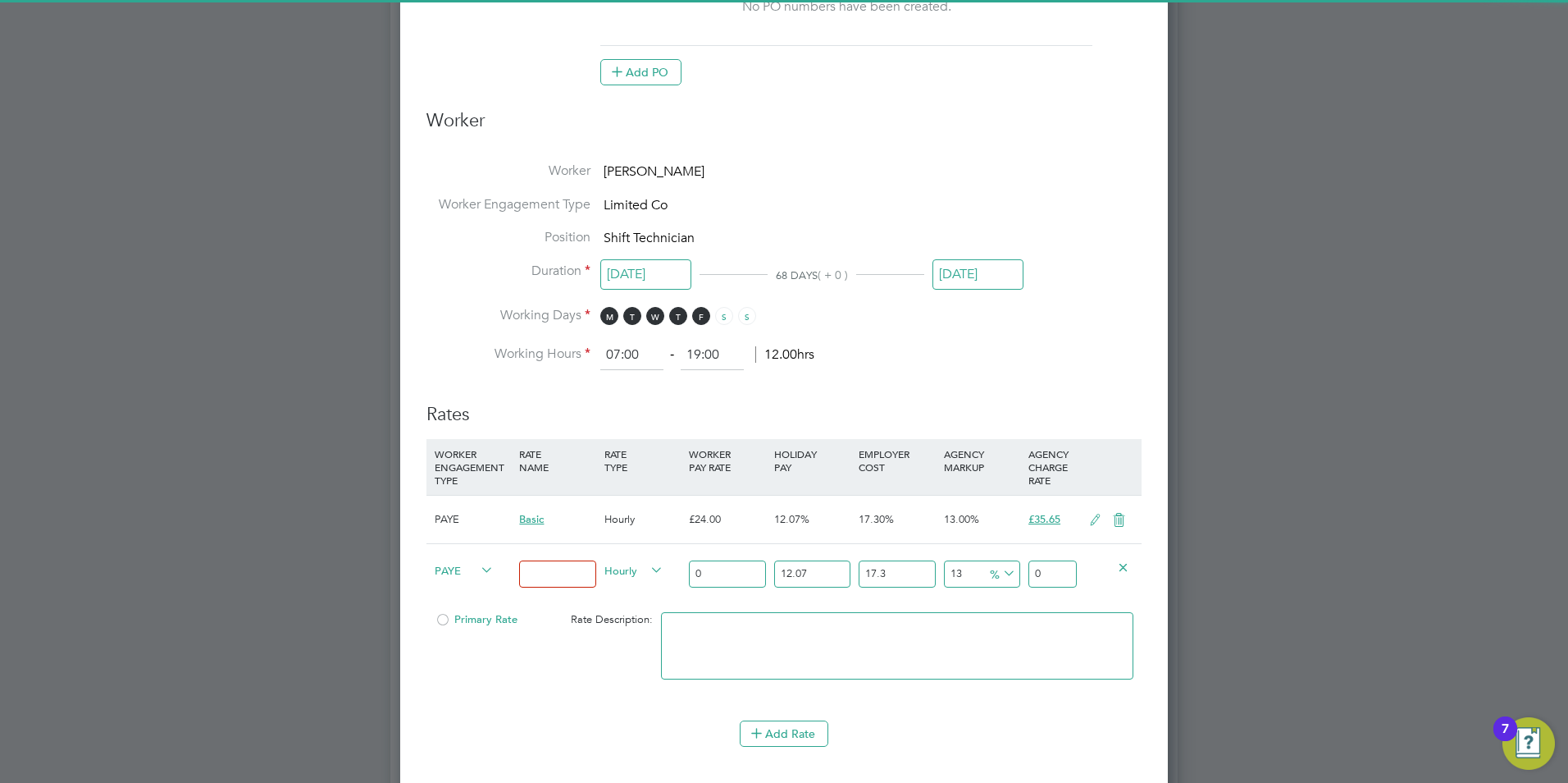
click at [542, 579] on input at bounding box center [557, 574] width 76 height 27
type input "1.5"
click at [721, 574] on input "0" at bounding box center [726, 574] width 76 height 27
drag, startPoint x: 723, startPoint y: 574, endPoint x: 664, endPoint y: 572, distance: 59.0
click at [664, 572] on div "PAYE 1.5 Hourly 0 12.07 n/a 17.3 n/a 13 0 % 0" at bounding box center [784, 574] width 715 height 61
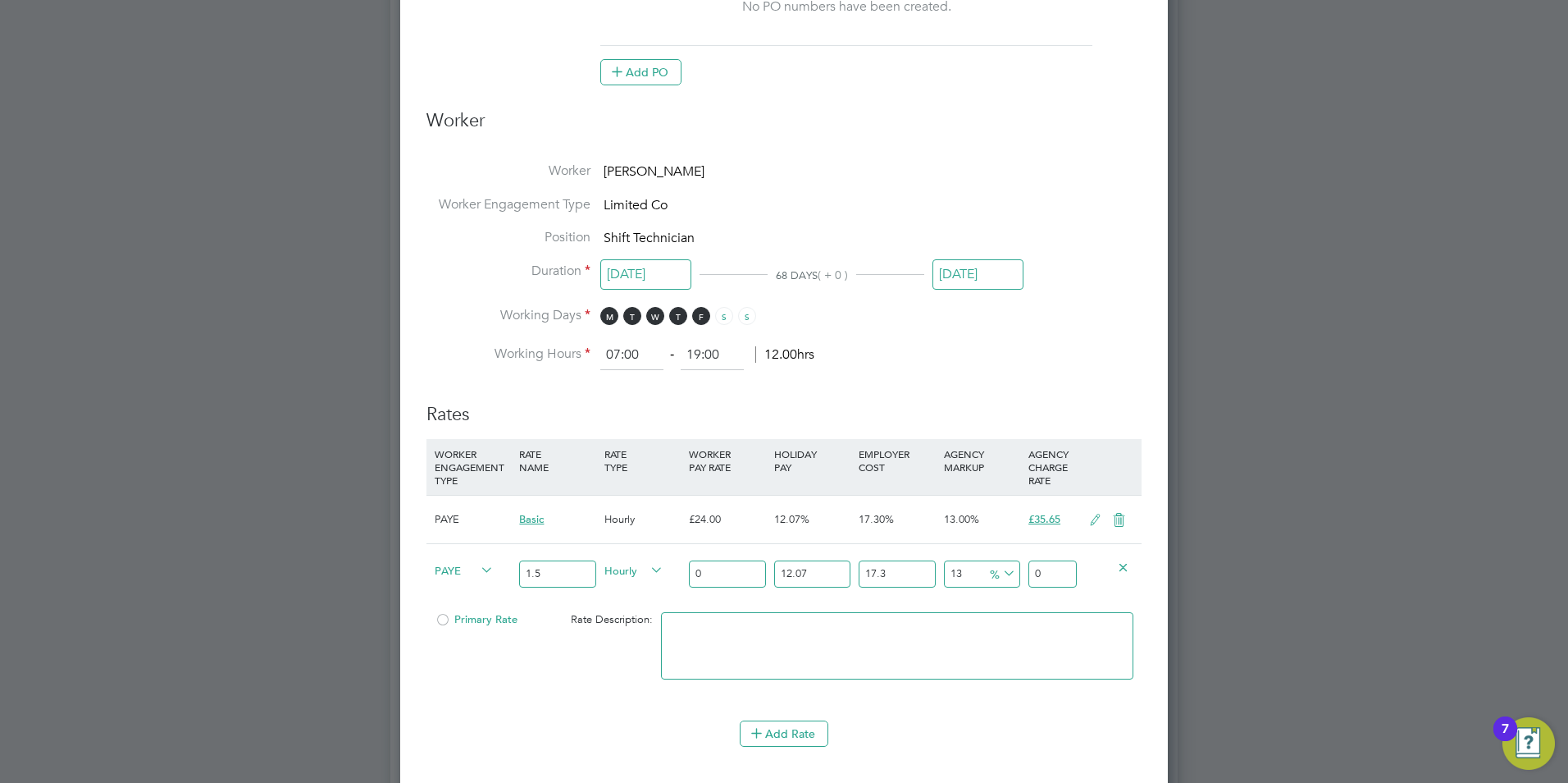
type input "3"
type input "4.456429929"
type input "36"
type input "53.477159148"
type input "36"
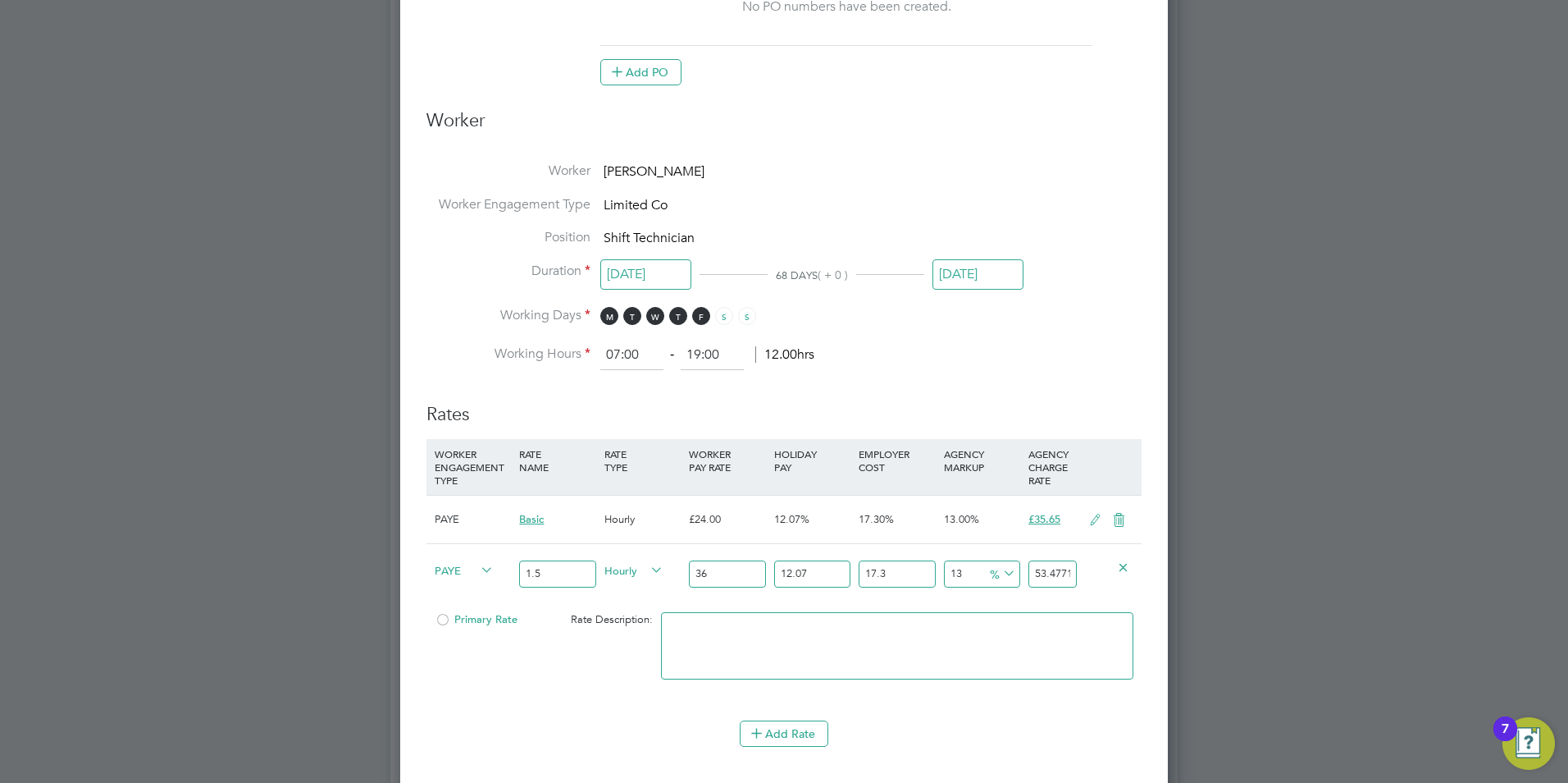
click at [567, 692] on div "Primary Rate Rate Description:" at bounding box center [784, 654] width 715 height 100
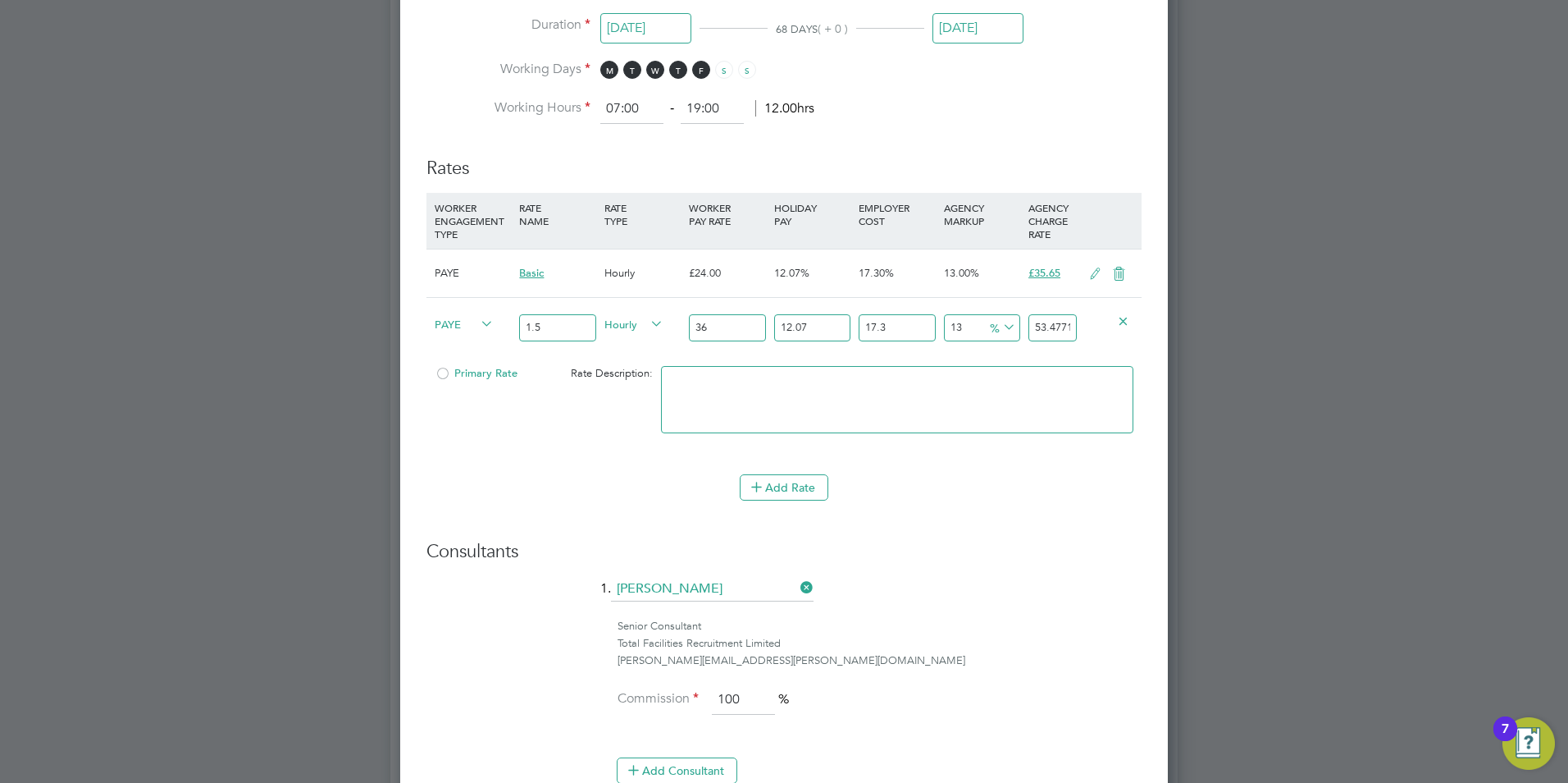
click at [563, 326] on input "1.5" at bounding box center [557, 327] width 76 height 27
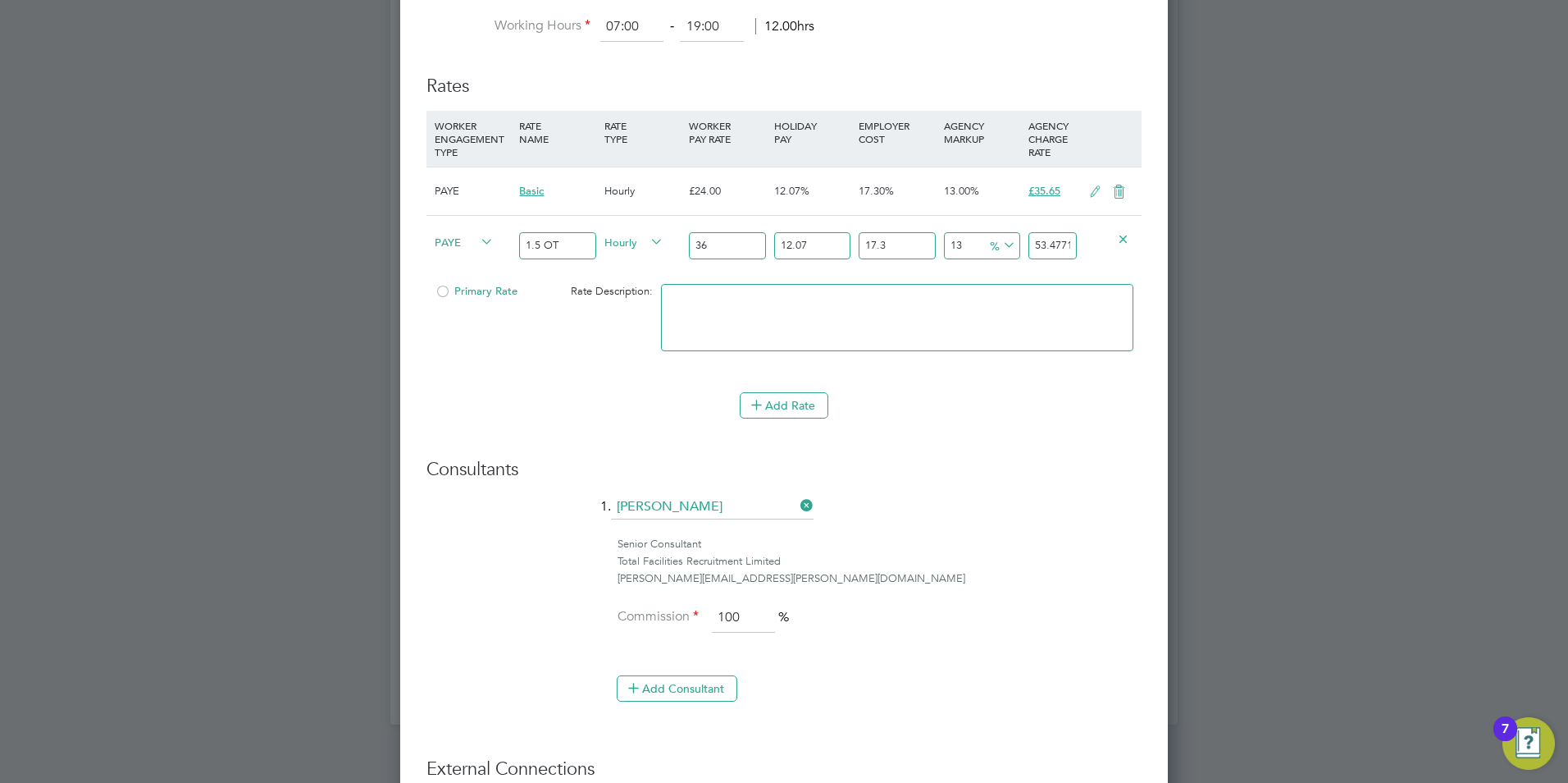
type input "1.5 OT"
click at [728, 243] on input "36" at bounding box center [726, 246] width 76 height 27
type input "3"
type input "4.456429929"
type input "35"
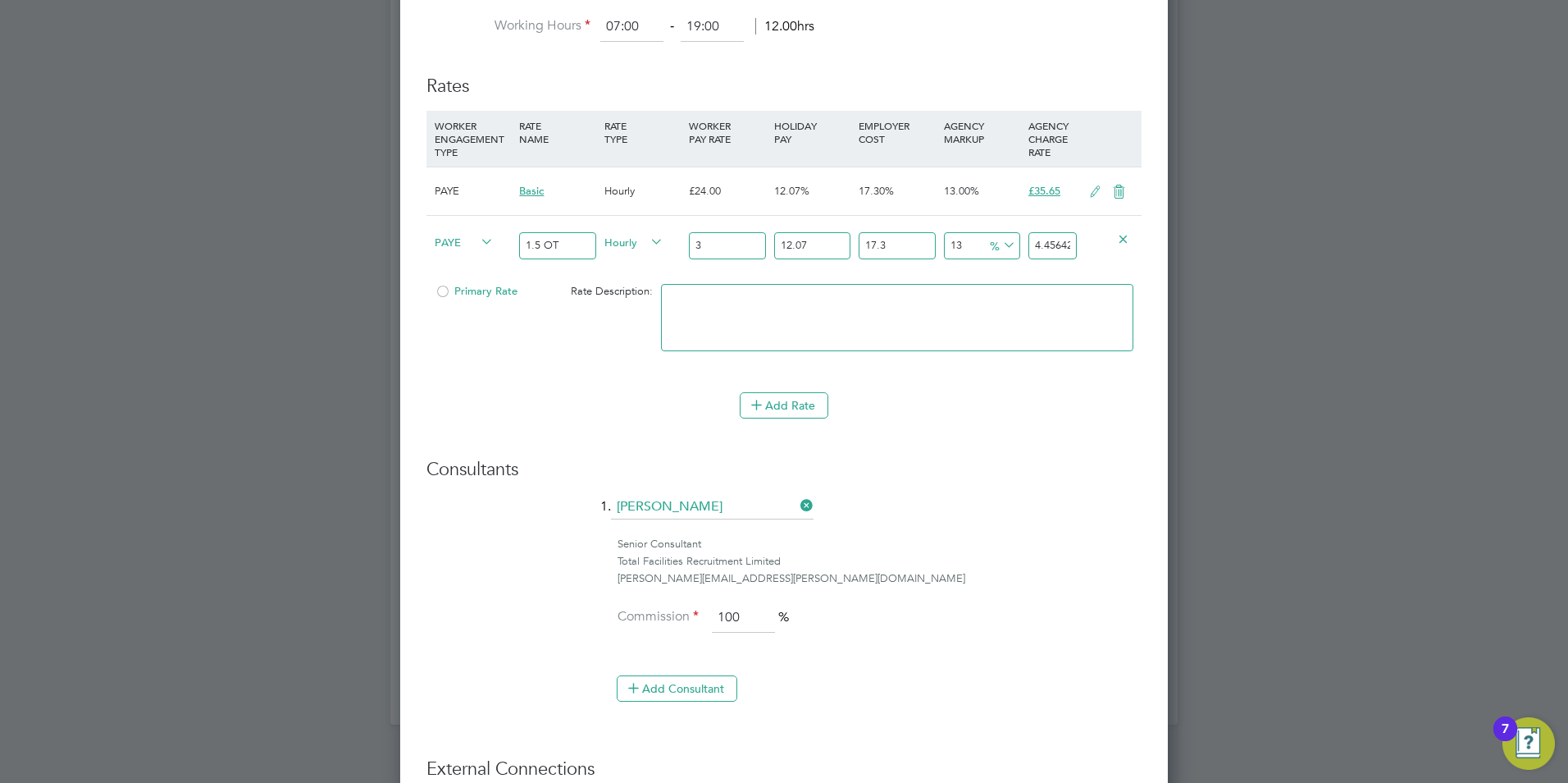
type input "51.991682505"
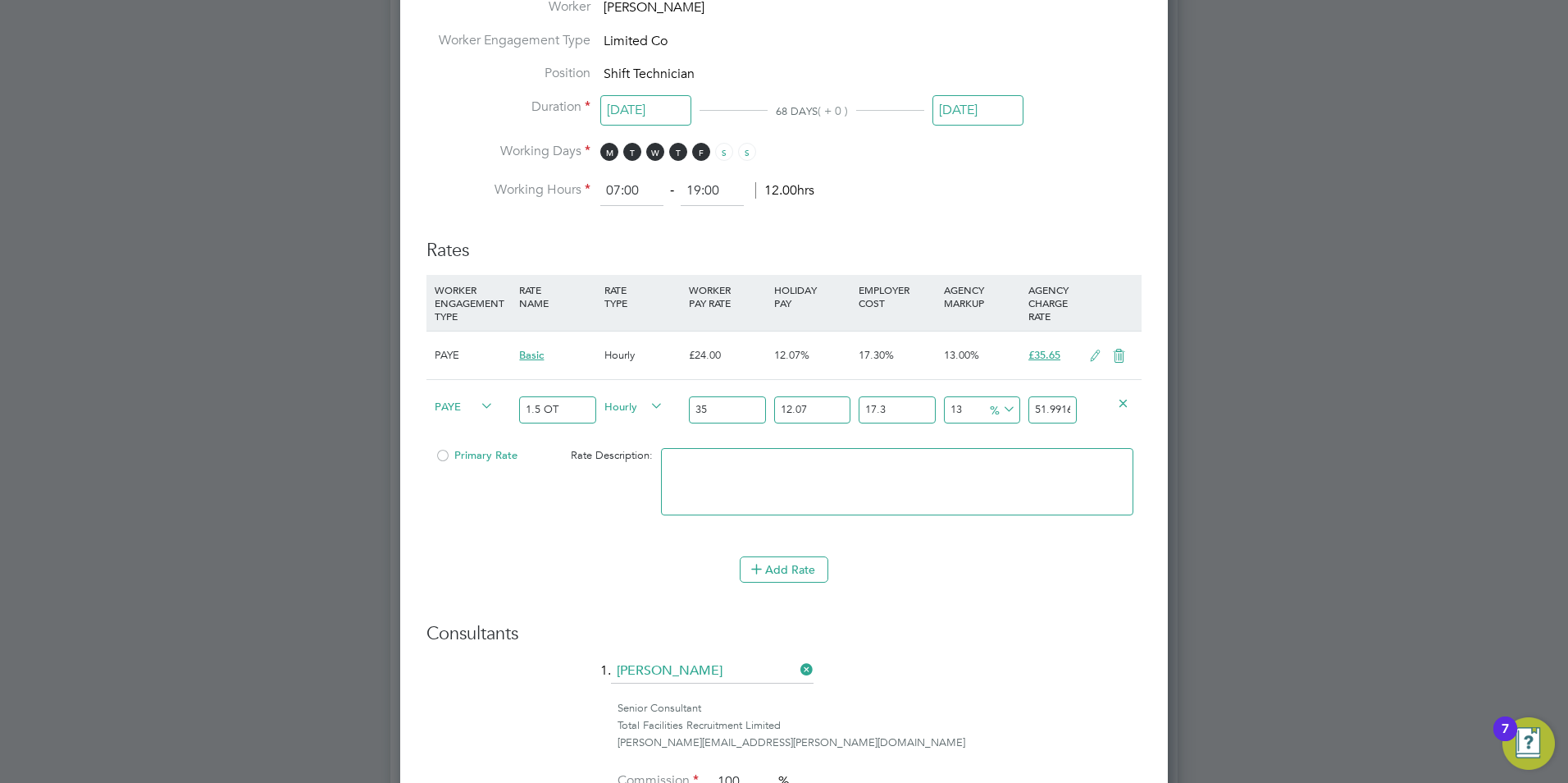
click at [722, 406] on input "35" at bounding box center [726, 410] width 76 height 27
type input "3"
type input "4.456429929"
type input "36"
type input "53.477159148"
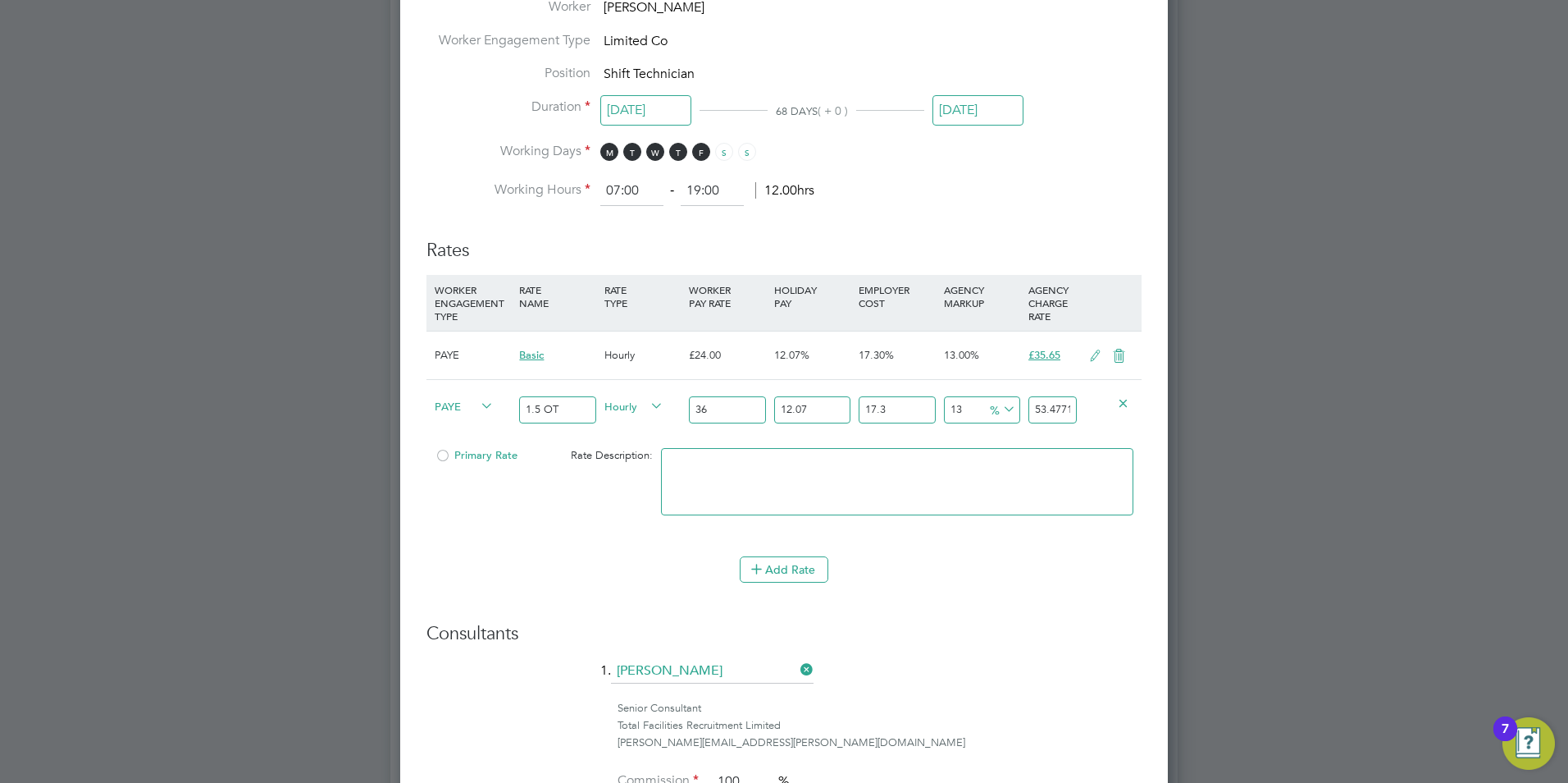
type input "3"
type input "4.456429929"
type input "34"
type input "50.506205862"
click at [730, 412] on input "34" at bounding box center [726, 410] width 76 height 27
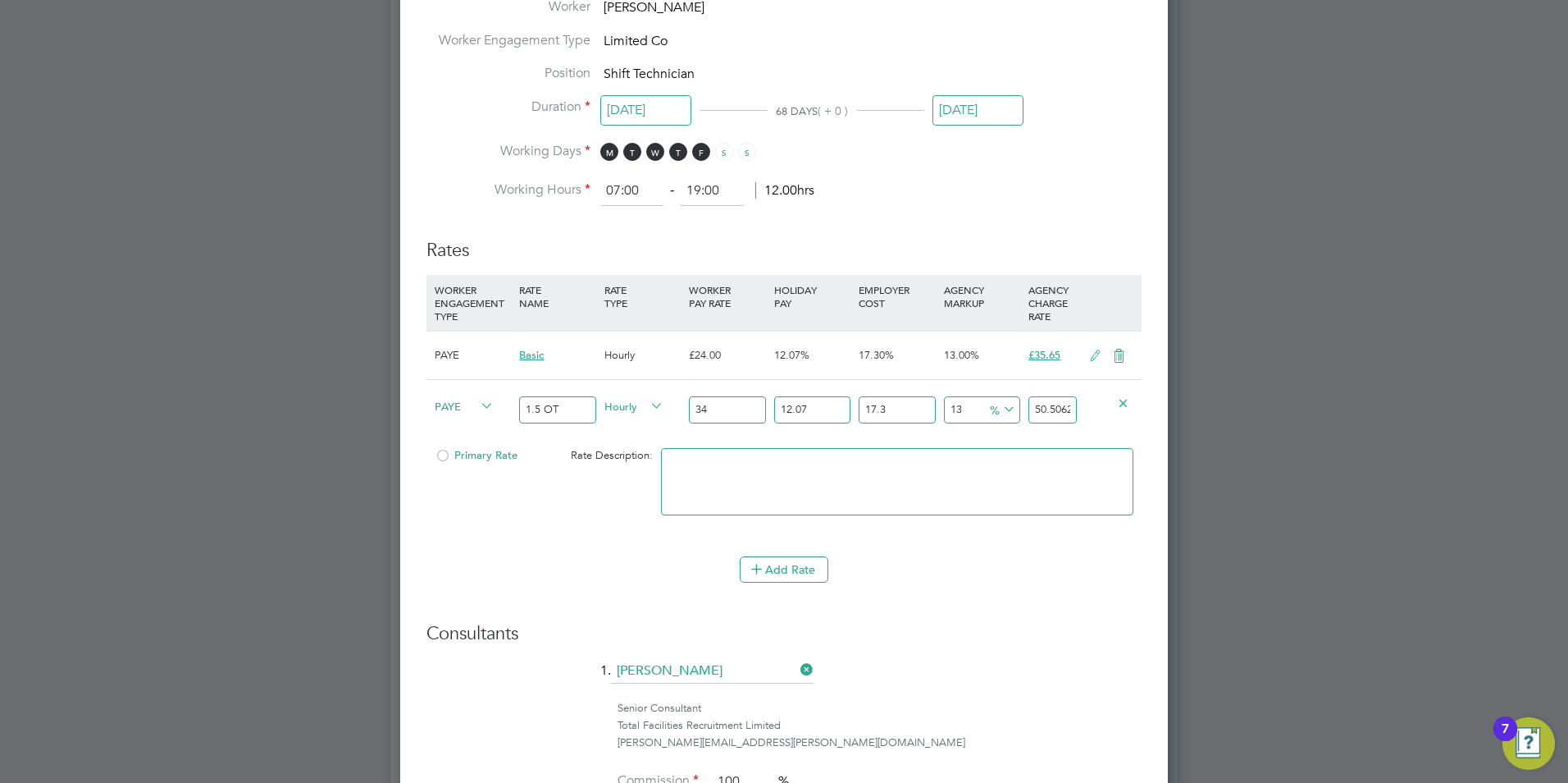
click at [726, 409] on input "34" at bounding box center [726, 410] width 76 height 27
type input "3"
type input "4.456429929"
type input "36"
type input "53.477159148"
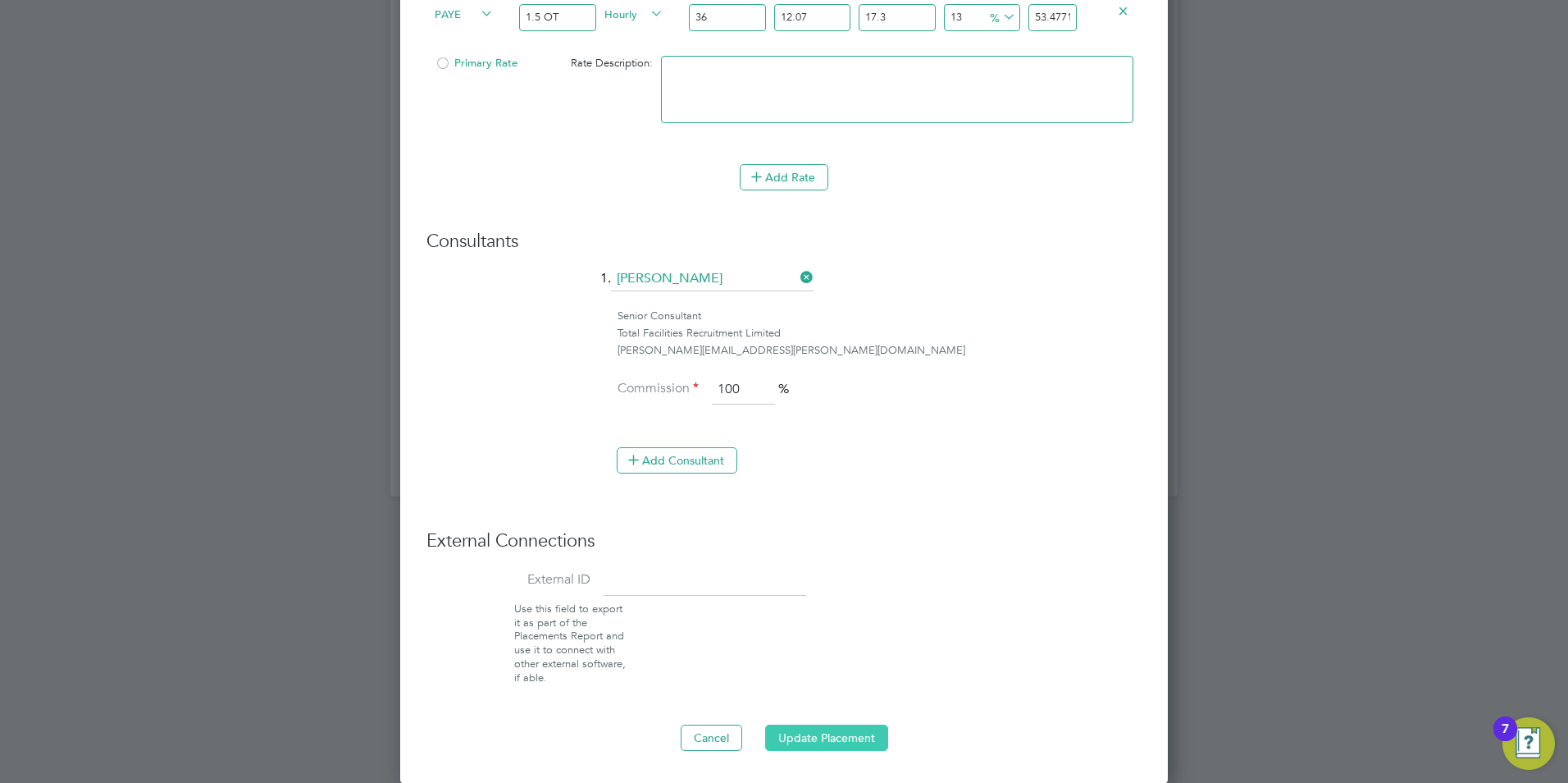
click at [808, 730] on button "Update Placement" at bounding box center [826, 737] width 123 height 26
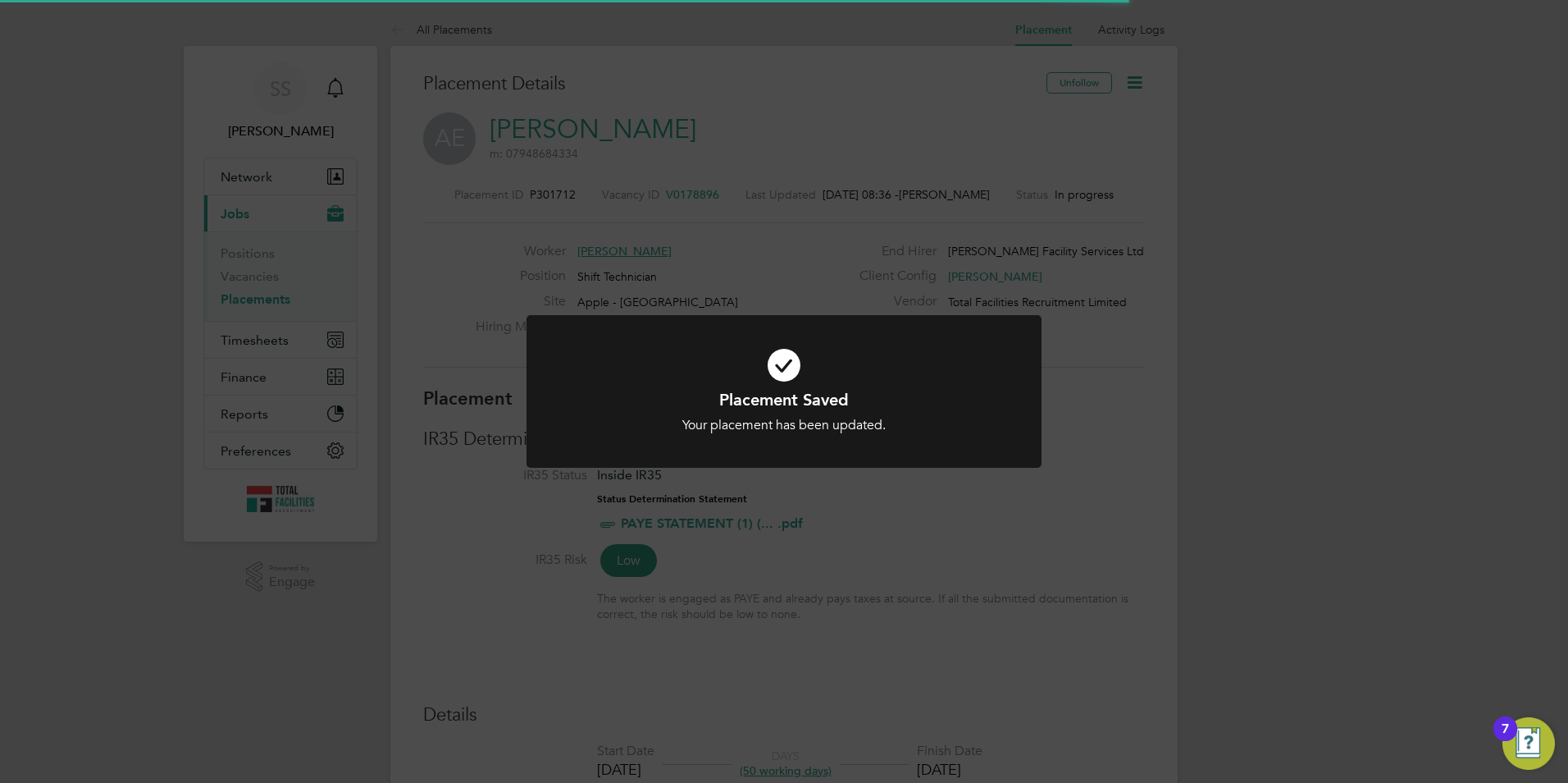
click at [784, 389] on h1 "Placement Saved" at bounding box center [784, 400] width 427 height 22
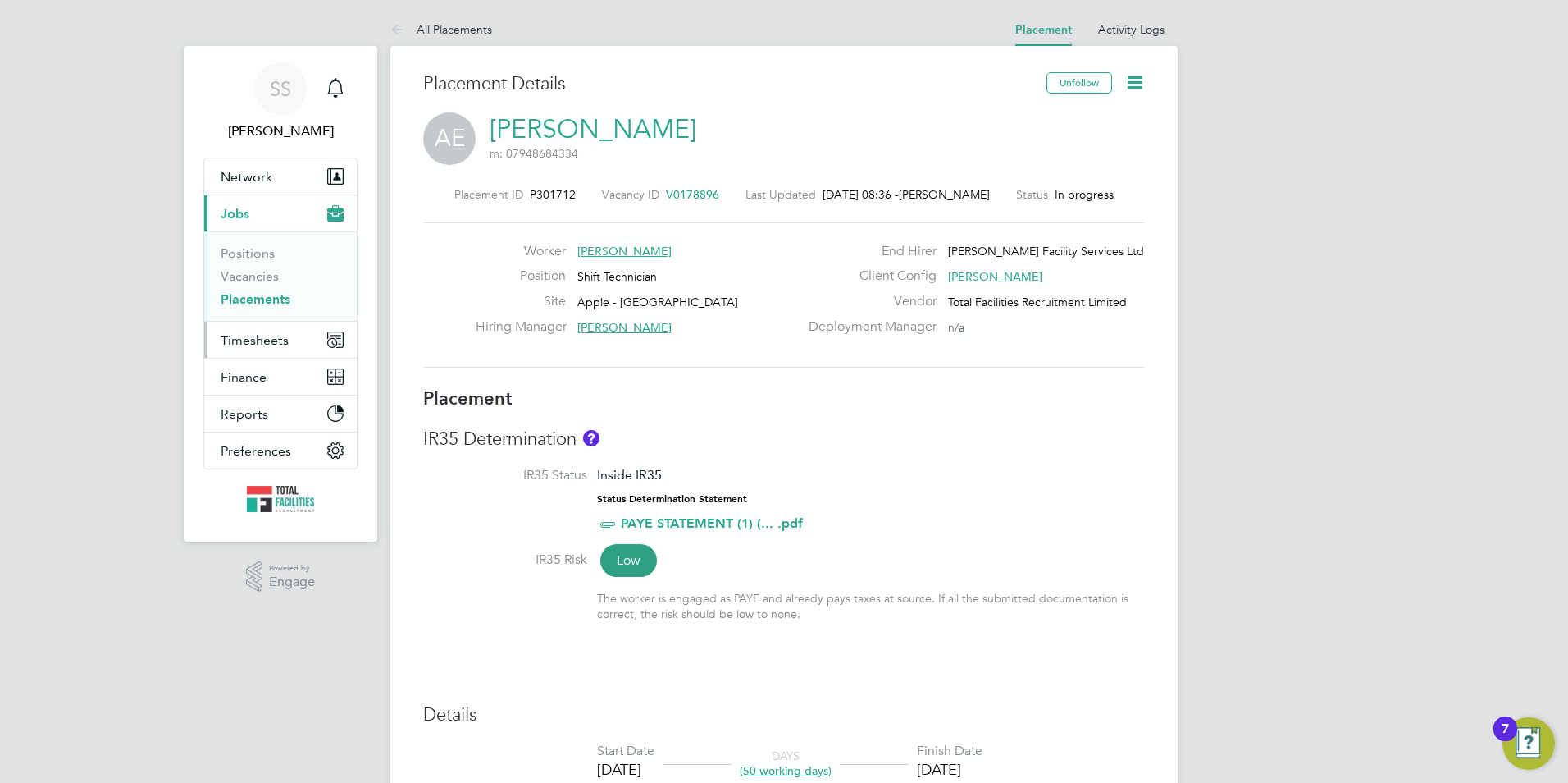
click at [273, 350] on button "Timesheets" at bounding box center [281, 340] width 152 height 36
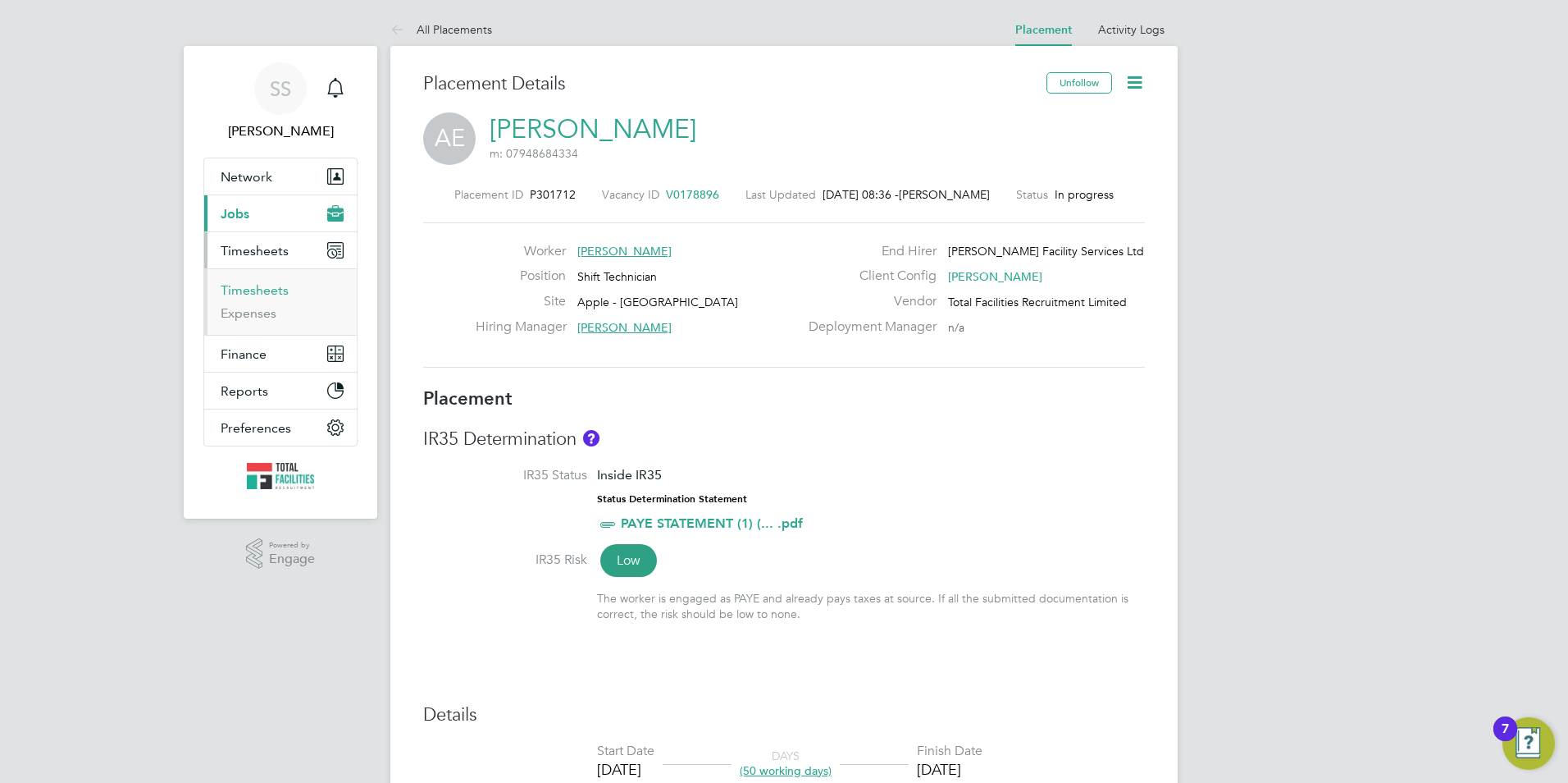
click at [255, 287] on link "Timesheets" at bounding box center [255, 290] width 68 height 15
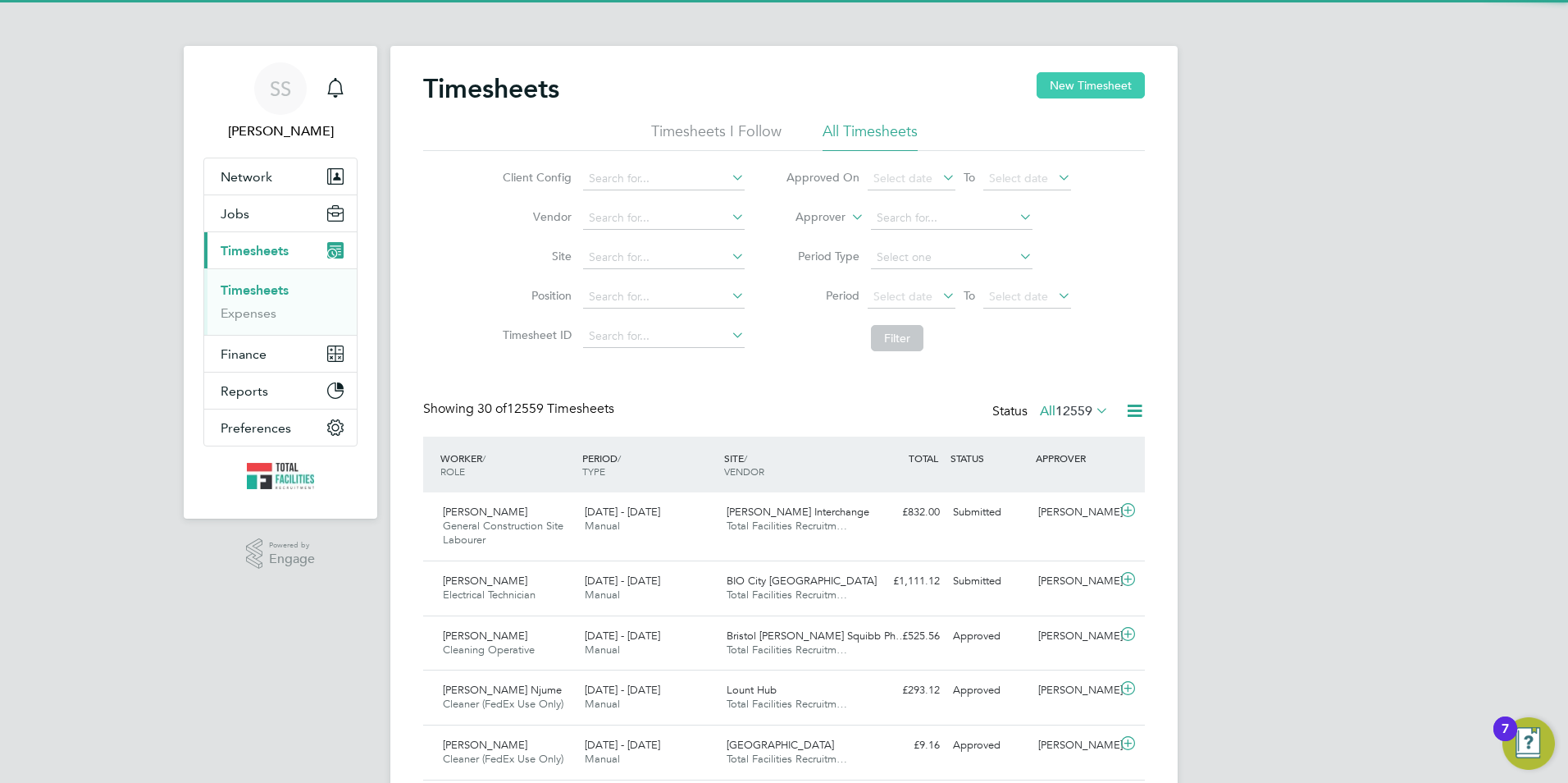
click at [1108, 80] on button "New Timesheet" at bounding box center [1090, 84] width 108 height 26
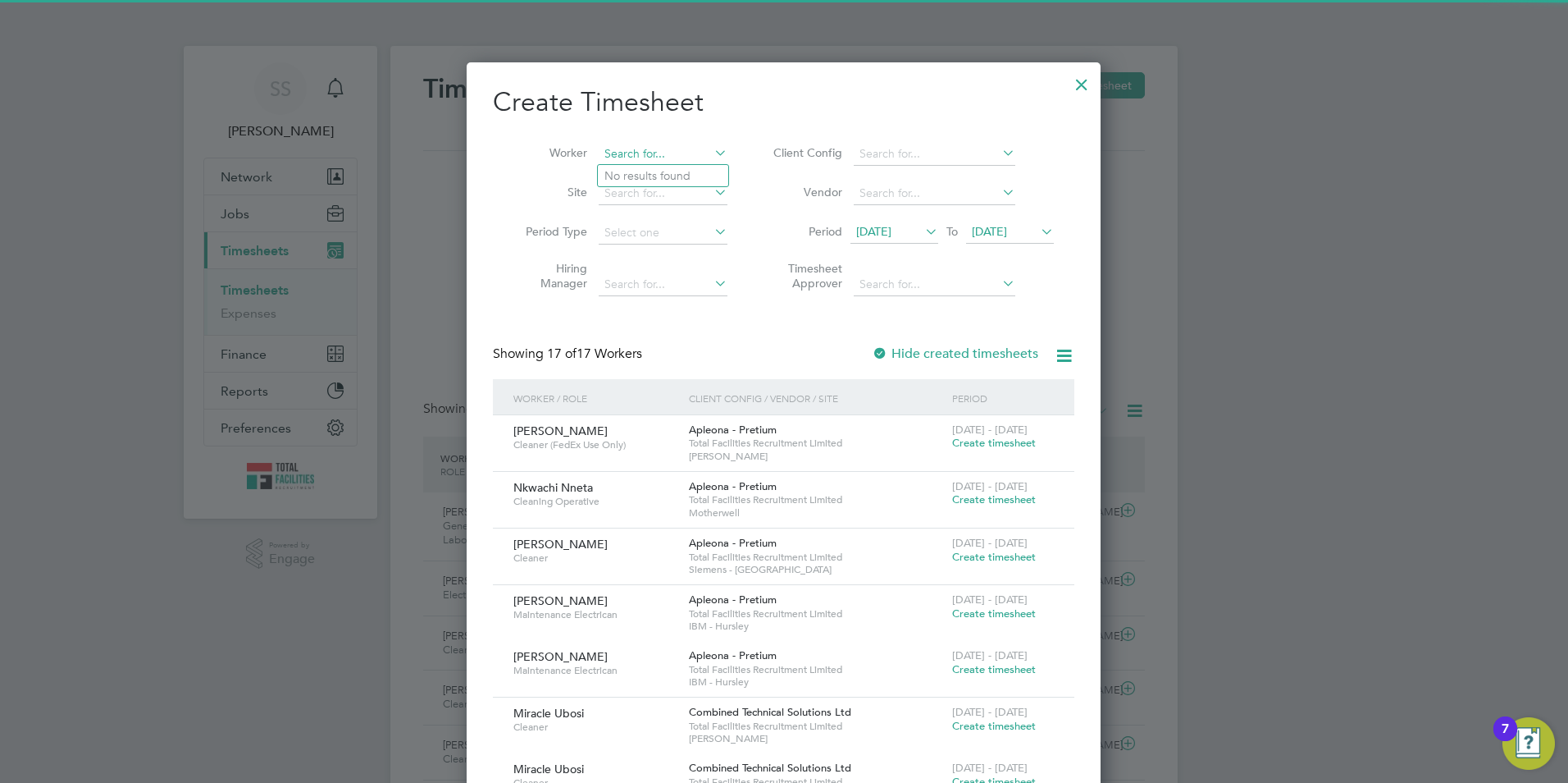
click at [649, 161] on input at bounding box center [663, 154] width 129 height 23
click at [643, 181] on li "Augustine Enegide Egwu" at bounding box center [668, 176] width 141 height 22
type input "Augustine Enegide Egwu"
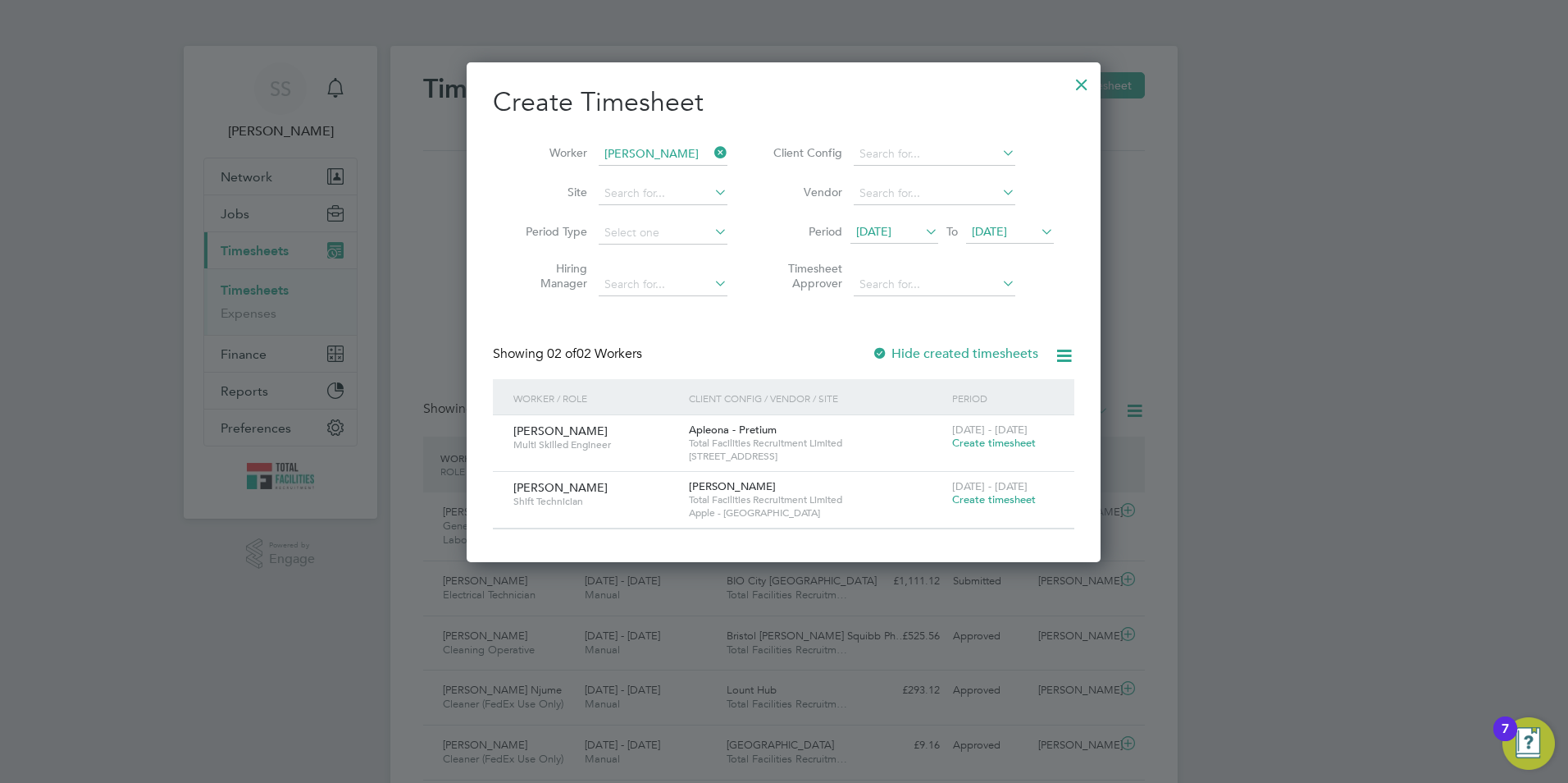
click at [989, 499] on span "Create timesheet" at bounding box center [993, 500] width 83 height 14
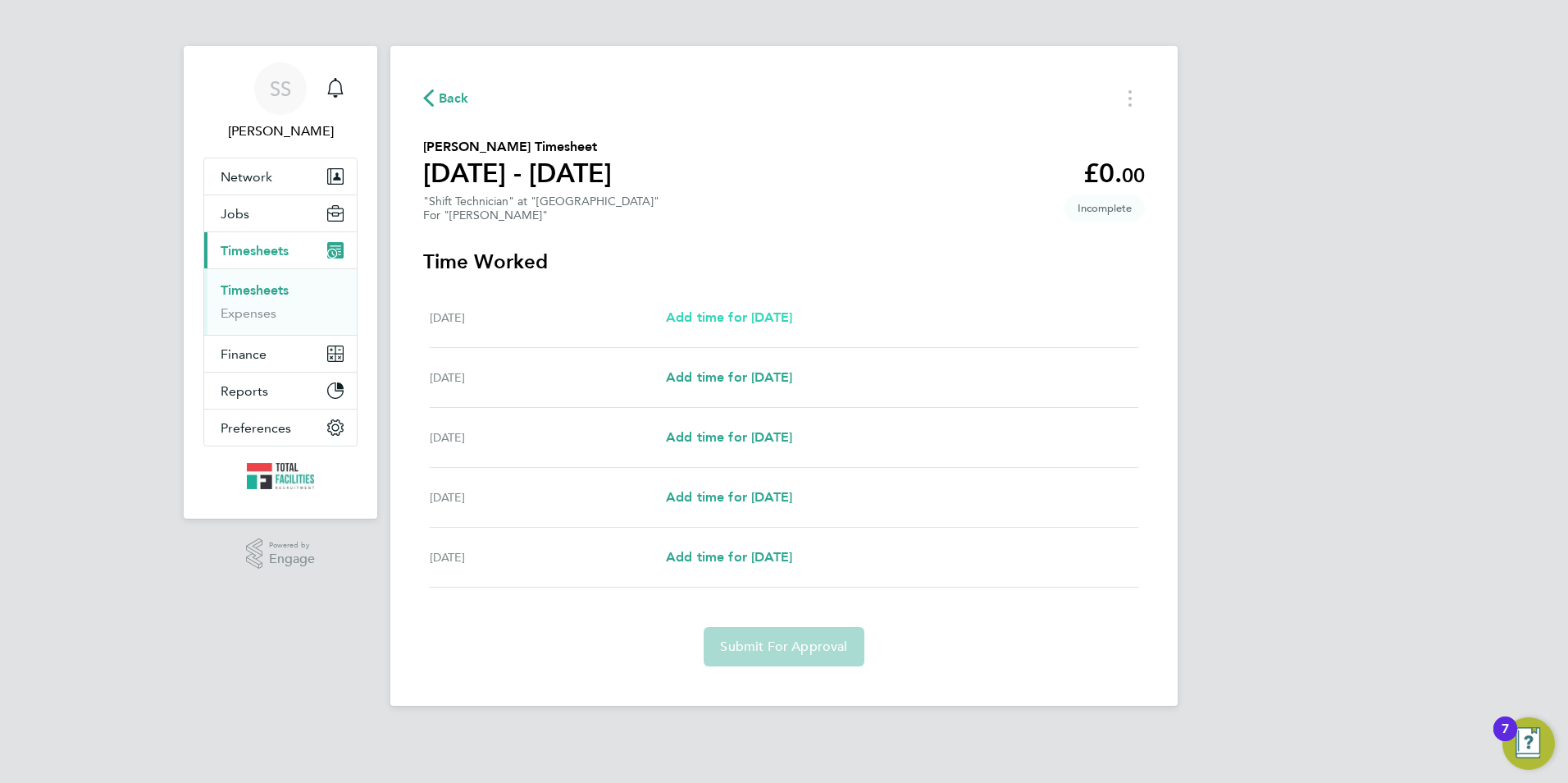
click at [715, 318] on span "Add time for Mon 25 Aug" at bounding box center [729, 317] width 126 height 15
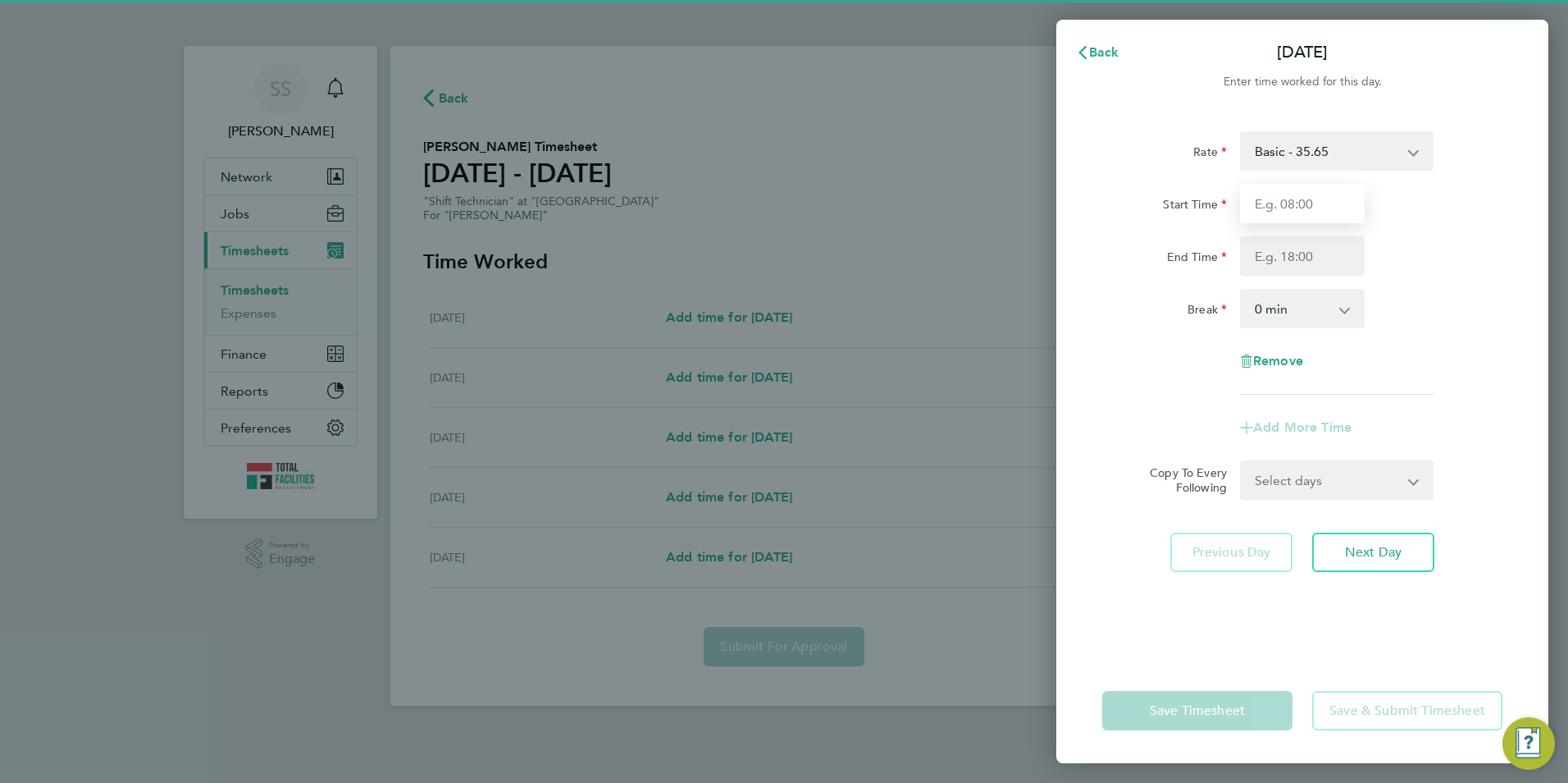
click at [1277, 200] on input "Start Time" at bounding box center [1302, 204] width 125 height 39
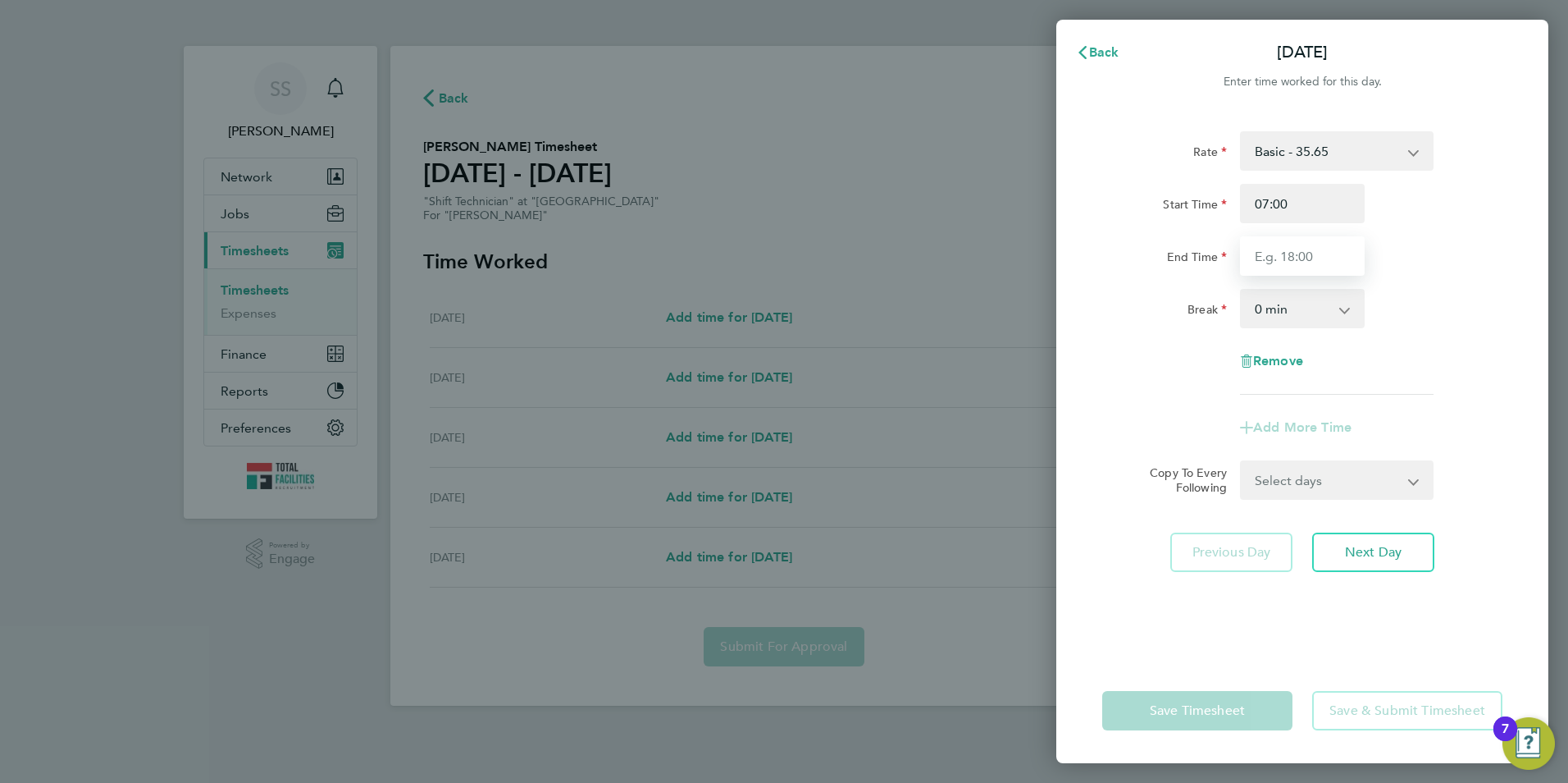
click at [1259, 260] on input "End Time" at bounding box center [1302, 256] width 125 height 39
drag, startPoint x: 1306, startPoint y: 208, endPoint x: 1109, endPoint y: 198, distance: 197.3
click at [1060, 189] on div "Rate Basic - 35.65 1.5 OT - 53.48 Start Time 07:00 End Time Break 0 min 15 min …" at bounding box center [1302, 384] width 492 height 546
click at [1272, 257] on input "End Time" at bounding box center [1302, 256] width 125 height 39
drag, startPoint x: 1274, startPoint y: 201, endPoint x: 1159, endPoint y: 191, distance: 115.4
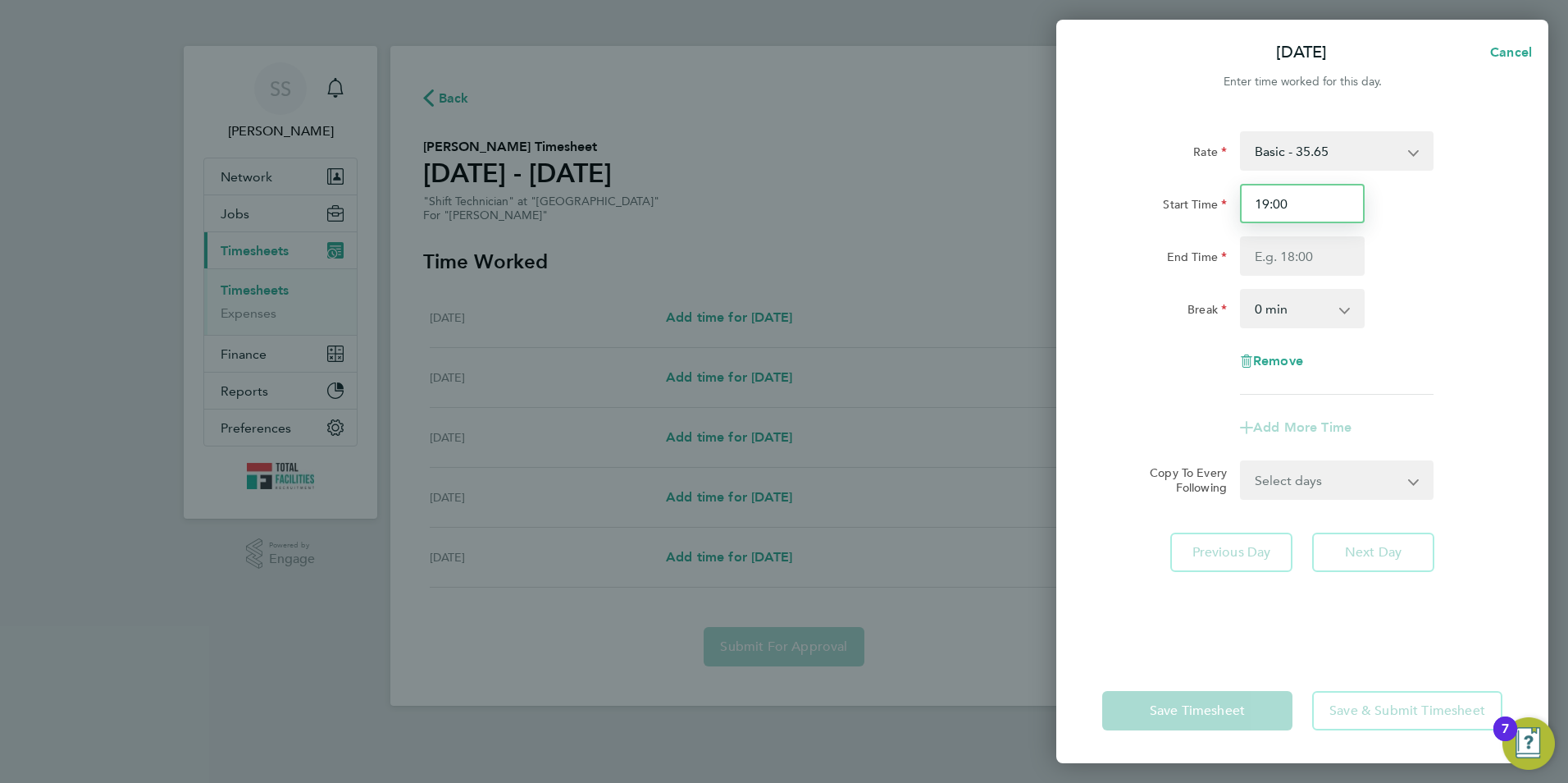
click at [1158, 191] on div "Start Time 19:00" at bounding box center [1302, 204] width 413 height 39
type input "07:00"
click at [1262, 262] on input "End Time" at bounding box center [1302, 256] width 125 height 39
type input "19:00"
click at [1168, 265] on label "End Time" at bounding box center [1197, 259] width 60 height 20
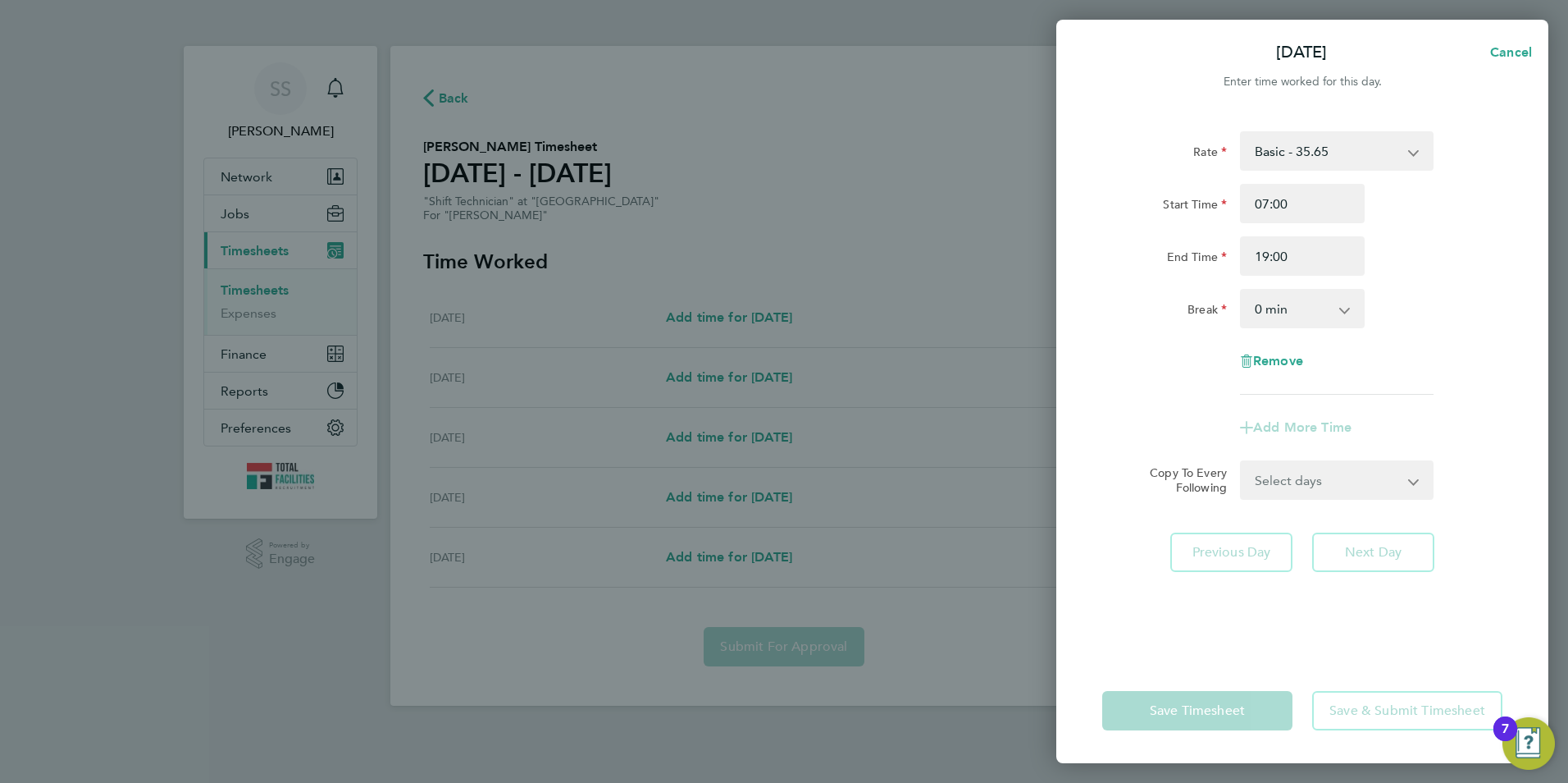
click at [1240, 265] on input "End Time" at bounding box center [1302, 256] width 125 height 39
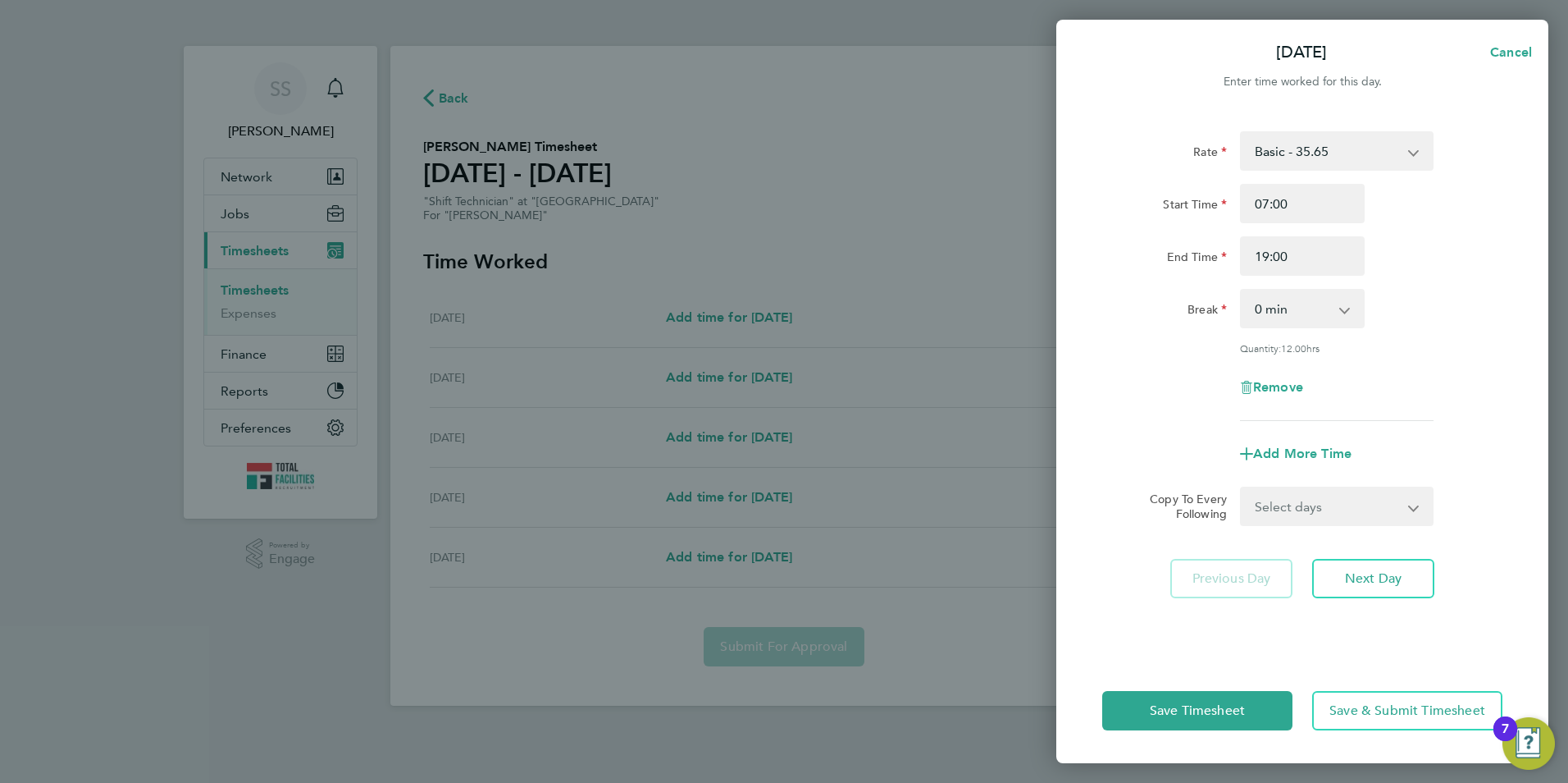
click at [1272, 320] on select "0 min 15 min 30 min 45 min 60 min 75 min 90 min" at bounding box center [1292, 309] width 101 height 36
drag, startPoint x: 1202, startPoint y: 349, endPoint x: 1213, endPoint y: 360, distance: 15.6
click at [1202, 349] on div "Quantity: 12.00 hrs" at bounding box center [1302, 348] width 413 height 13
click at [1294, 515] on select "Select days Day Tuesday Wednesday Thursday Friday" at bounding box center [1328, 506] width 172 height 36
click at [1168, 508] on label "Copy To Every Following" at bounding box center [1182, 506] width 91 height 30
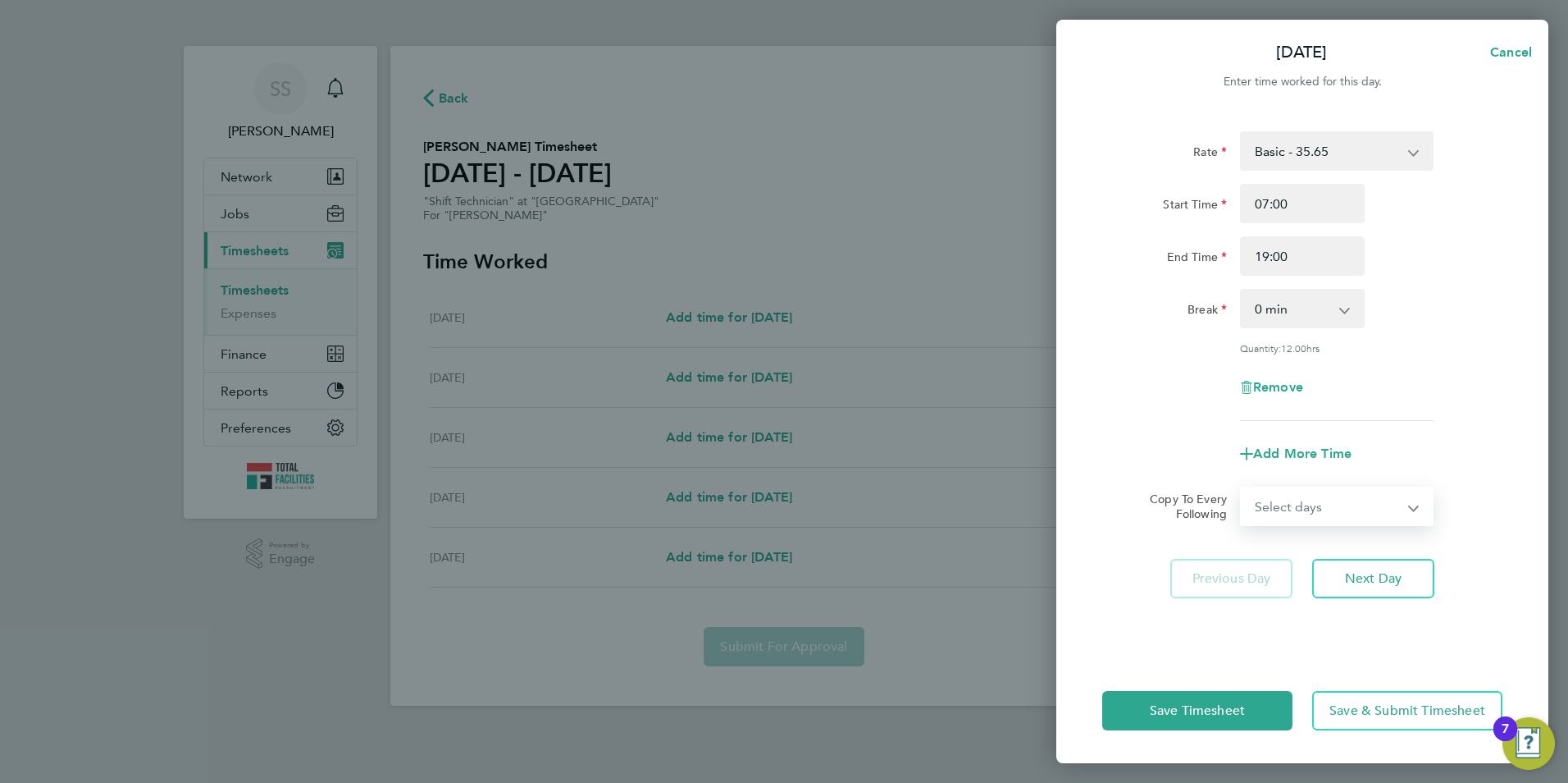
click at [1242, 508] on select "Select days Day Tuesday Wednesday Thursday Friday" at bounding box center [1328, 506] width 172 height 36
click at [1380, 574] on span "Next Day" at bounding box center [1373, 579] width 56 height 16
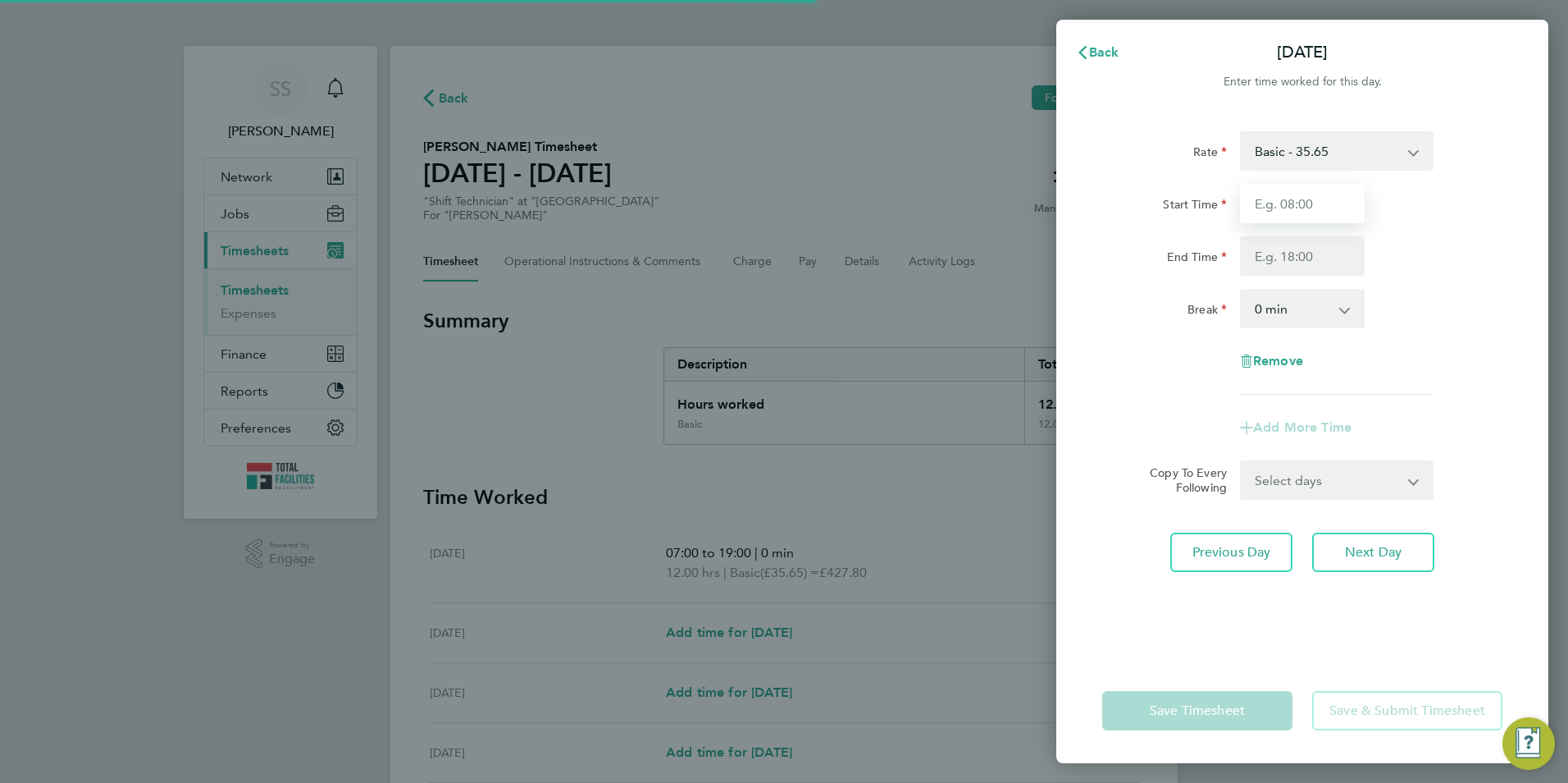
click at [1267, 201] on input "Start Time" at bounding box center [1302, 204] width 125 height 39
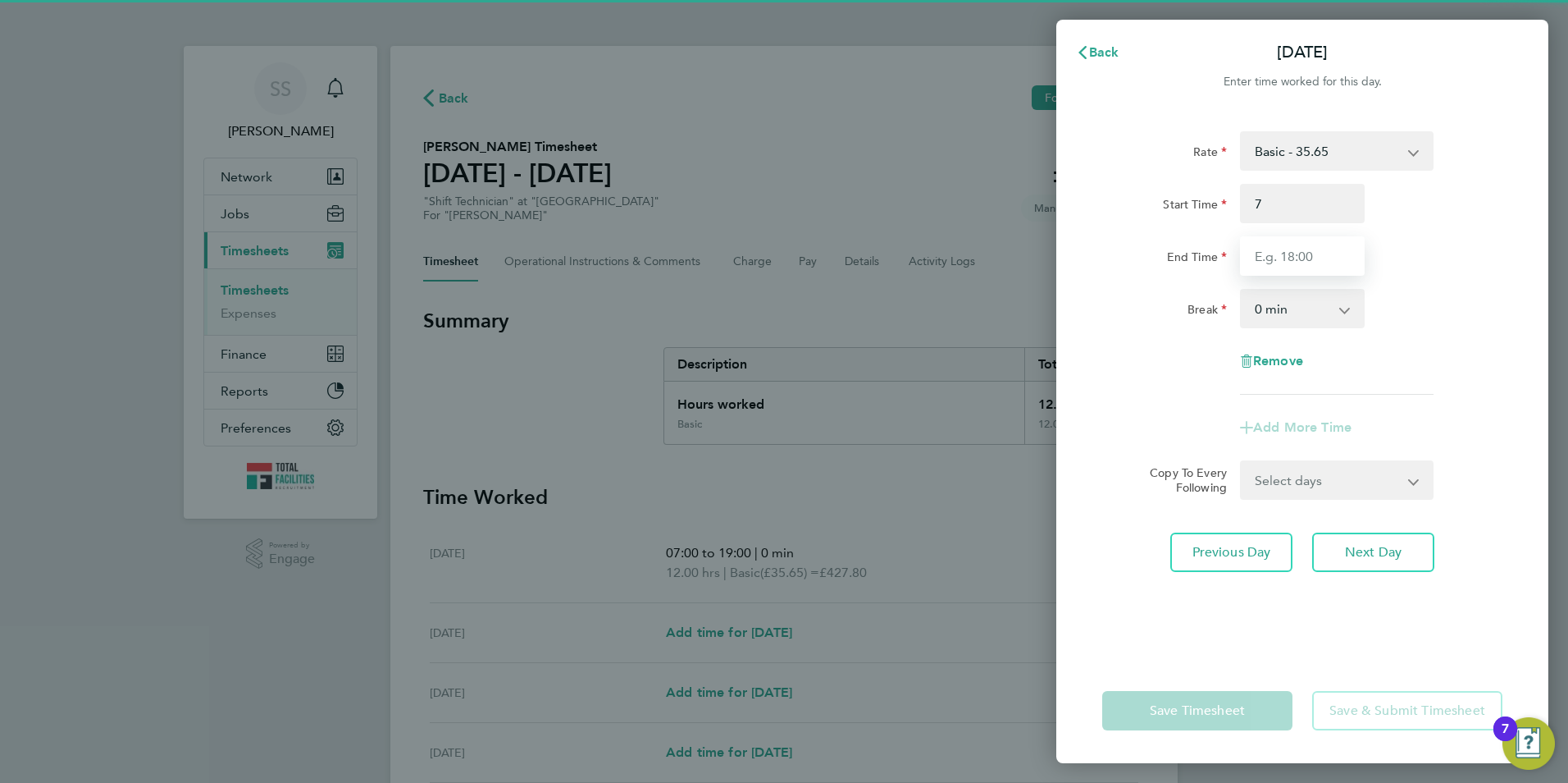
type input "07:00"
click at [1264, 263] on input "End Time" at bounding box center [1302, 256] width 125 height 39
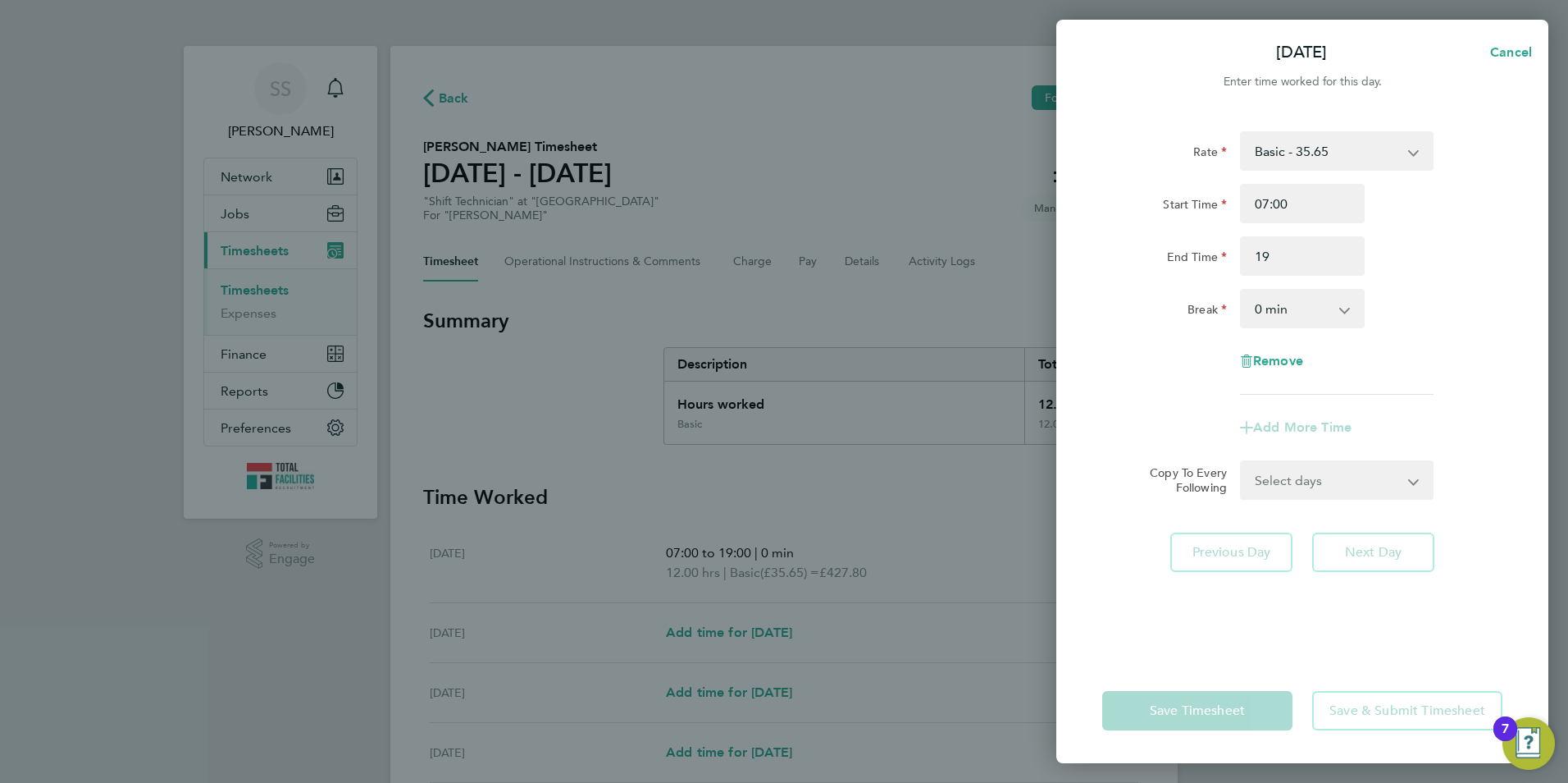
type input "19:00"
drag, startPoint x: 1174, startPoint y: 317, endPoint x: 1304, endPoint y: 495, distance: 220.4
click at [1174, 317] on div "Break" at bounding box center [1164, 305] width 125 height 33
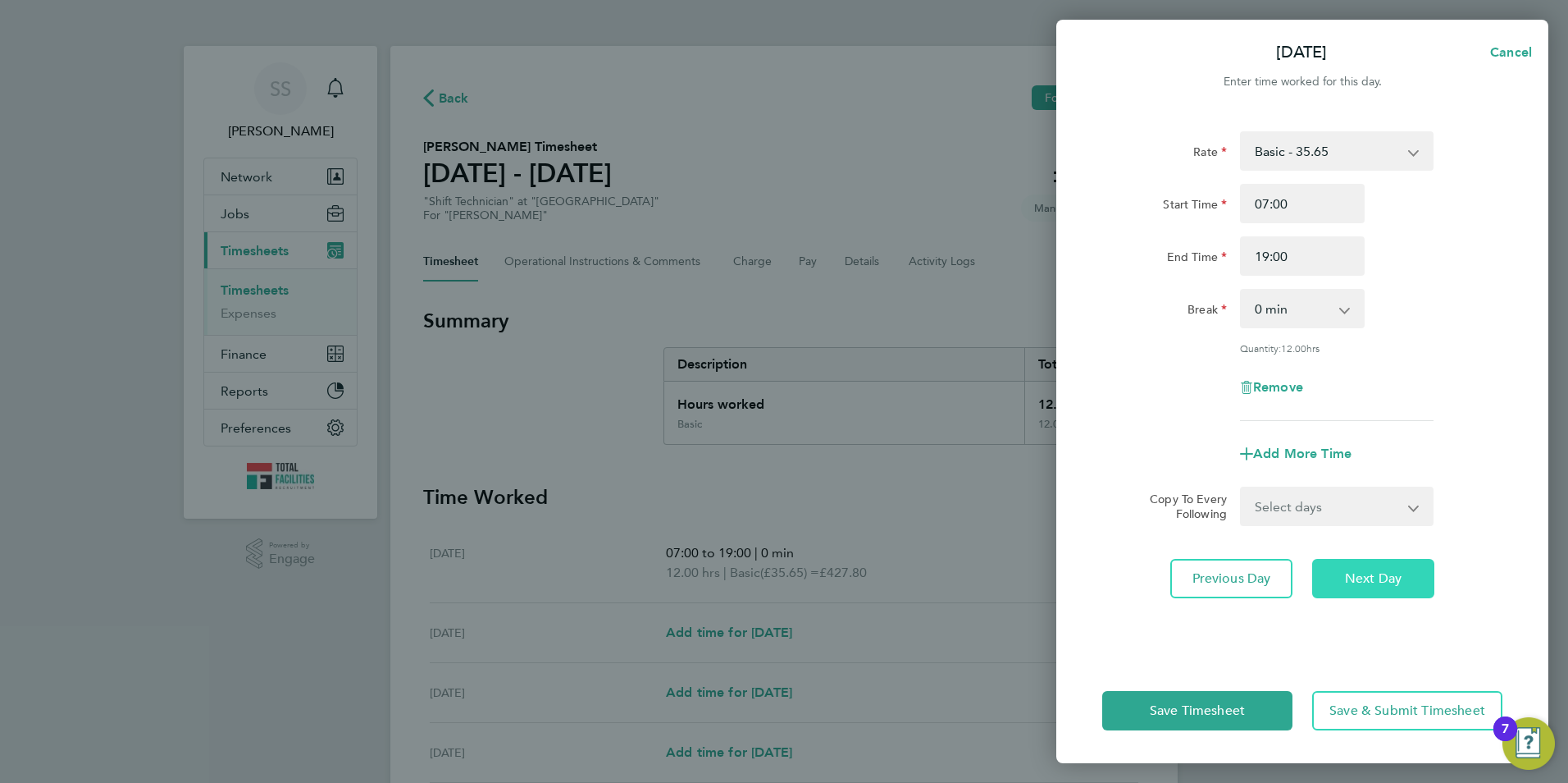
click at [1380, 578] on span "Next Day" at bounding box center [1373, 579] width 56 height 16
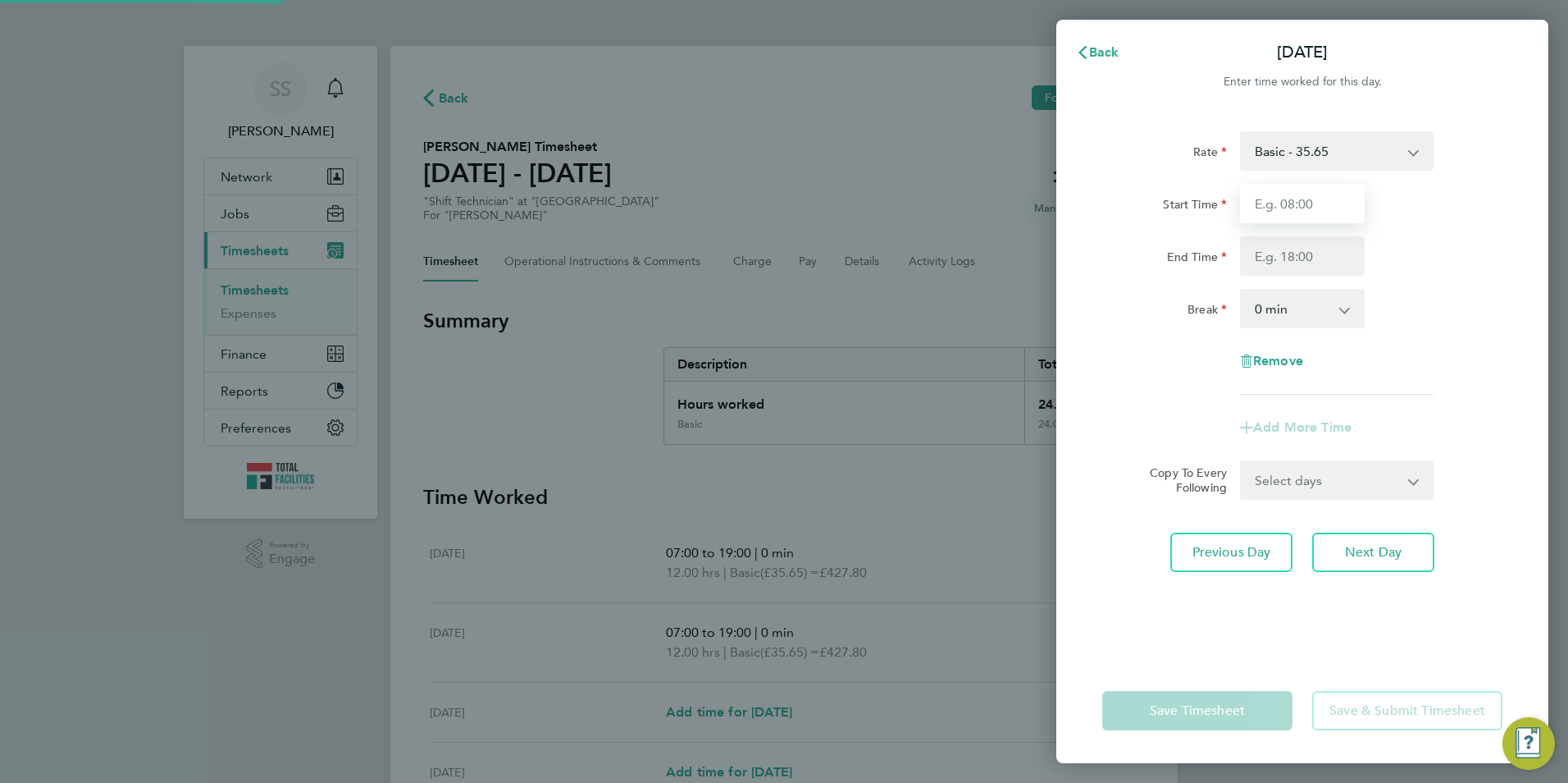
click at [1278, 199] on input "Start Time" at bounding box center [1302, 204] width 125 height 39
type input "07:00"
click at [1274, 264] on input "End Time" at bounding box center [1302, 256] width 125 height 39
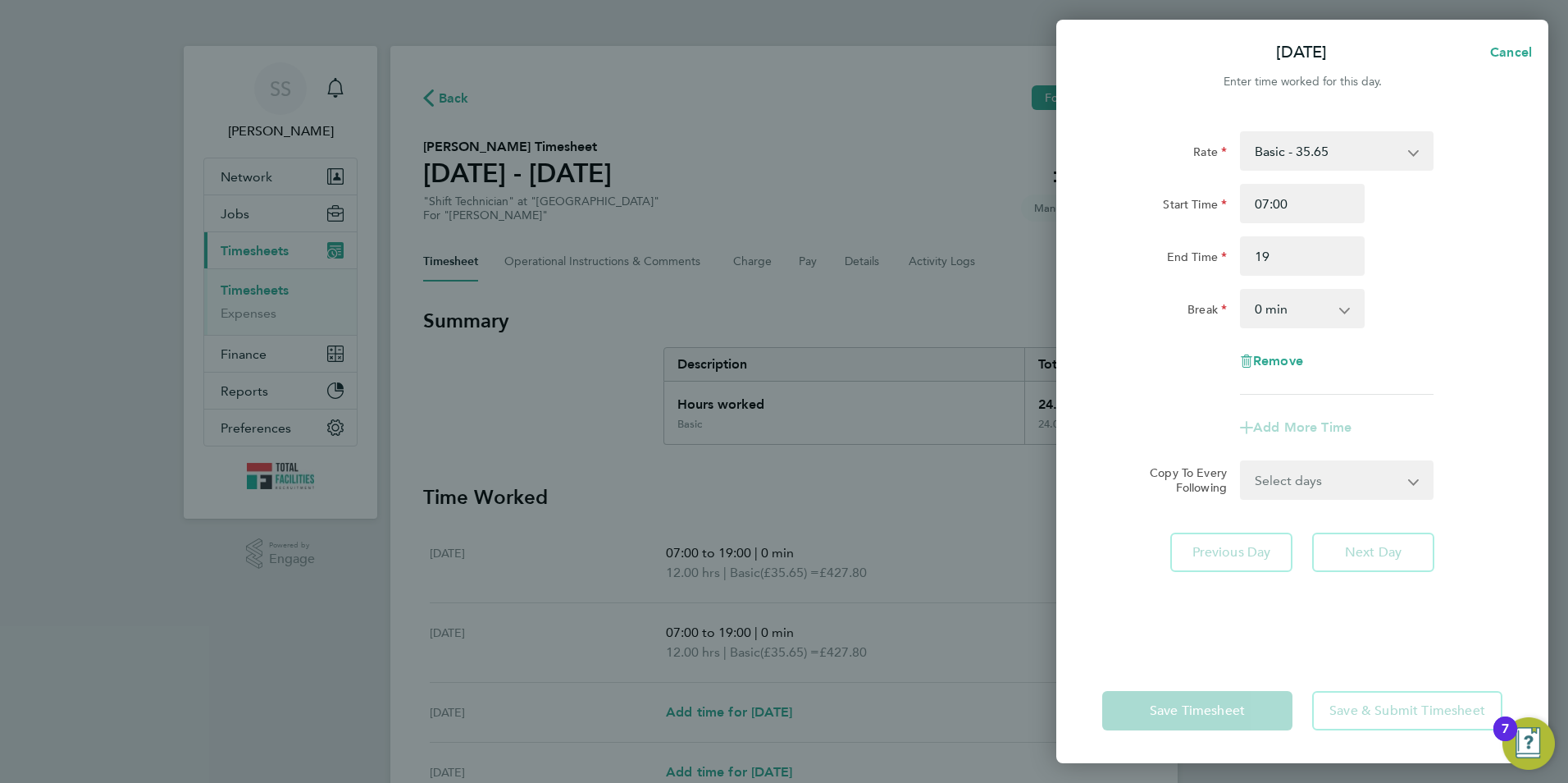
type input "19:00"
click at [1191, 363] on div "Rate Basic - 35.65 1.5 OT - 53.48 Start Time 07:00 End Time 19:00 Break 0 min 1…" at bounding box center [1302, 263] width 400 height 264
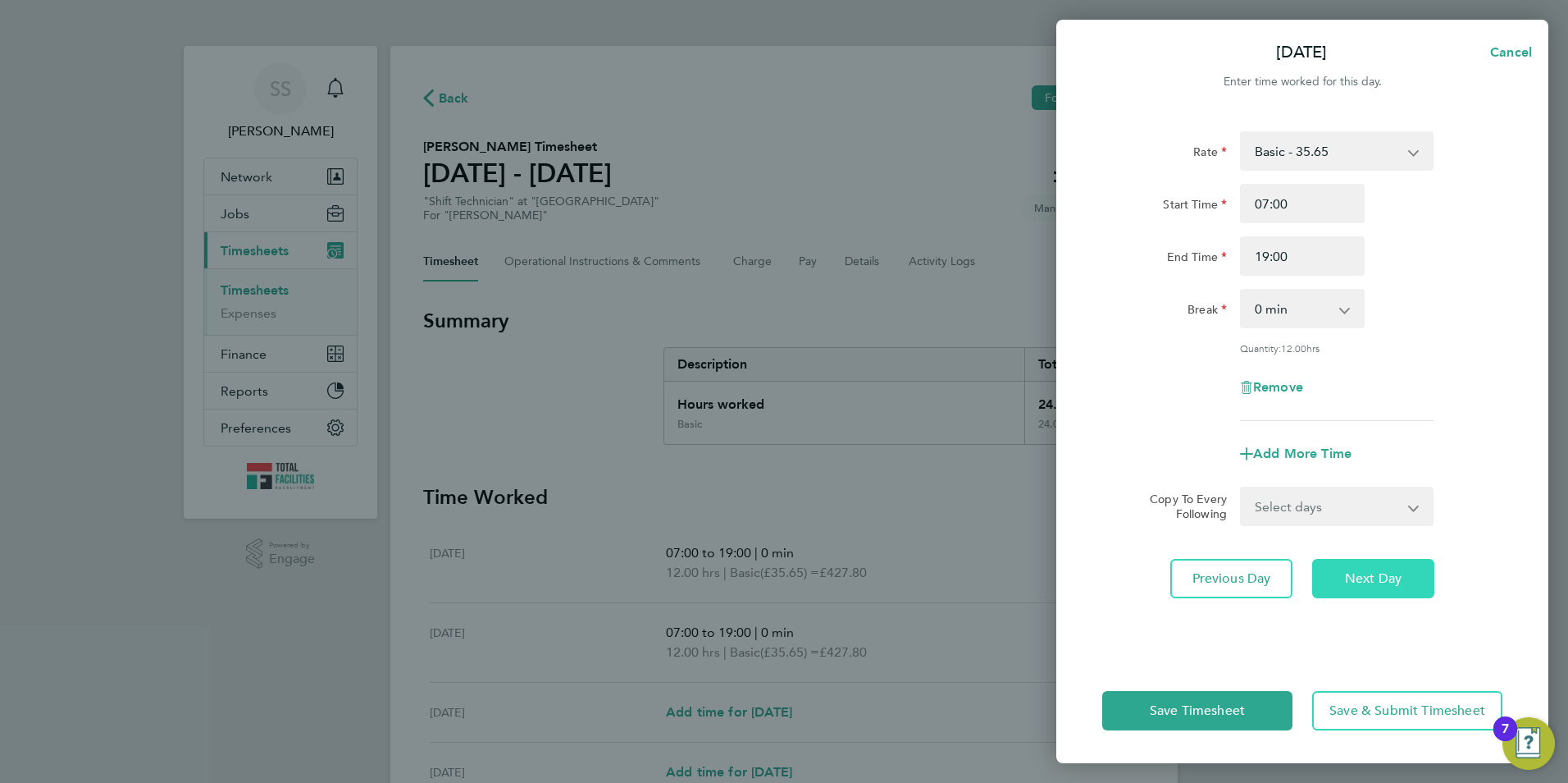
click at [1345, 561] on button "Next Day" at bounding box center [1373, 579] width 122 height 39
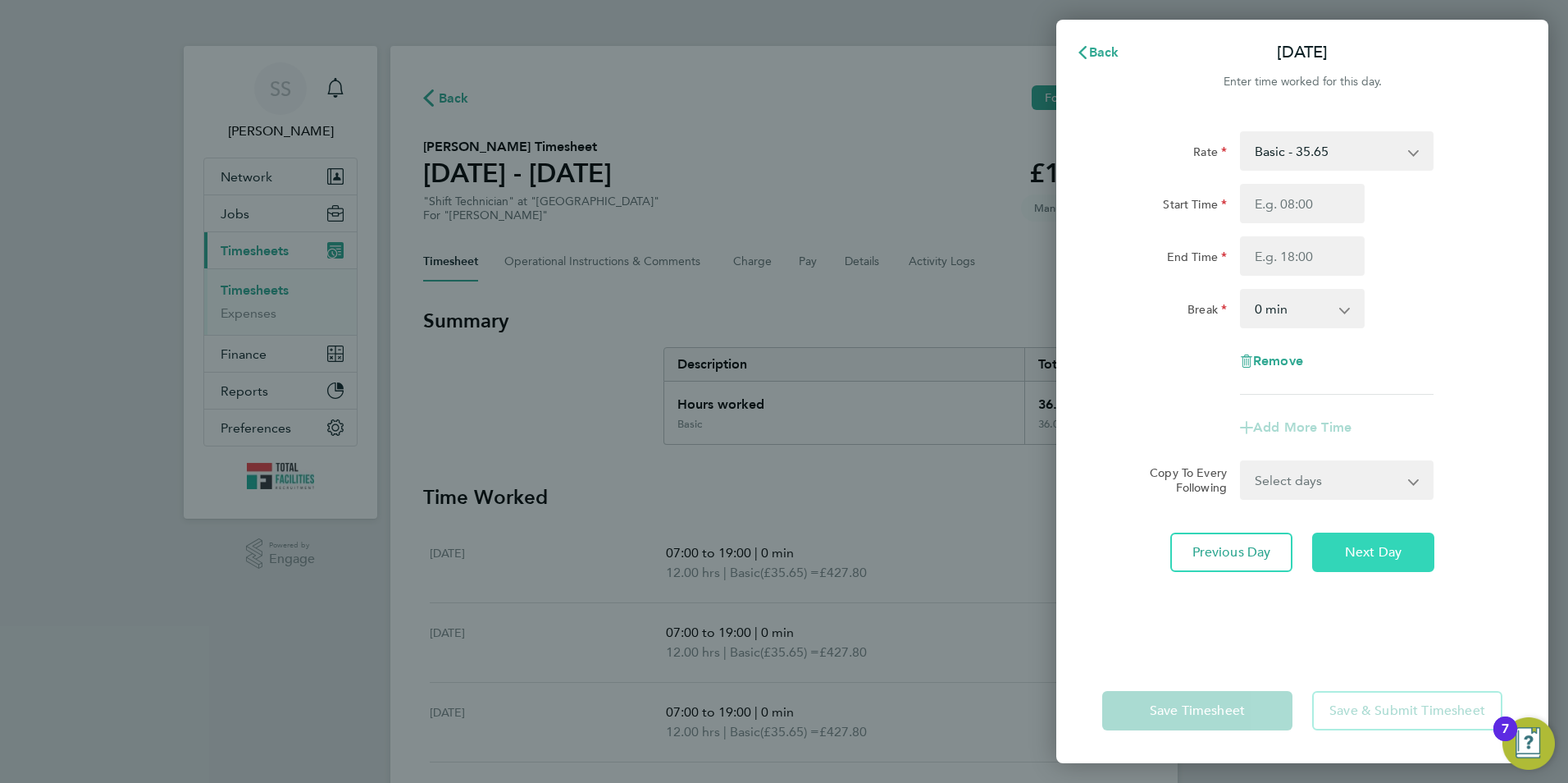
click at [1367, 558] on span "Next Day" at bounding box center [1373, 552] width 56 height 16
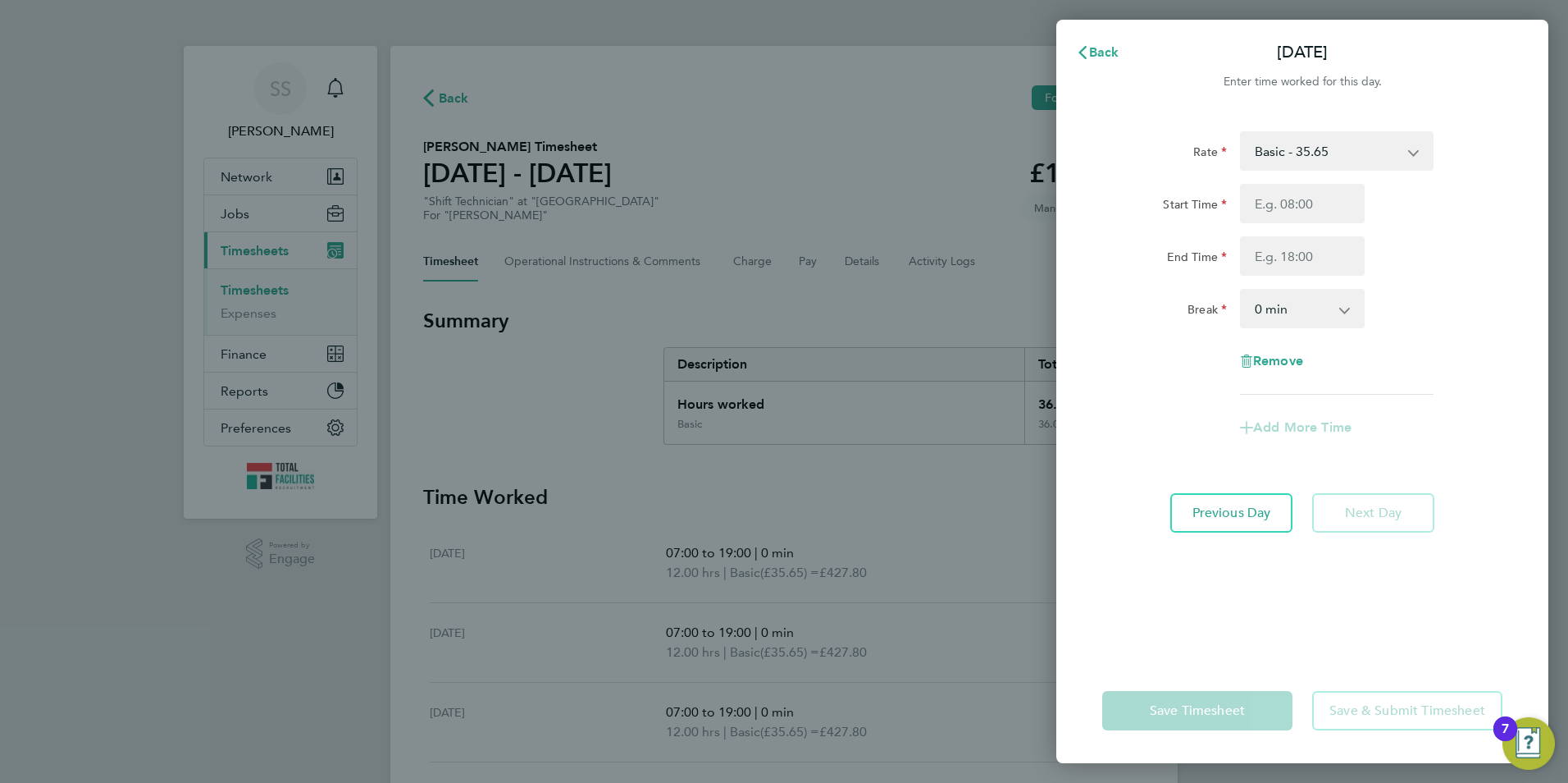
click at [1280, 167] on select "Basic - 35.65 1.5 OT - 53.48" at bounding box center [1327, 151] width 170 height 36
click at [1283, 192] on input "Start Time" at bounding box center [1302, 204] width 125 height 39
type input "19:00"
click at [1266, 266] on input "End Time" at bounding box center [1302, 256] width 125 height 39
type input "07:00"
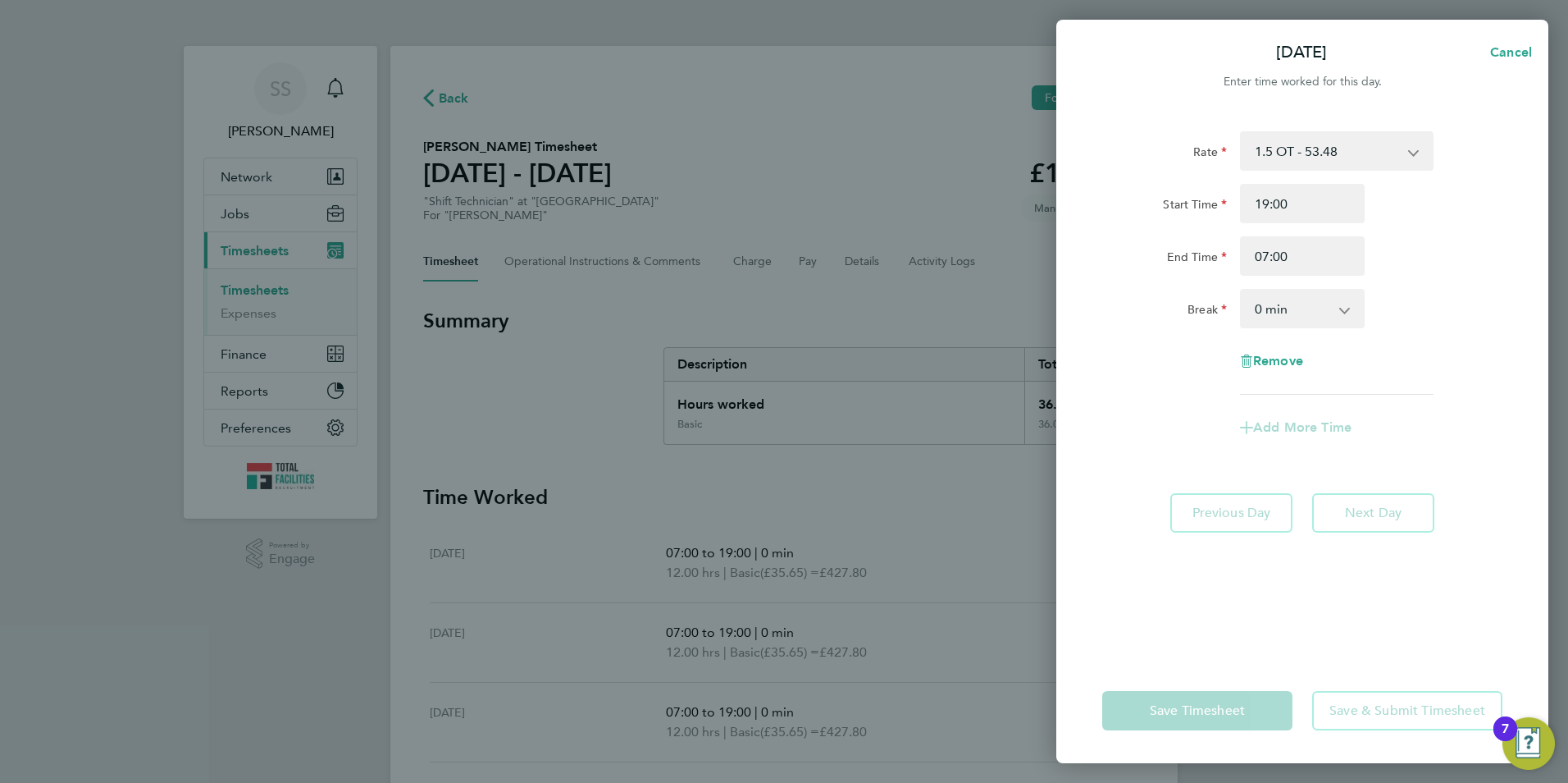
click at [1177, 277] on div "Rate 1.5 OT - 53.48 Basic - 35.65 Start Time 19:00 End Time 07:00 Break 0 min 1…" at bounding box center [1302, 263] width 400 height 264
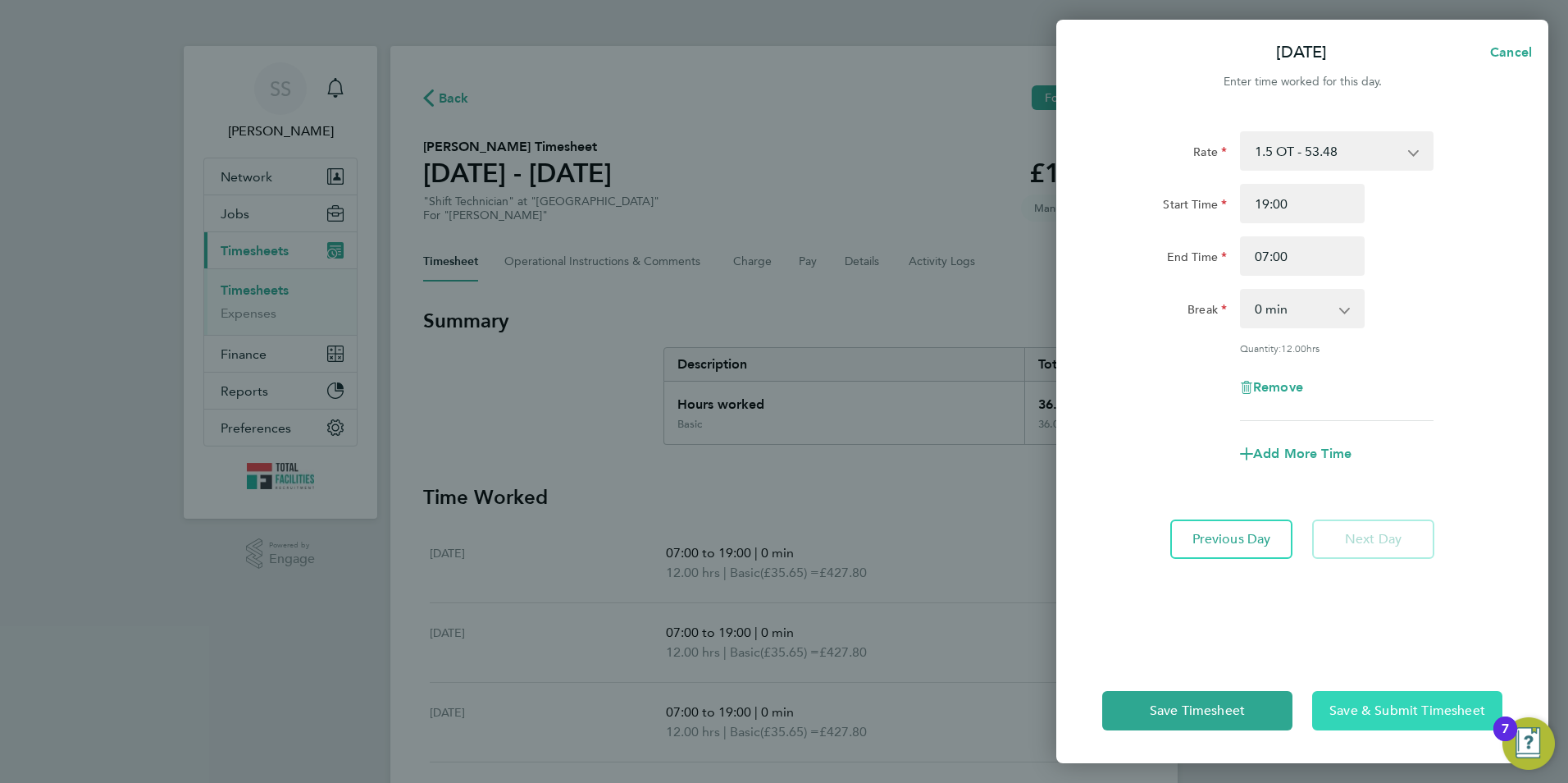
click at [1354, 715] on span "Save & Submit Timesheet" at bounding box center [1408, 710] width 156 height 16
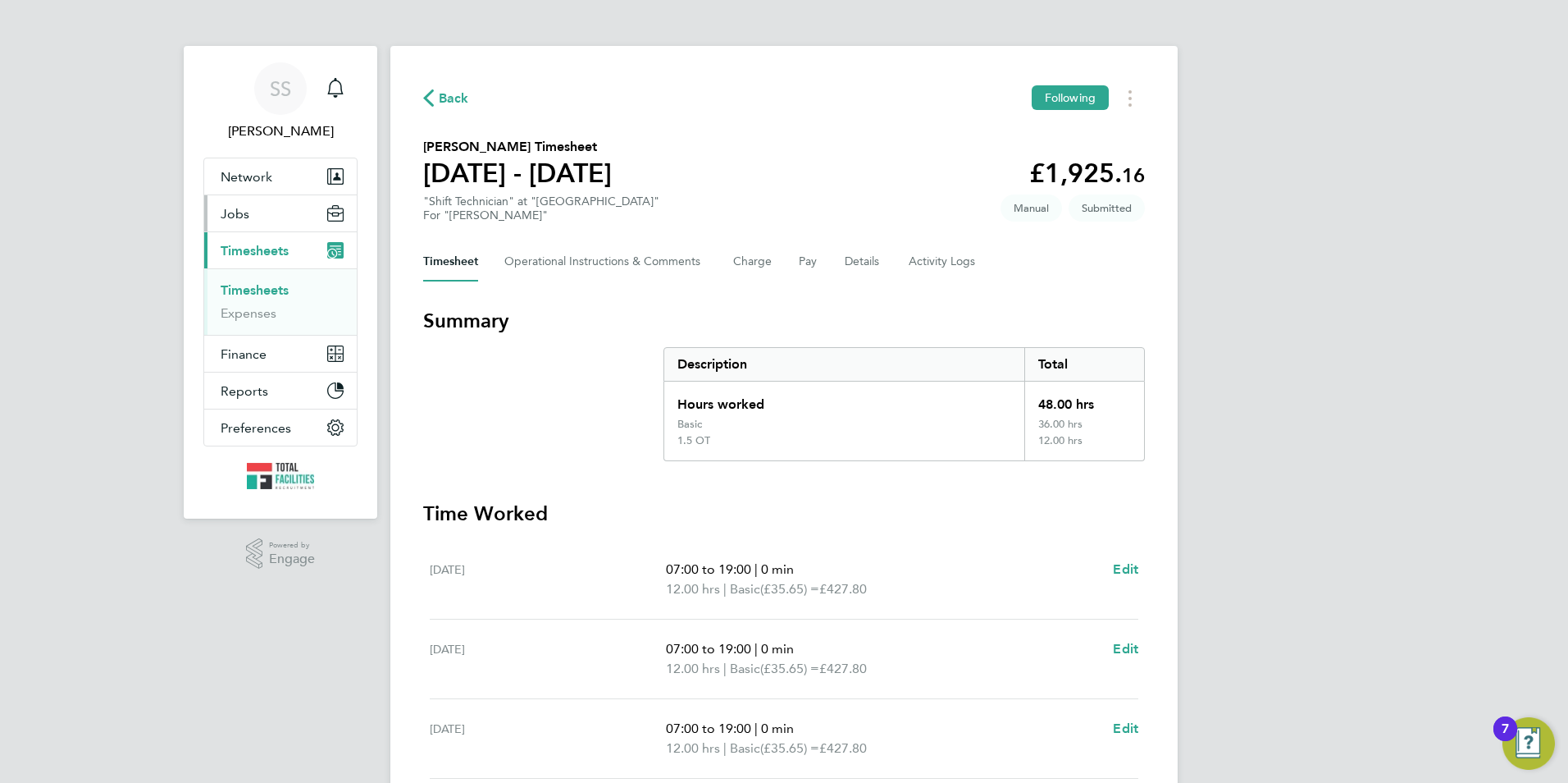
click at [247, 213] on span "Jobs" at bounding box center [235, 213] width 29 height 15
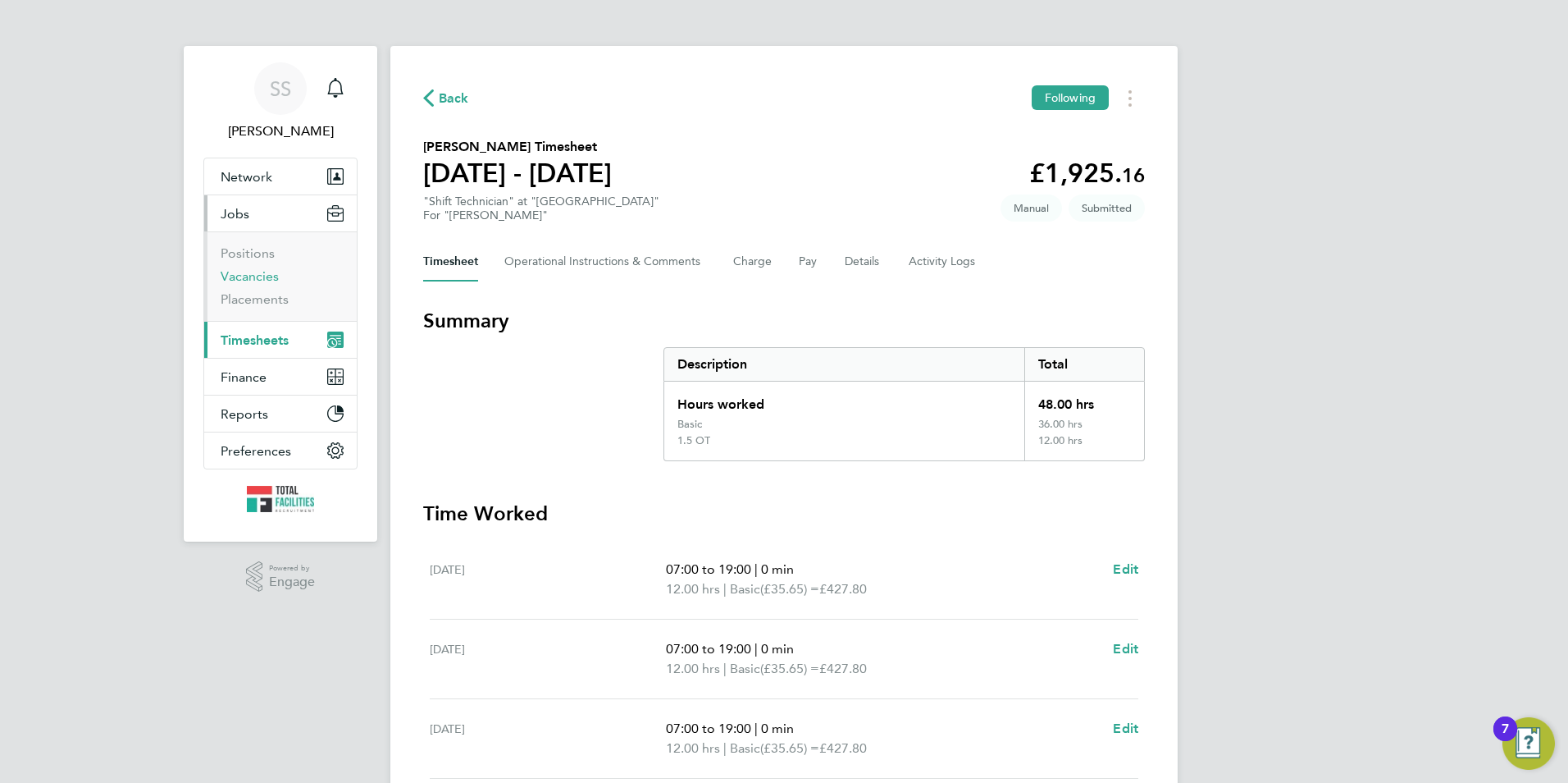
click at [250, 277] on link "Vacancies" at bounding box center [249, 275] width 58 height 15
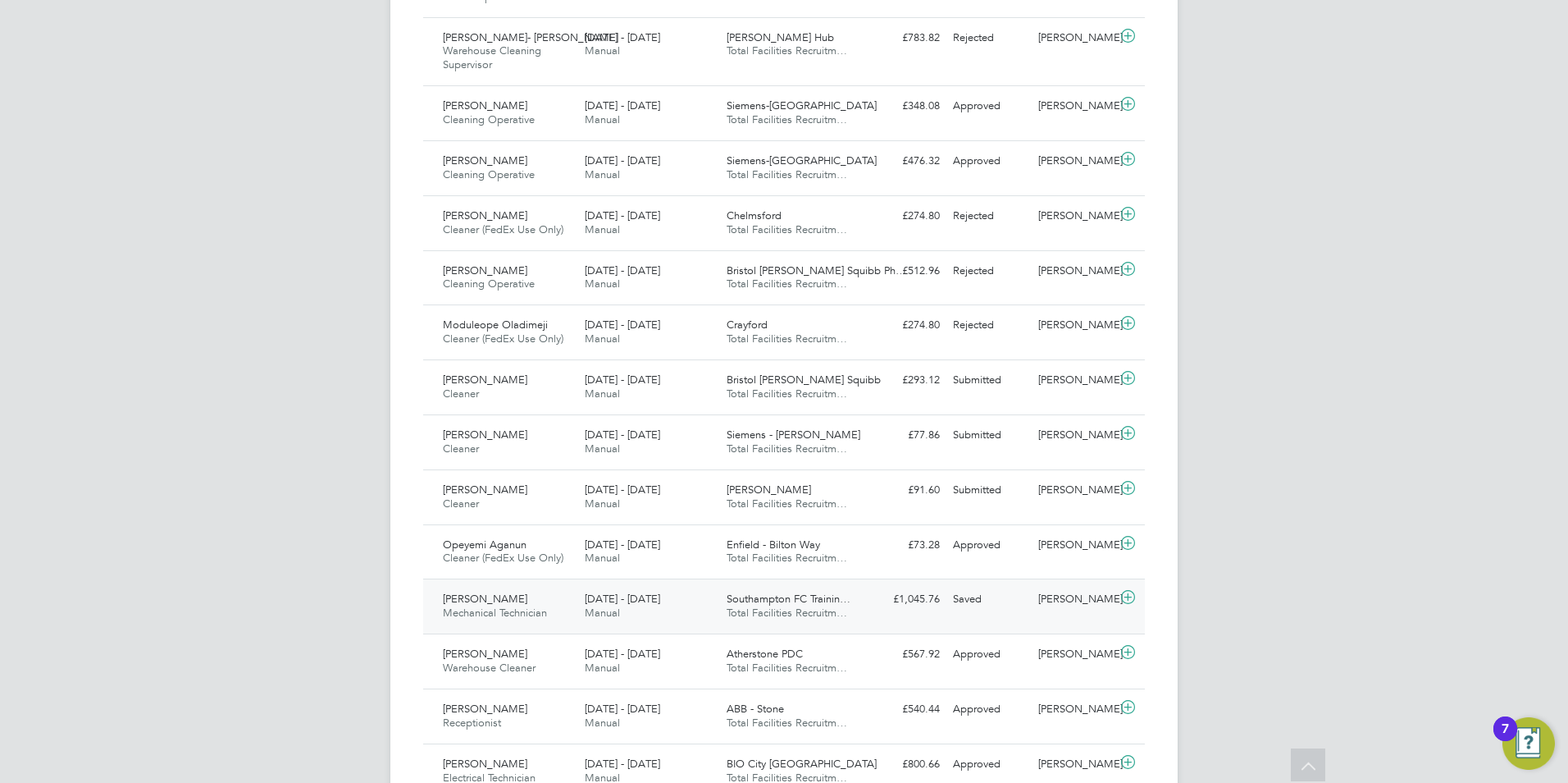
click at [598, 605] on span "[DATE] - [DATE]" at bounding box center [622, 599] width 75 height 14
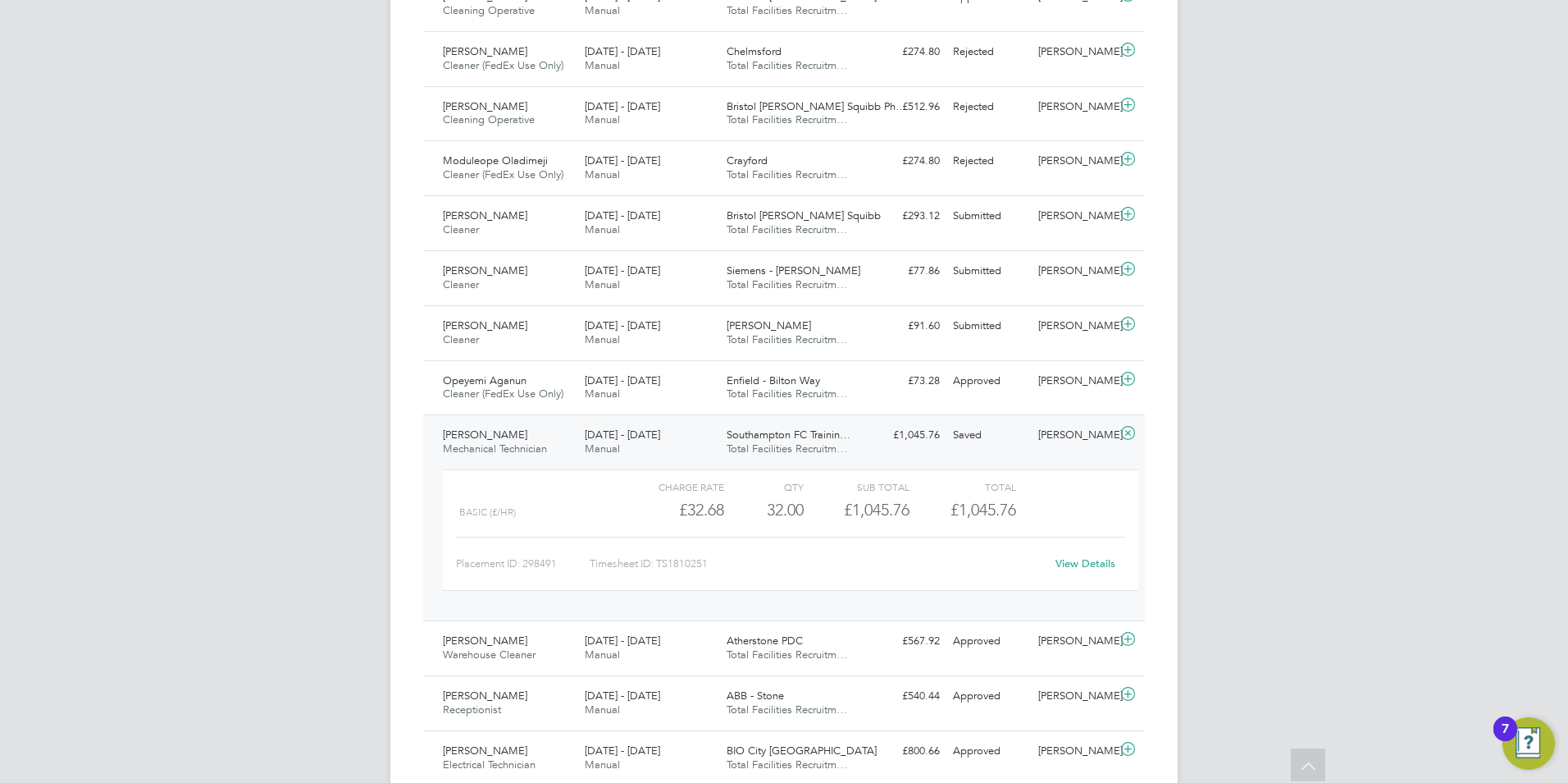
click at [1111, 570] on link "View Details" at bounding box center [1085, 563] width 60 height 14
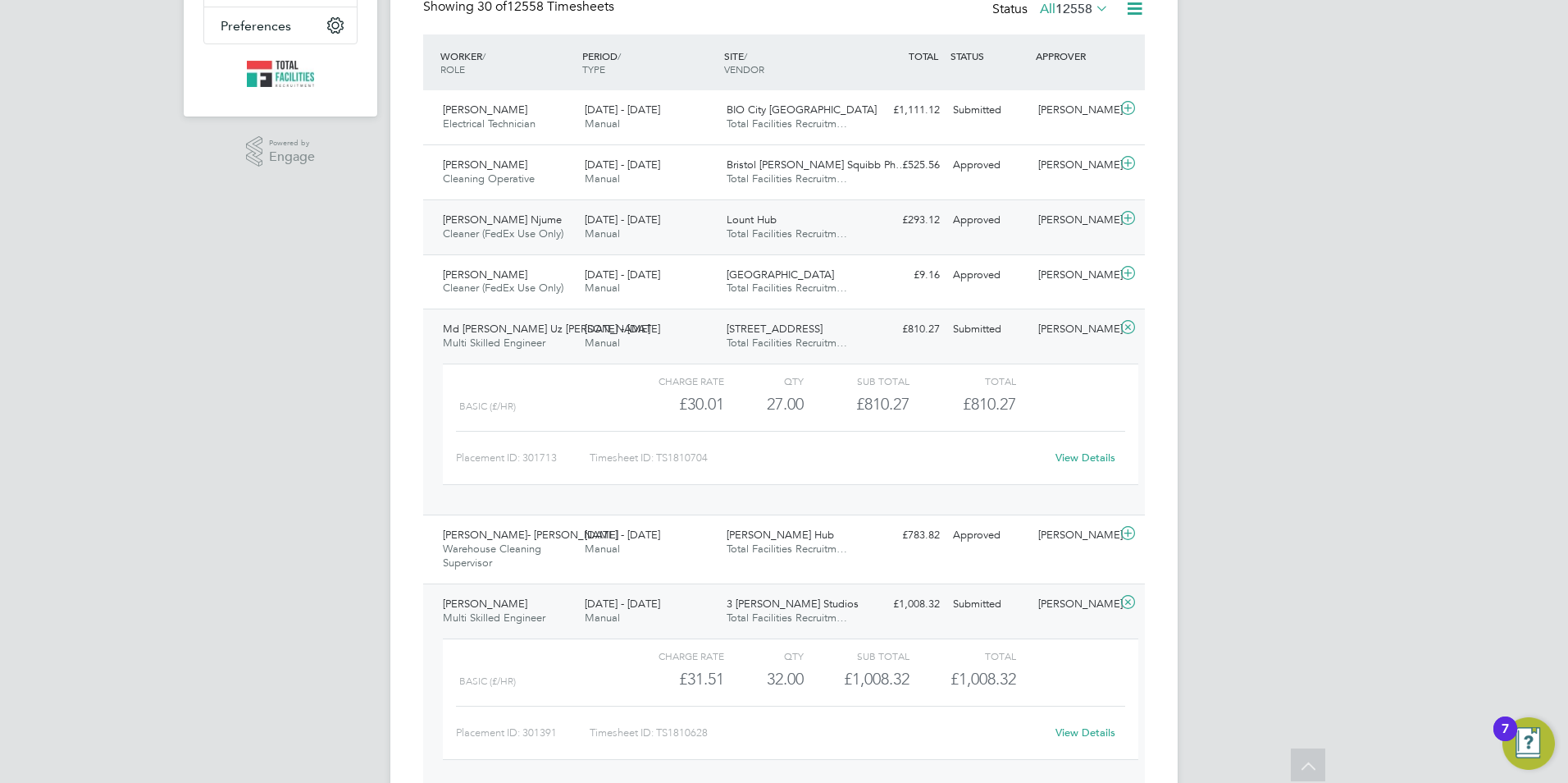
scroll to position [164, 0]
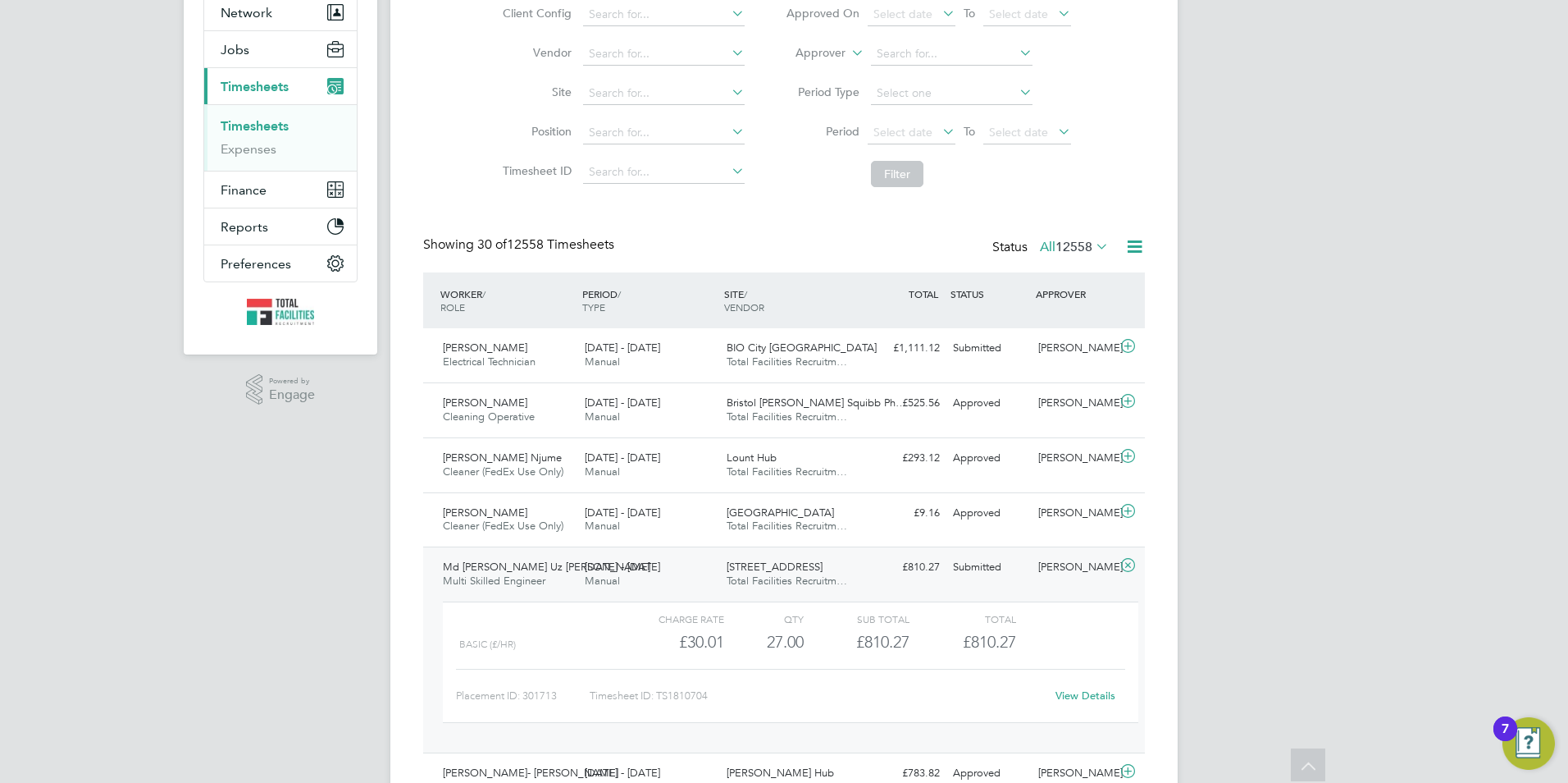
click at [1322, 764] on icon at bounding box center [1308, 767] width 29 height 38
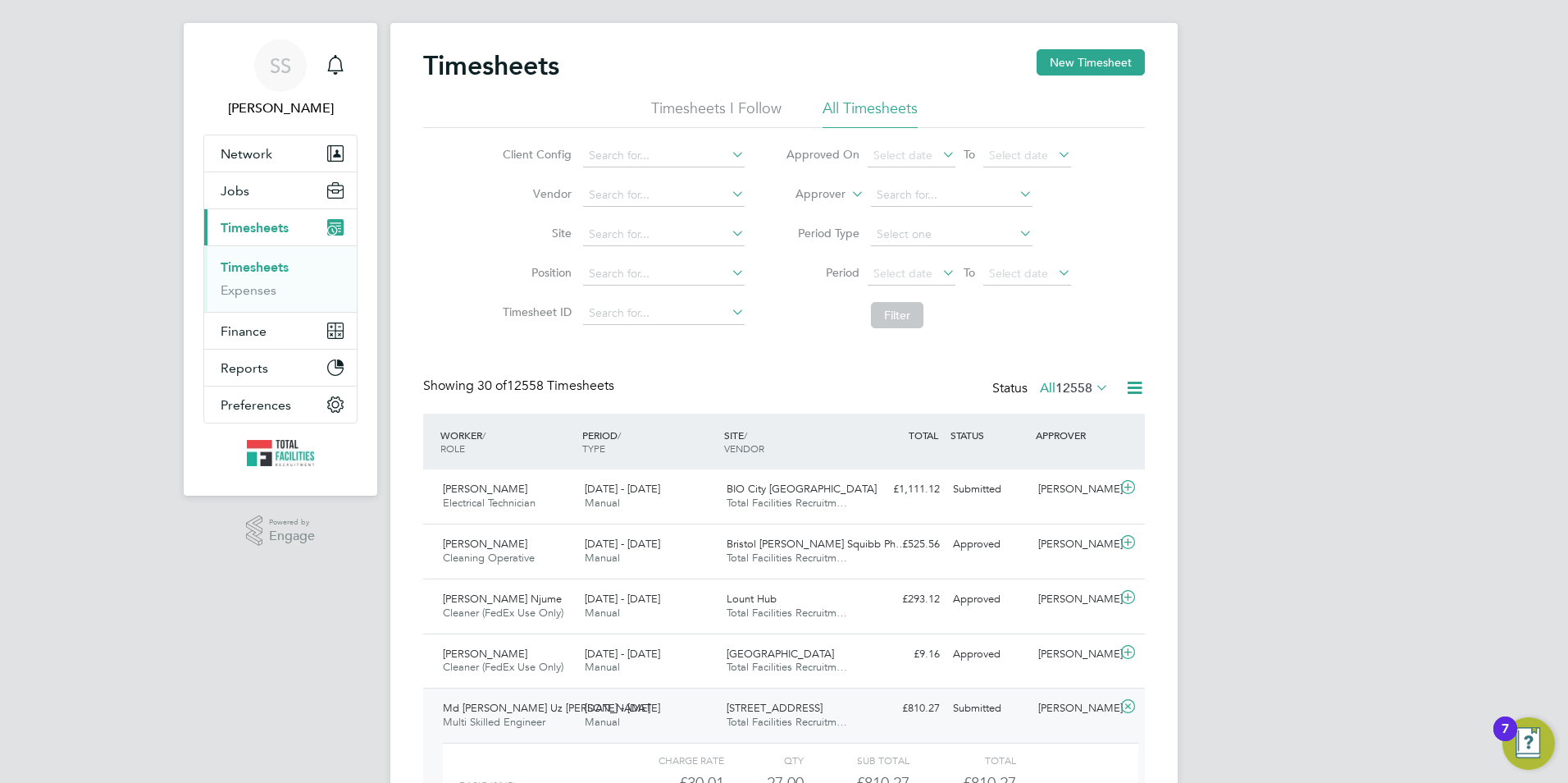
scroll to position [0, 0]
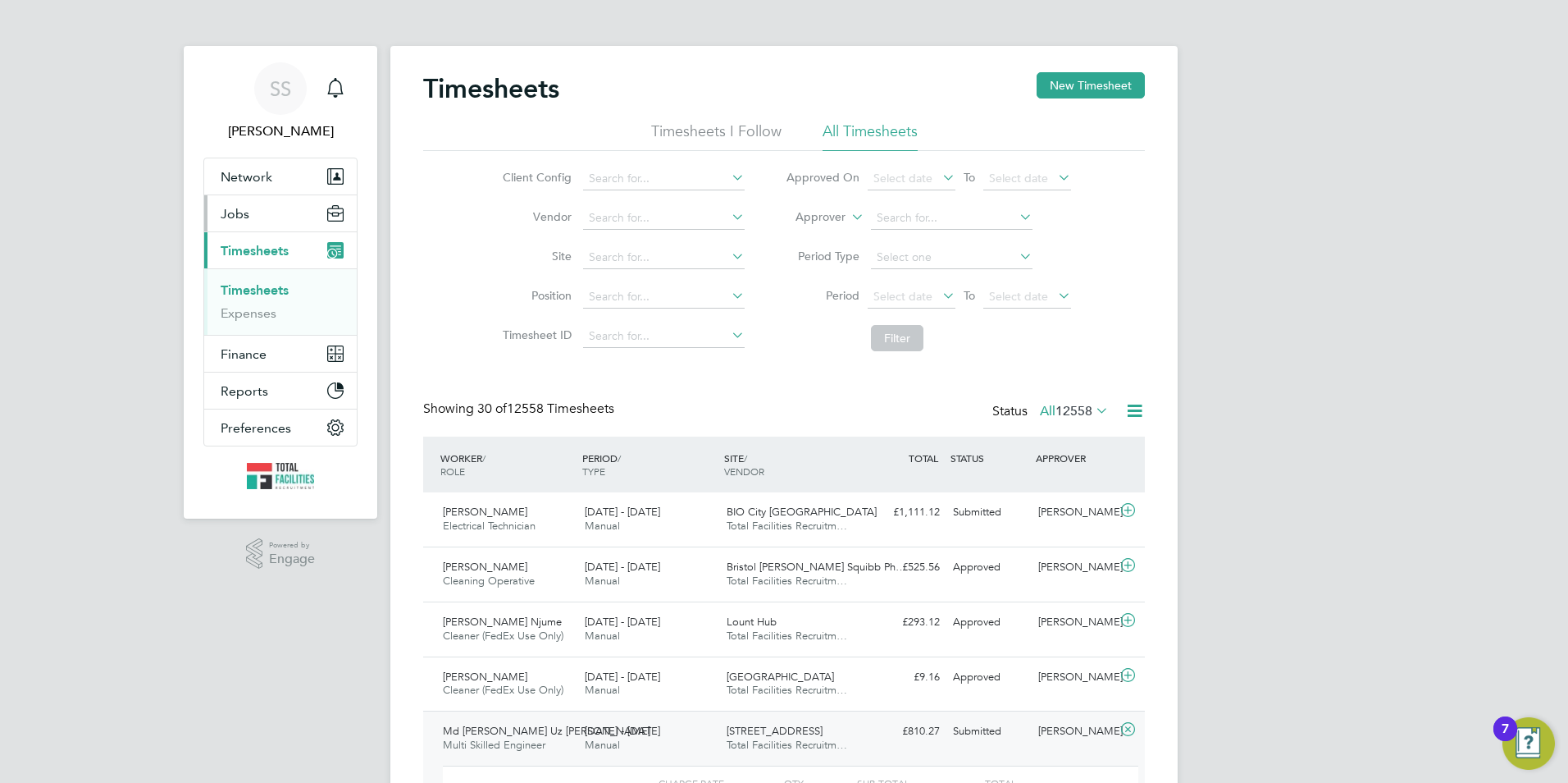
click at [244, 211] on span "Jobs" at bounding box center [235, 213] width 29 height 15
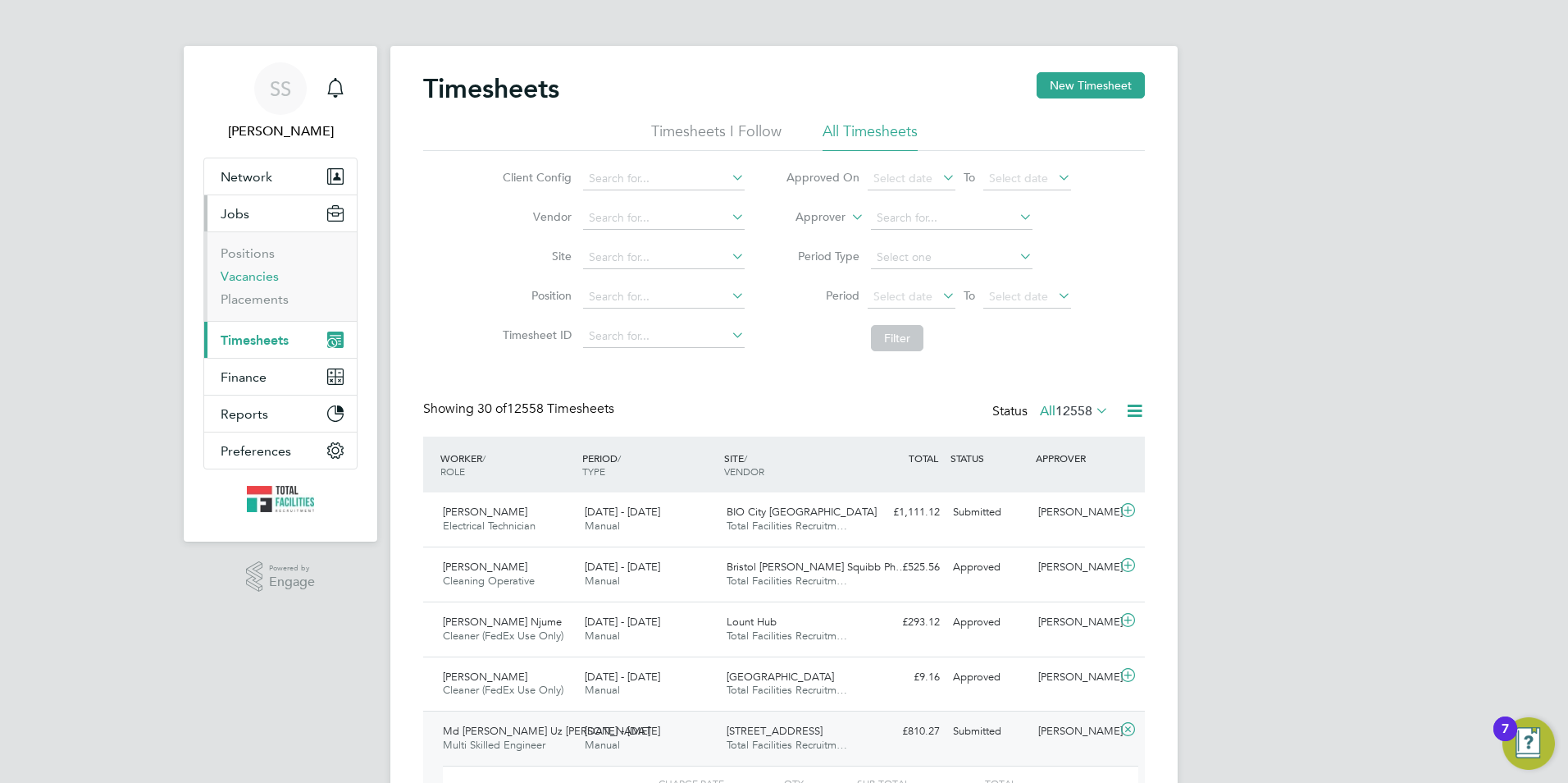
click at [256, 277] on link "Vacancies" at bounding box center [249, 275] width 58 height 15
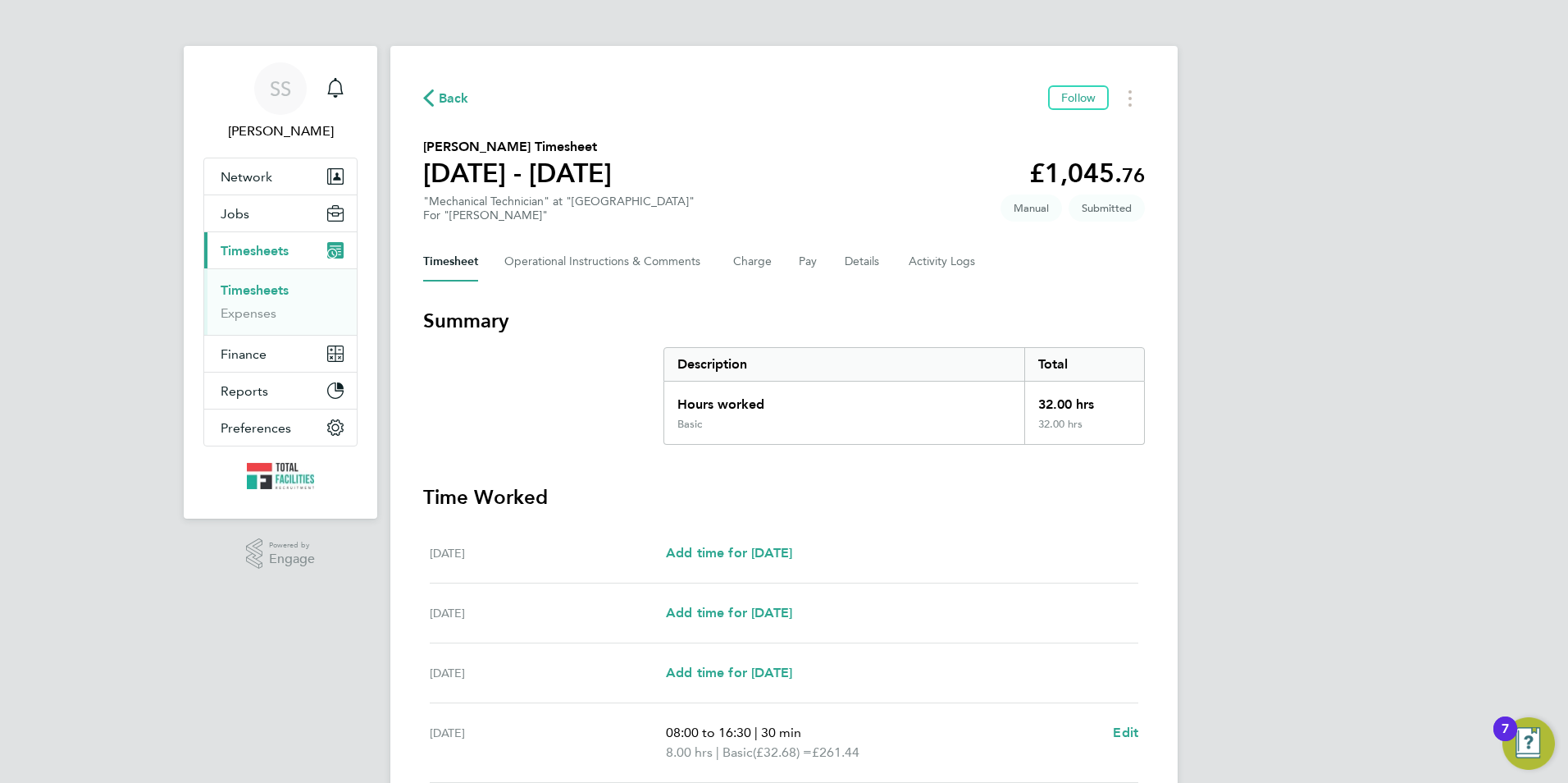
click at [264, 248] on span "Timesheets" at bounding box center [255, 250] width 68 height 15
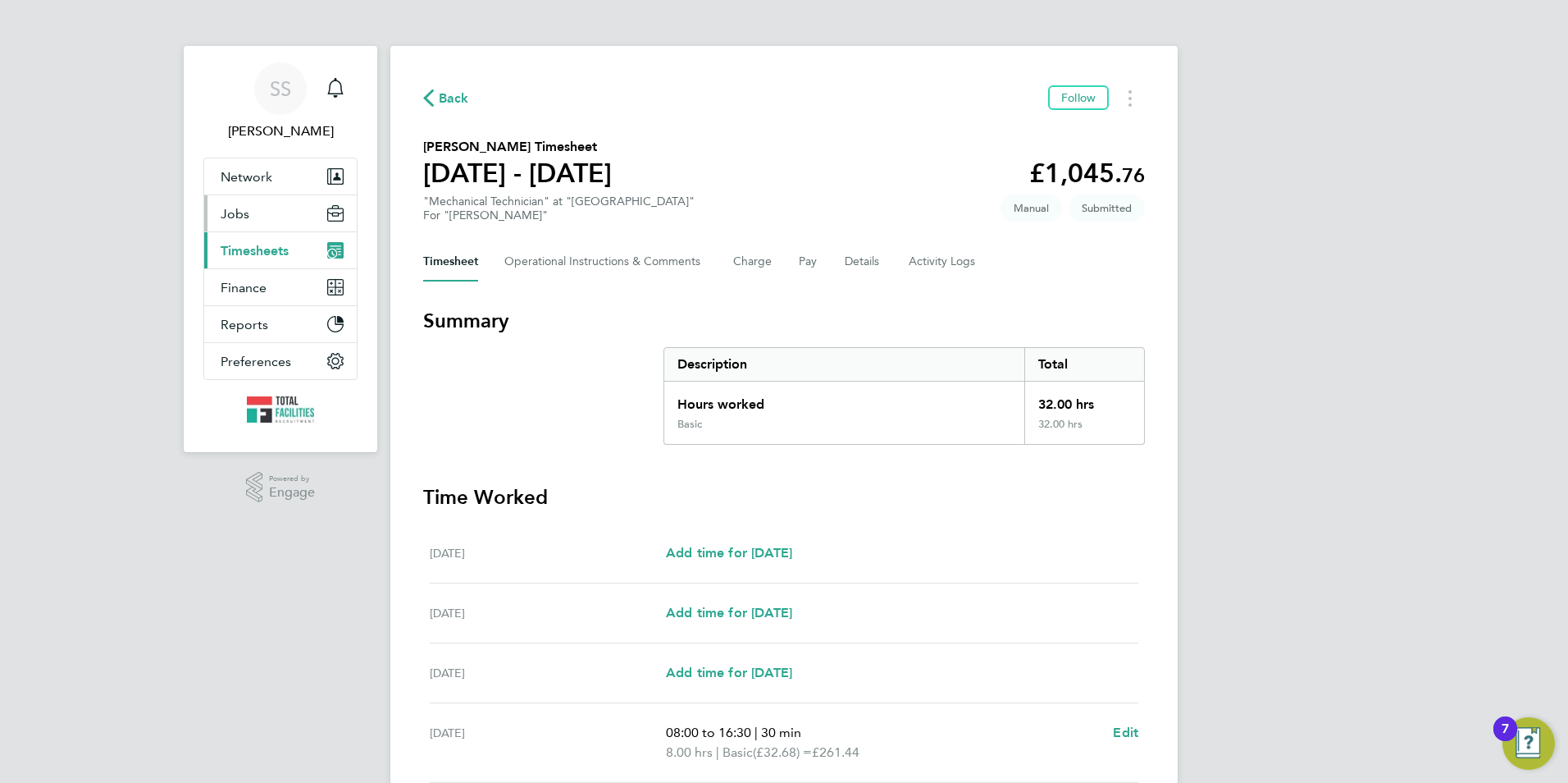
click at [248, 208] on button "Jobs" at bounding box center [281, 213] width 152 height 36
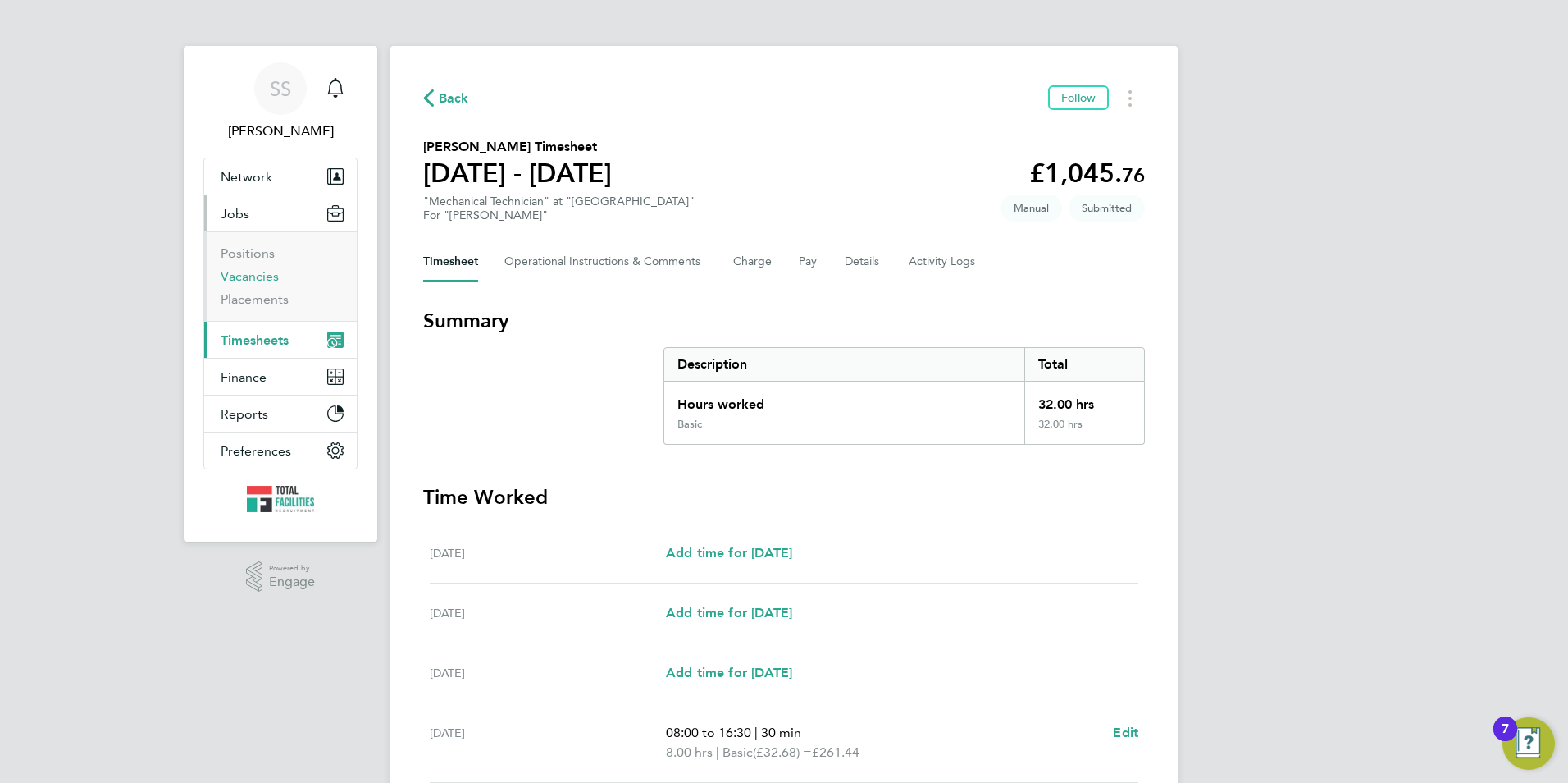
click at [250, 272] on link "Vacancies" at bounding box center [249, 275] width 58 height 15
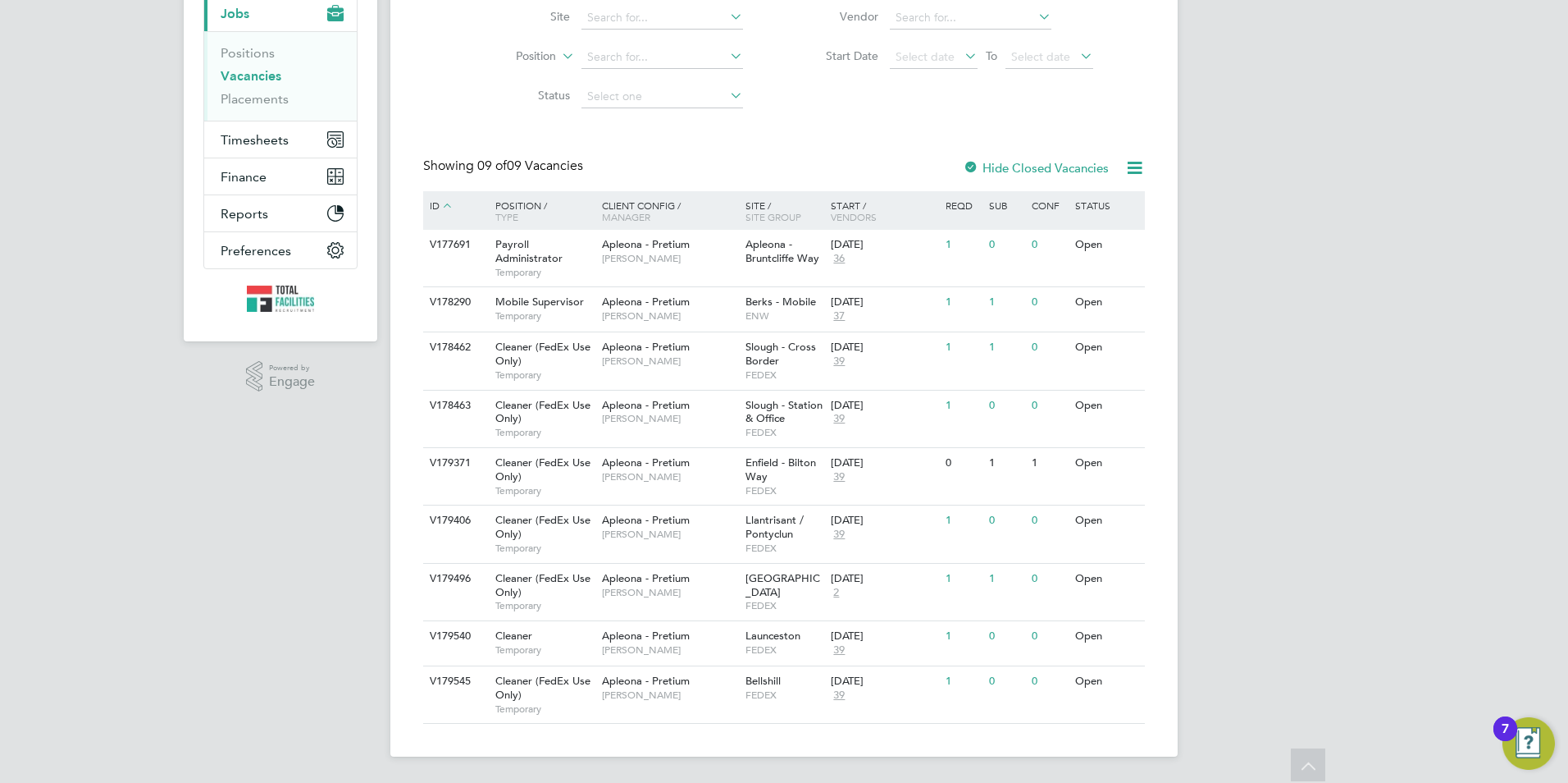
scroll to position [196, 0]
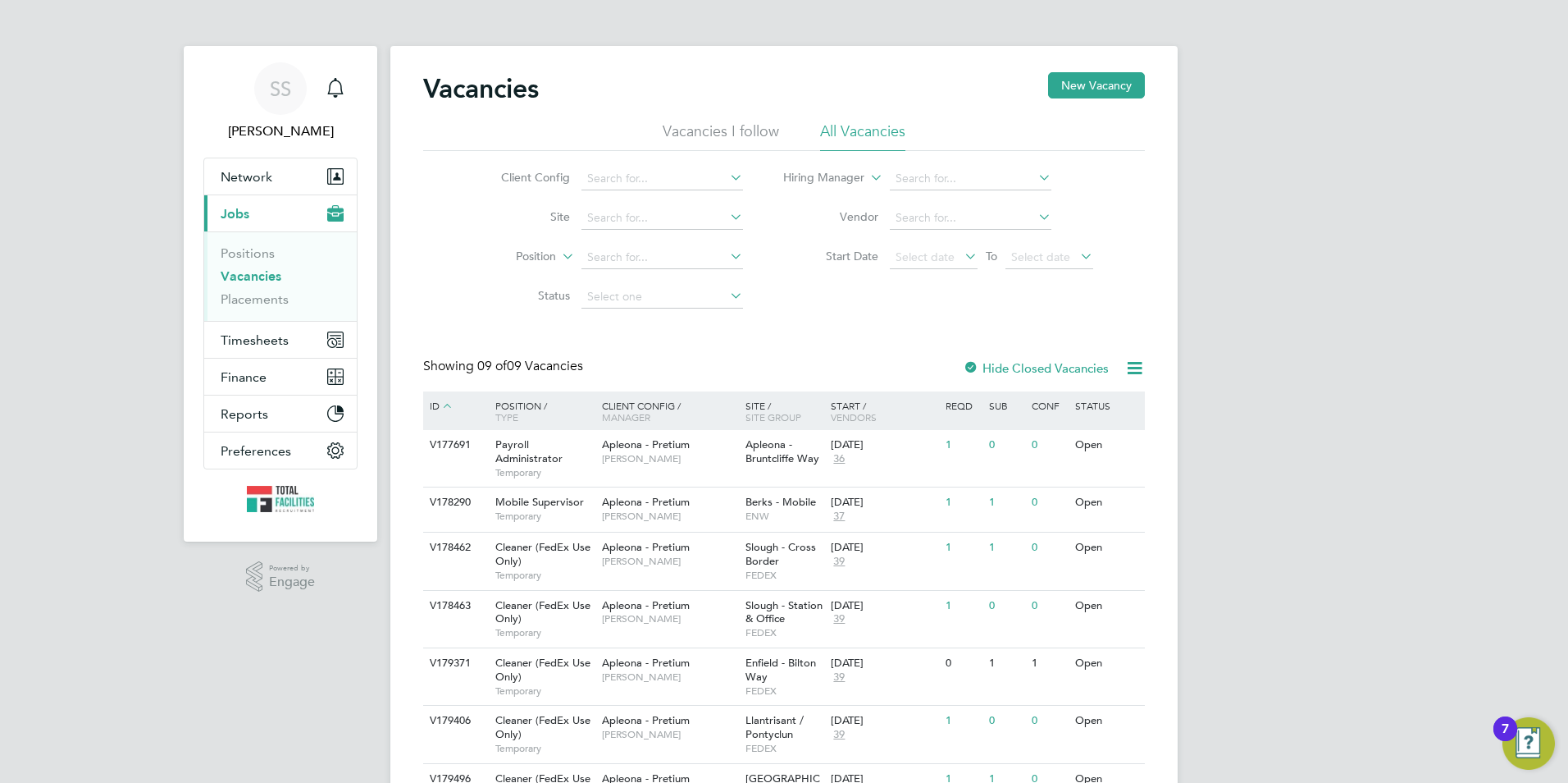
click at [273, 271] on link "Vacancies" at bounding box center [251, 275] width 61 height 15
click at [243, 270] on link "Vacancies" at bounding box center [251, 275] width 61 height 15
click at [266, 341] on span "Timesheets" at bounding box center [255, 339] width 68 height 15
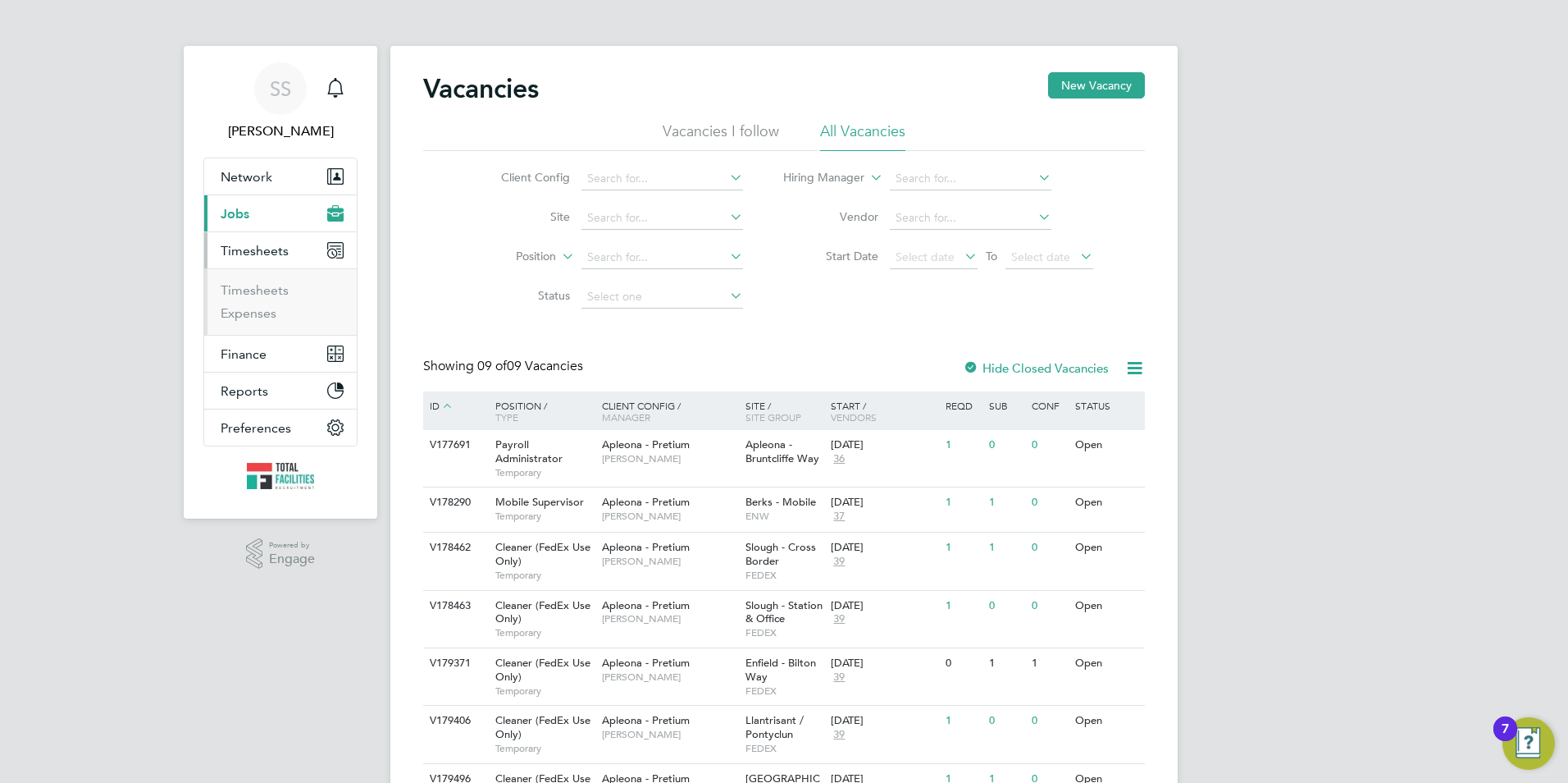
drag, startPoint x: 248, startPoint y: 209, endPoint x: 247, endPoint y: 217, distance: 8.1
click at [247, 209] on span "Jobs" at bounding box center [235, 213] width 29 height 15
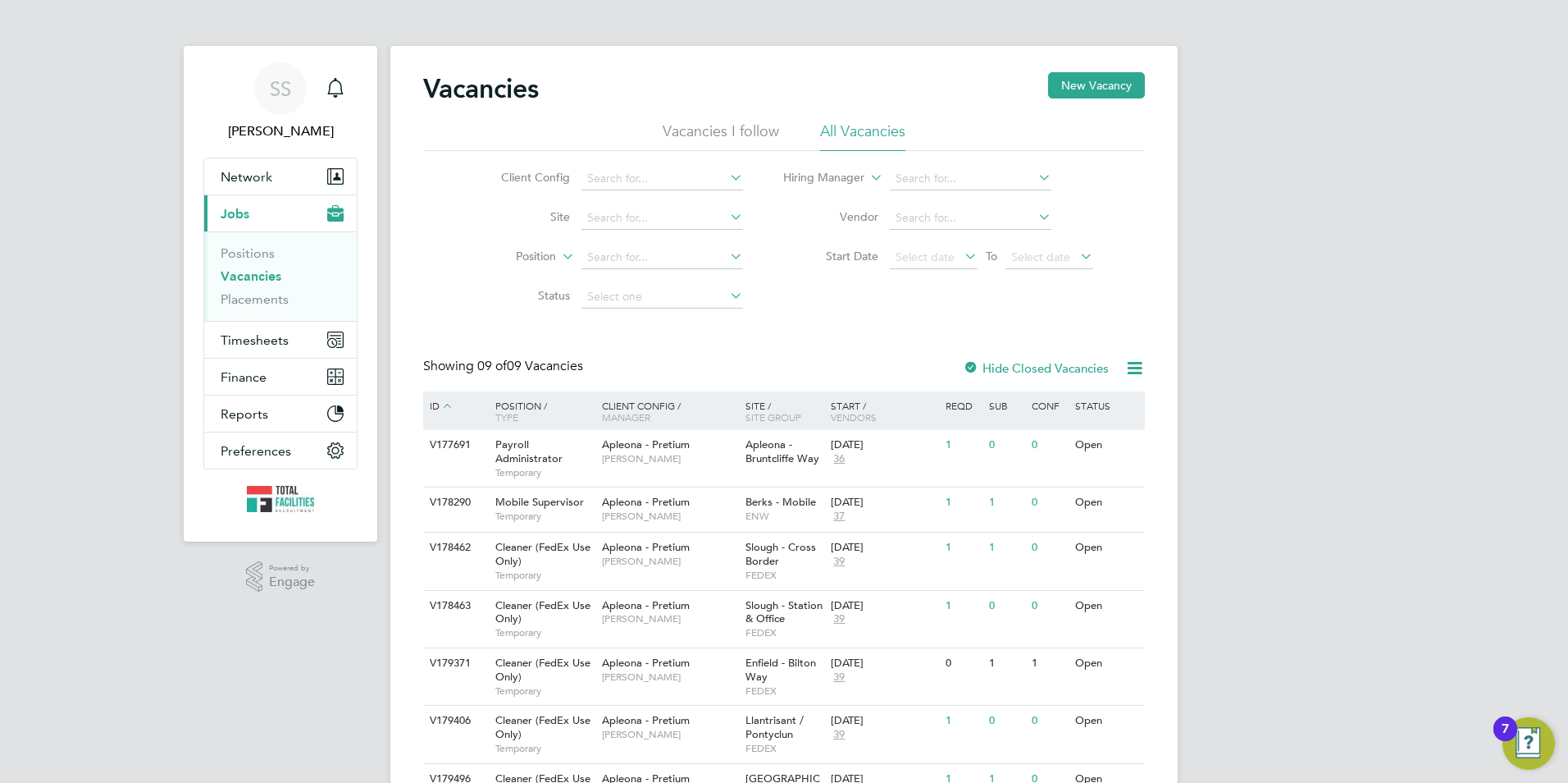
click at [249, 276] on link "Vacancies" at bounding box center [251, 275] width 61 height 15
